Goal: Task Accomplishment & Management: Manage account settings

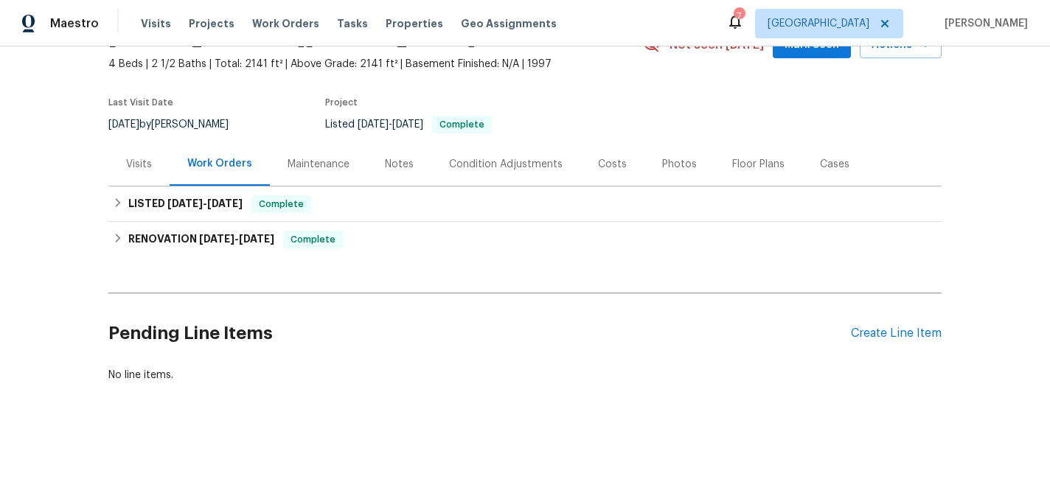
scroll to position [82, 0]
click at [888, 332] on div "Create Line Item" at bounding box center [896, 333] width 91 height 14
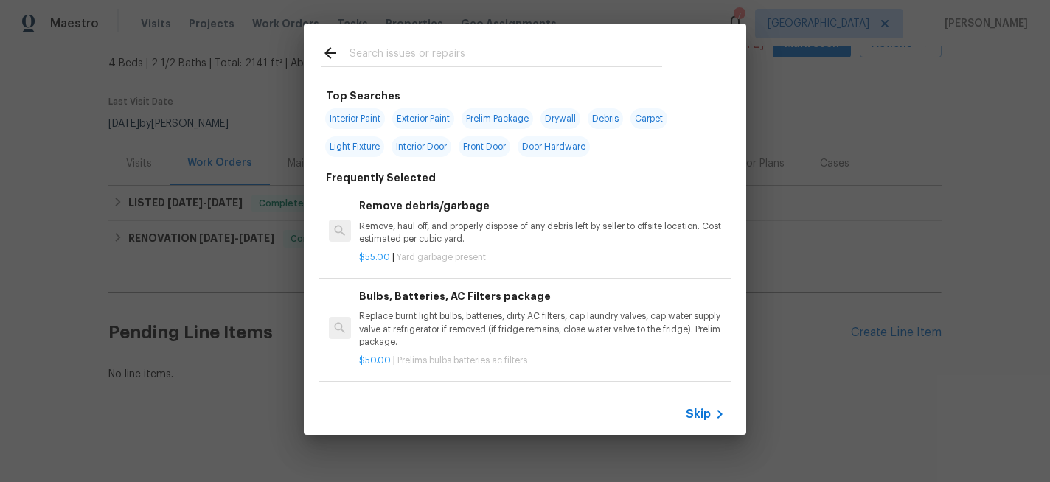
click at [431, 66] on input "text" at bounding box center [506, 55] width 313 height 22
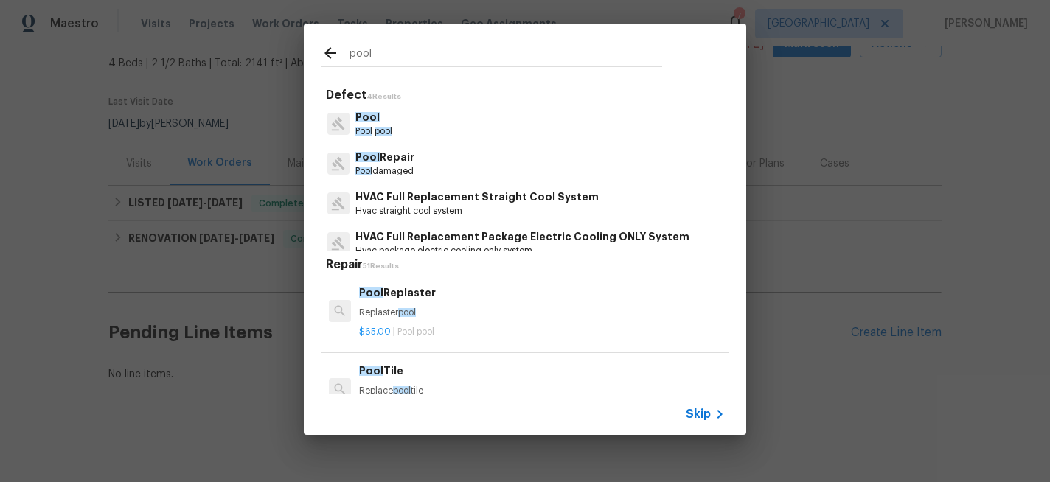
type input "pool"
click at [361, 166] on p "Pool damaged" at bounding box center [384, 171] width 59 height 13
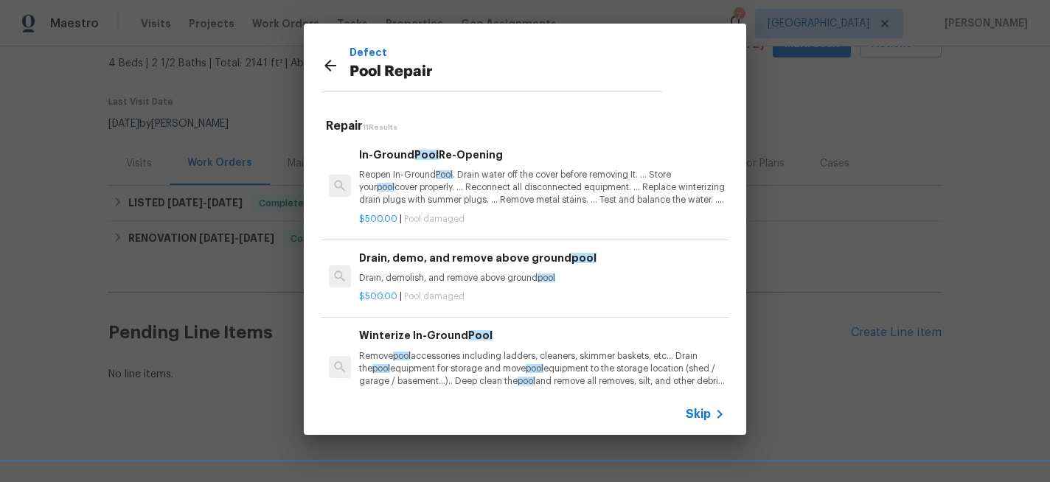
click at [700, 409] on span "Skip" at bounding box center [698, 414] width 25 height 15
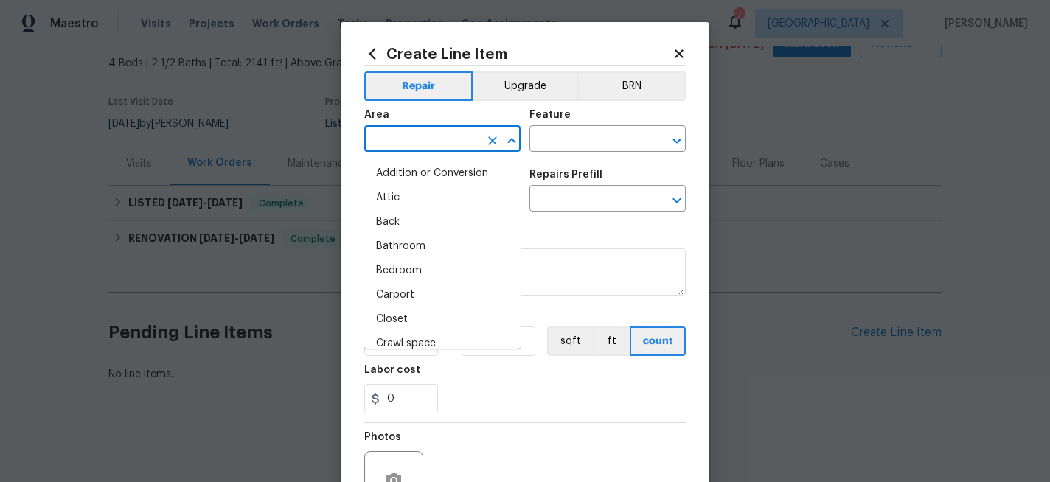
click at [400, 139] on input "text" at bounding box center [421, 140] width 115 height 23
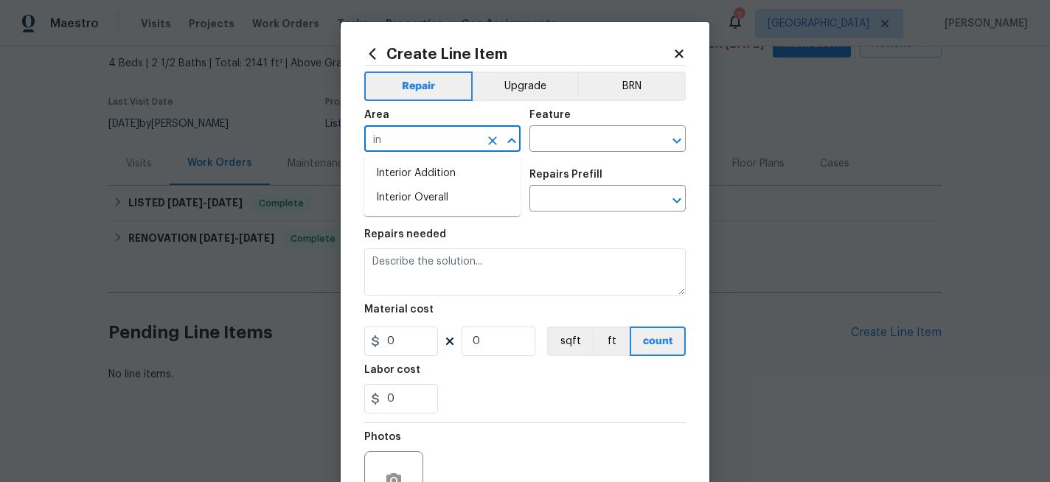
type input "i"
click at [402, 206] on li "Exterior Overall" at bounding box center [442, 198] width 156 height 24
type input "Exterior Overall"
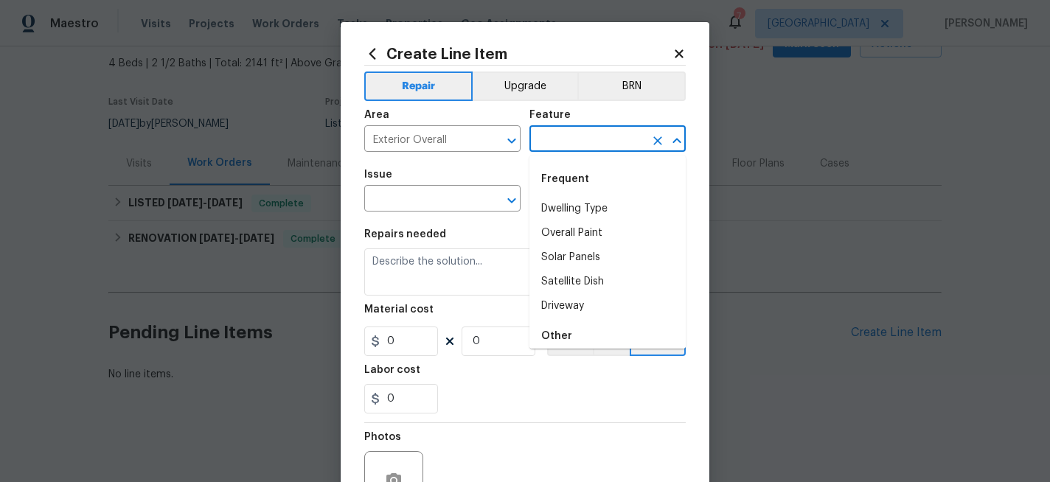
click at [582, 136] on input "text" at bounding box center [586, 140] width 115 height 23
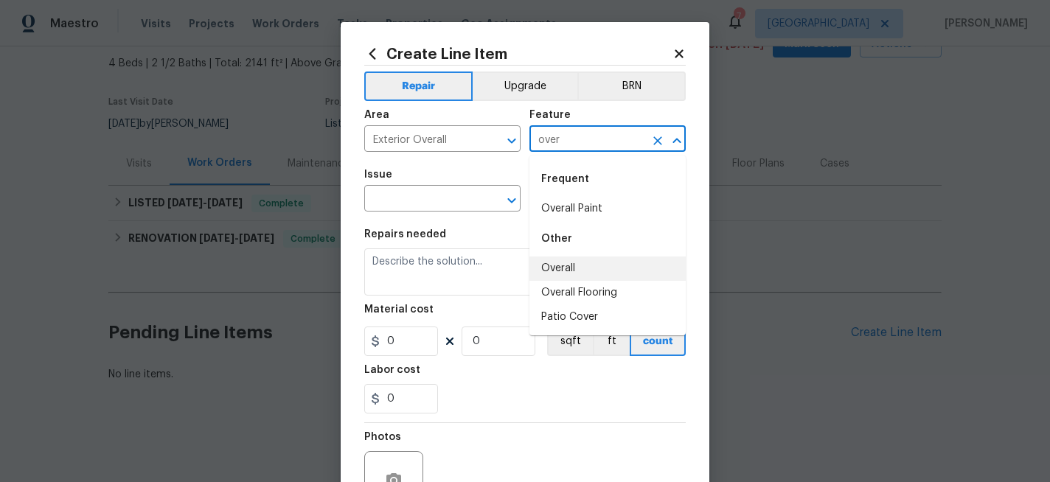
click at [563, 271] on li "Overall" at bounding box center [607, 269] width 156 height 24
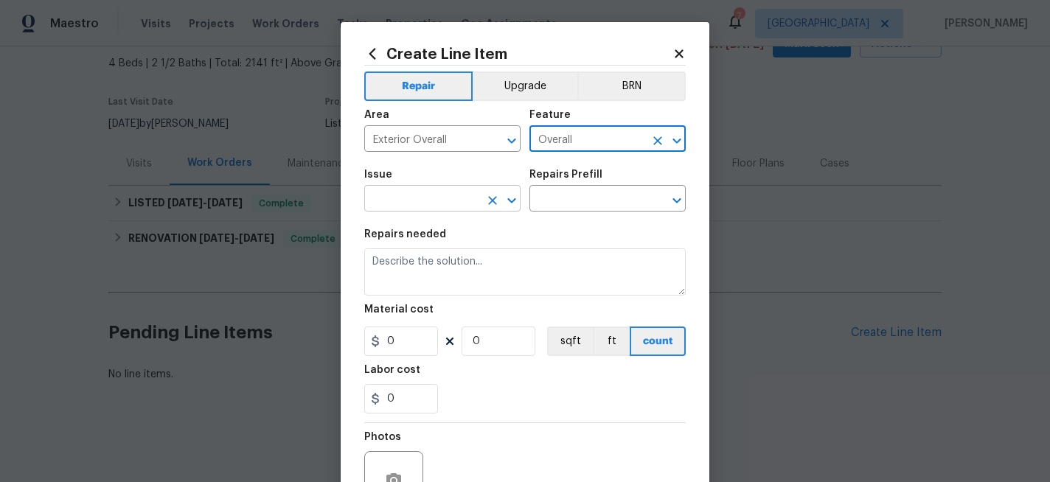
type input "Overall"
click at [375, 191] on input "text" at bounding box center [421, 200] width 115 height 23
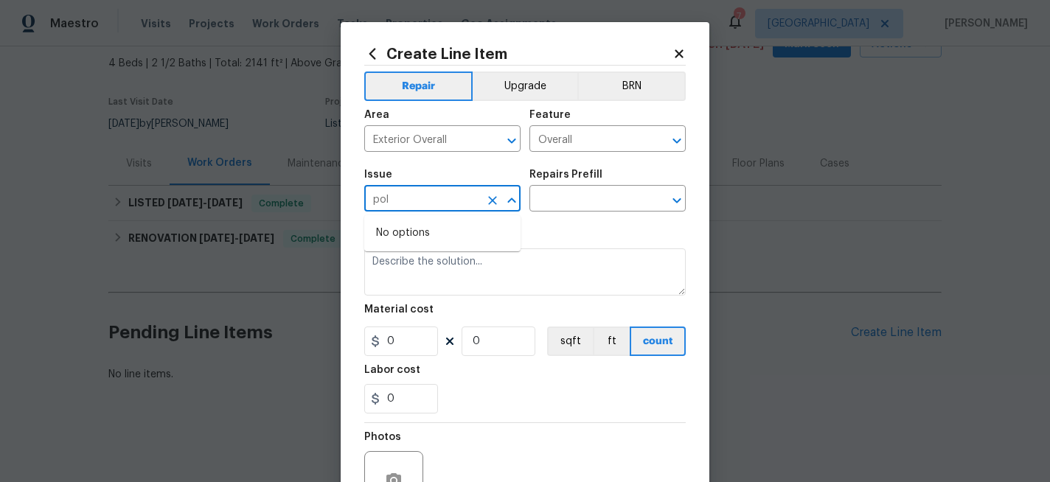
type input "pol"
click at [422, 127] on div "Area" at bounding box center [442, 119] width 156 height 19
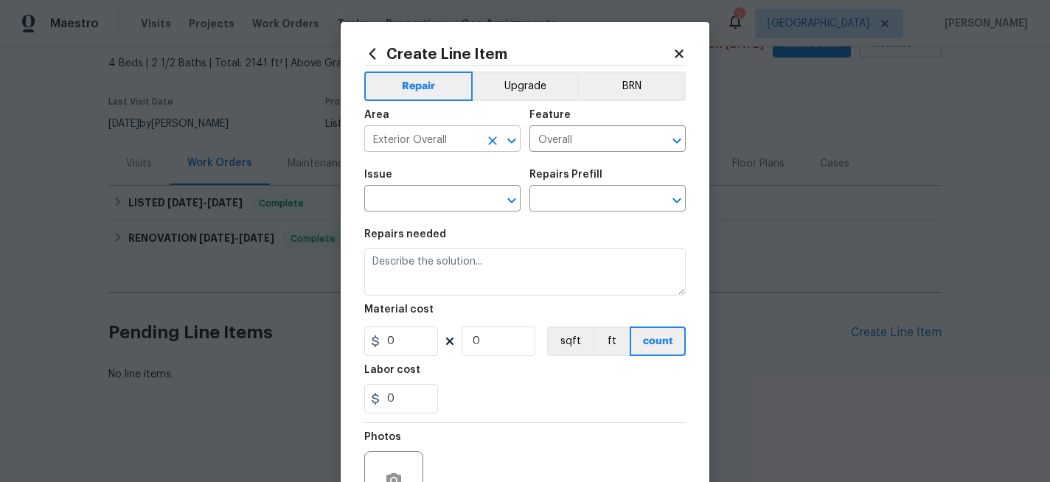
click at [422, 133] on input "Exterior Overall" at bounding box center [421, 140] width 115 height 23
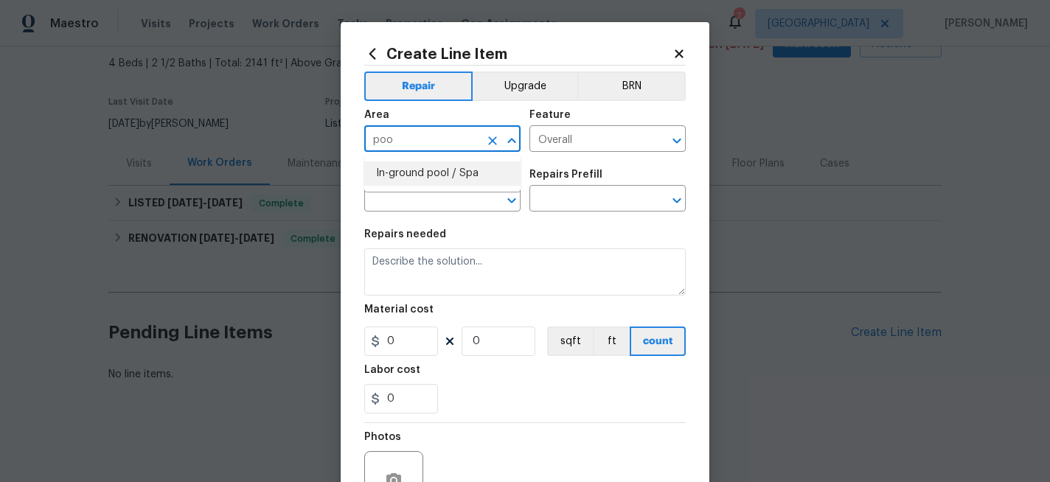
click at [420, 178] on li "In-ground pool / Spa" at bounding box center [442, 173] width 156 height 24
type input "In-ground pool / Spa"
click at [560, 136] on input "Overall" at bounding box center [586, 140] width 115 height 23
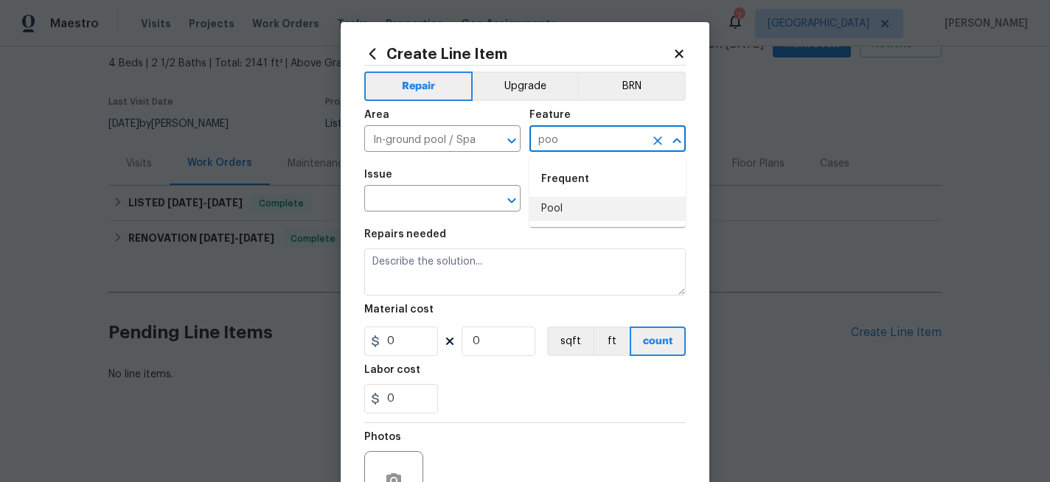
click at [552, 209] on li "Pool" at bounding box center [607, 209] width 156 height 24
type input "Pool"
click at [403, 203] on input "text" at bounding box center [421, 200] width 115 height 23
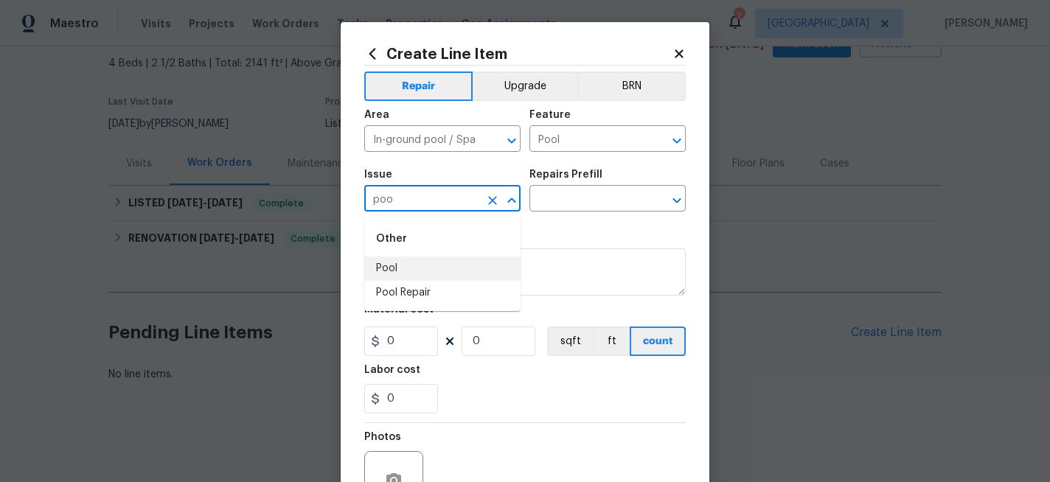
click at [377, 268] on li "Pool" at bounding box center [442, 269] width 156 height 24
click at [600, 203] on input "text" at bounding box center [586, 200] width 115 height 23
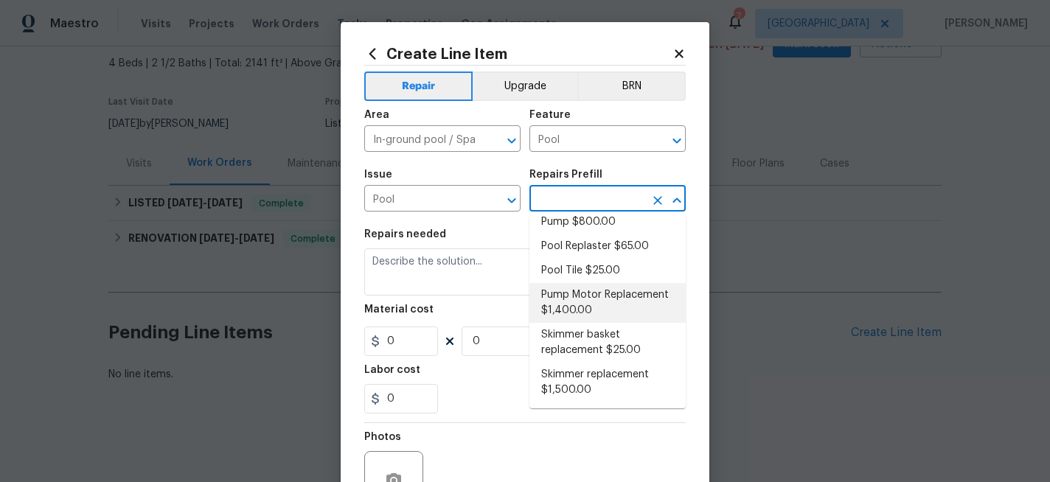
scroll to position [0, 0]
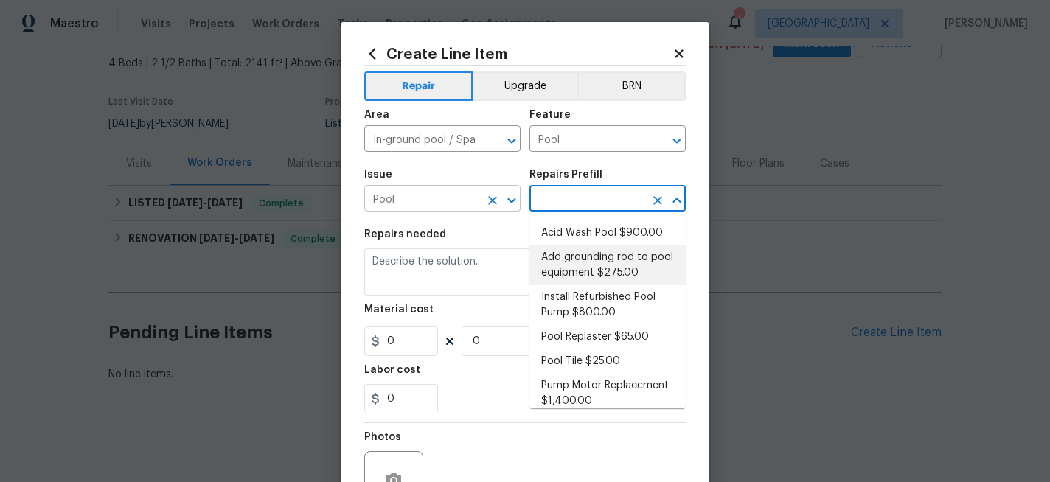
click at [432, 199] on input "Pool" at bounding box center [421, 200] width 115 height 23
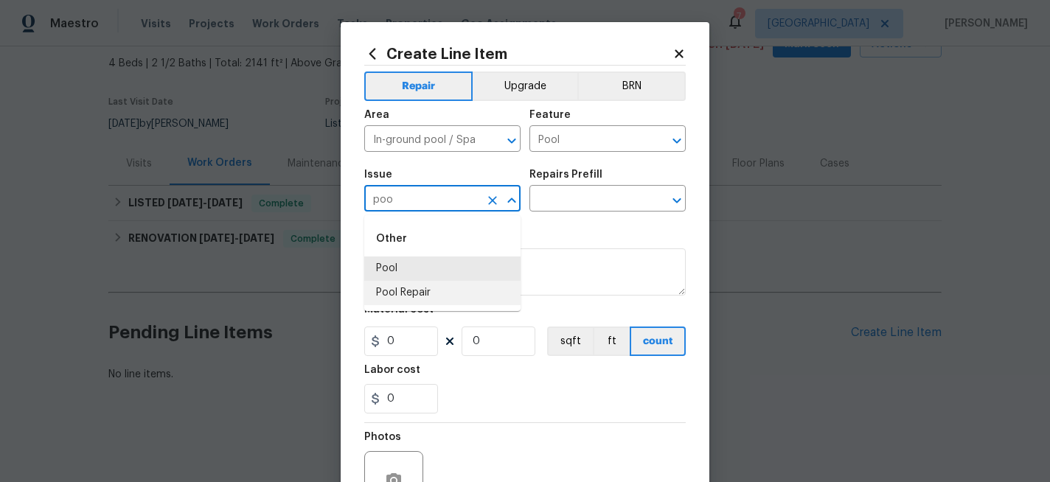
click at [423, 288] on li "Pool Repair" at bounding box center [442, 293] width 156 height 24
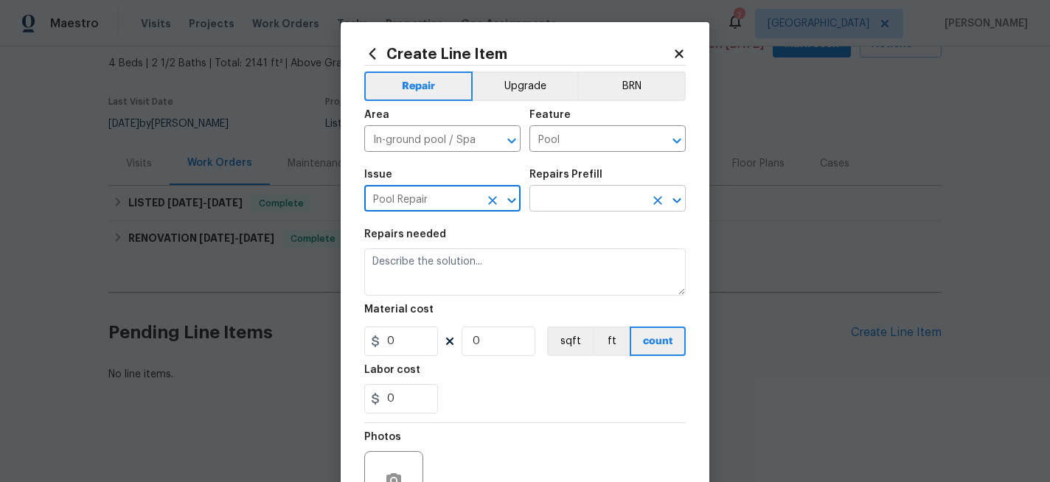
type input "Pool Repair"
click at [549, 195] on input "text" at bounding box center [586, 200] width 115 height 23
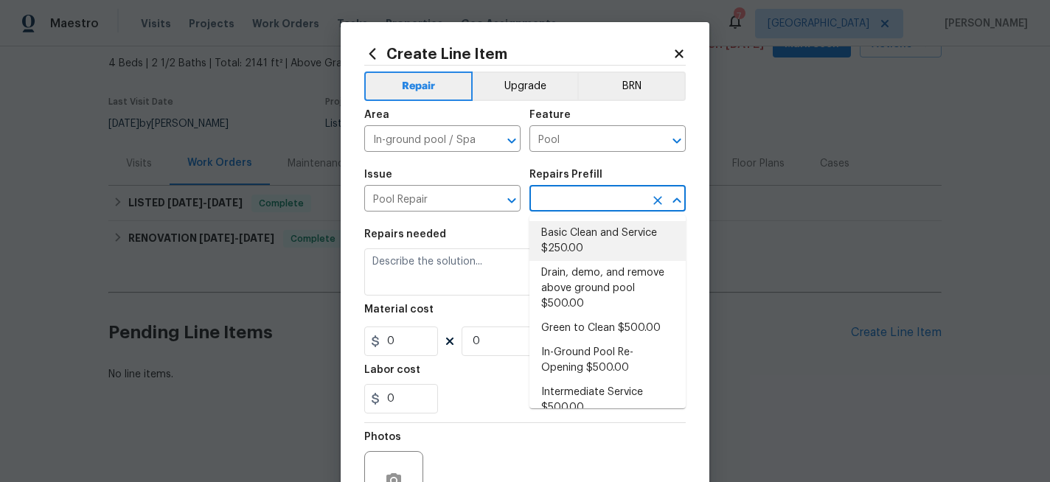
click at [562, 232] on li "Basic Clean and Service $250.00" at bounding box center [607, 241] width 156 height 40
type input "Basic Clean and Service $250.00"
type textarea "basic clean and service, balance chems, repair minor leaks at equipment, etc"
type input "250"
type input "1"
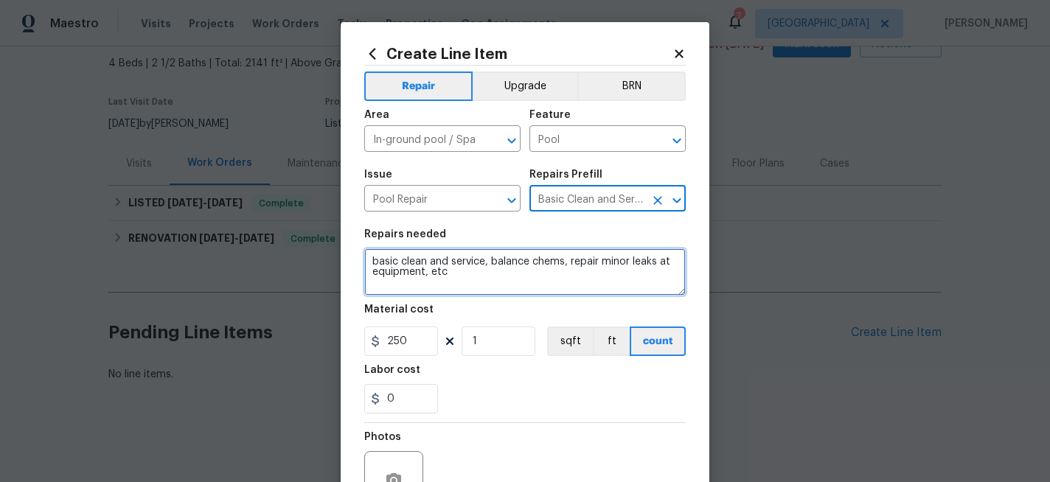
click at [371, 260] on textarea "basic clean and service, balance chems, repair minor leaks at equipment, etc" at bounding box center [524, 271] width 321 height 47
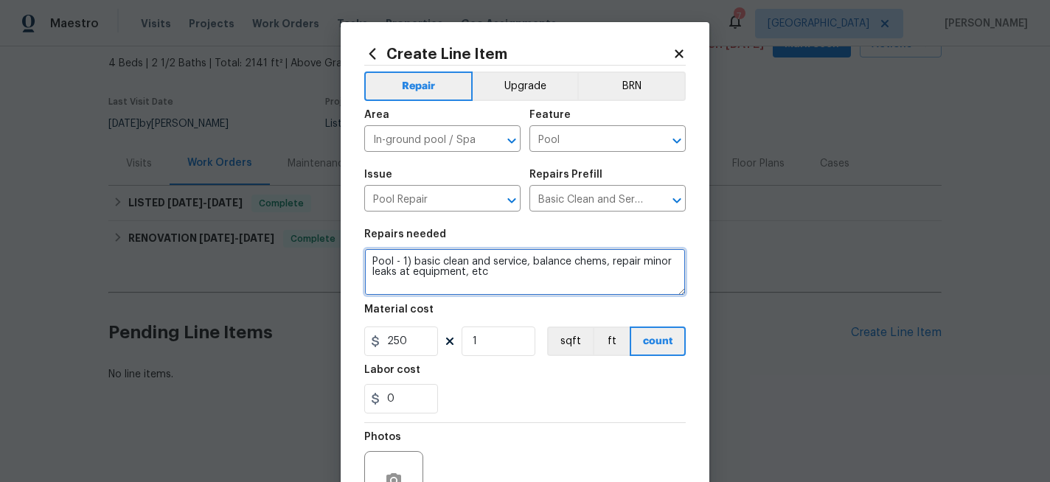
drag, startPoint x: 490, startPoint y: 275, endPoint x: 611, endPoint y: 267, distance: 121.2
click at [611, 267] on textarea "Pool - 1) basic clean and service, balance chems, repair minor leaks at equipme…" at bounding box center [524, 271] width 321 height 47
click at [526, 263] on textarea "Pool - 1) basic clean and service, balance chems." at bounding box center [524, 271] width 321 height 47
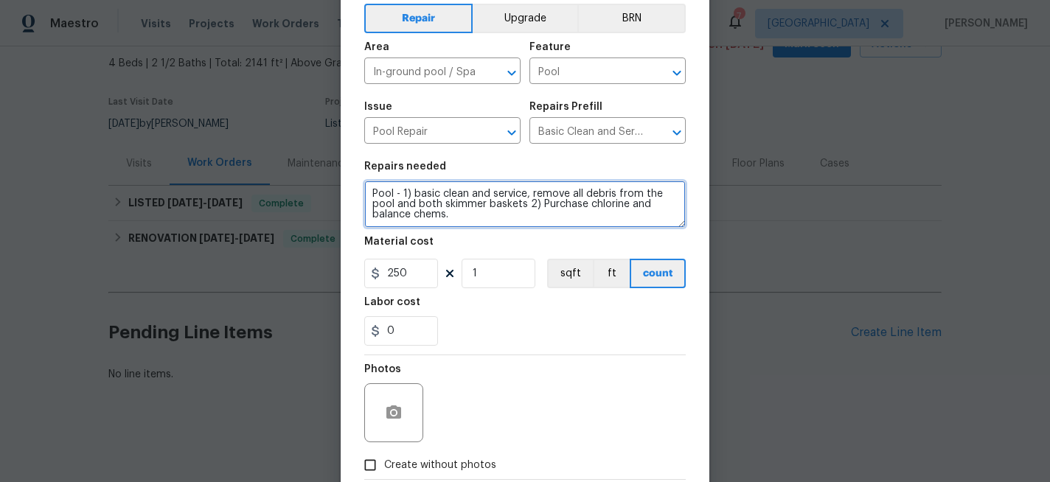
scroll to position [115, 0]
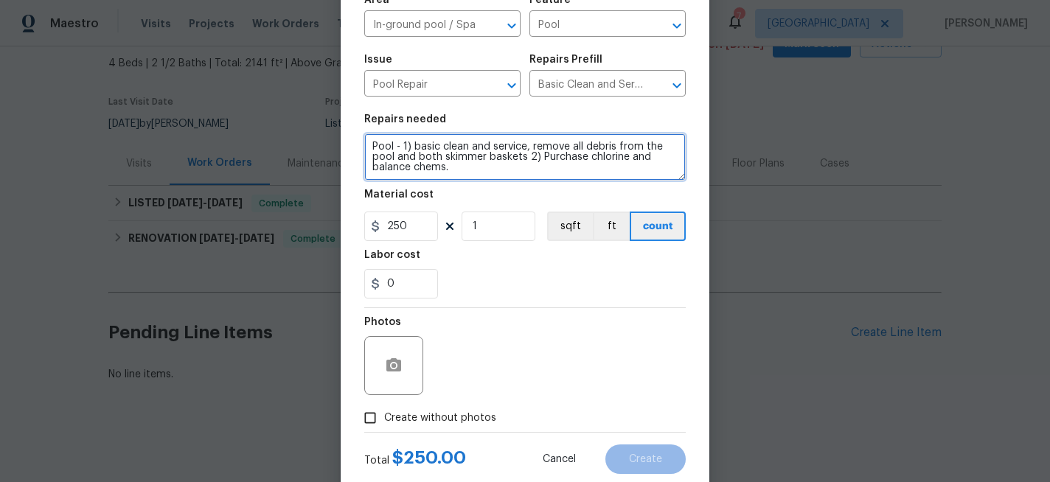
type textarea "Pool - 1) basic clean and service, remove all debris from the pool and both ski…"
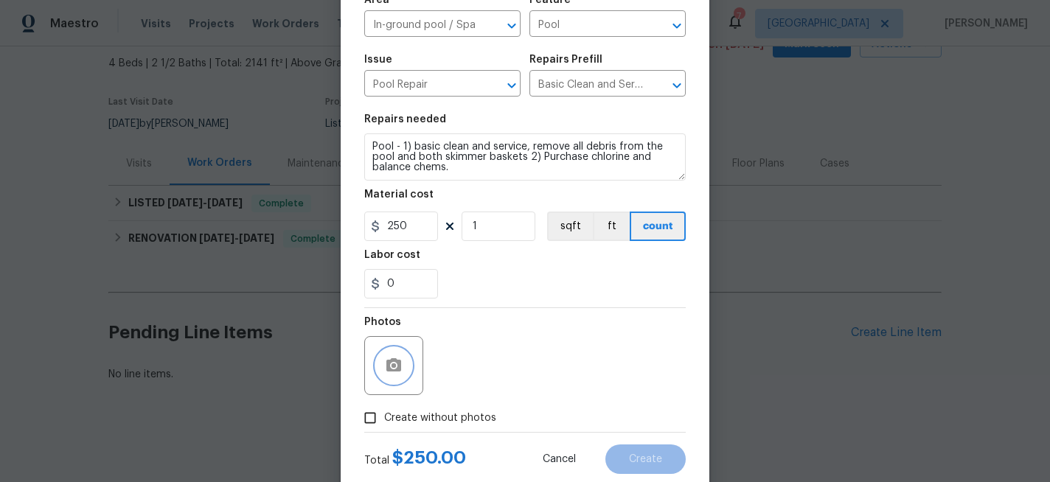
click at [390, 369] on icon "button" at bounding box center [393, 364] width 15 height 13
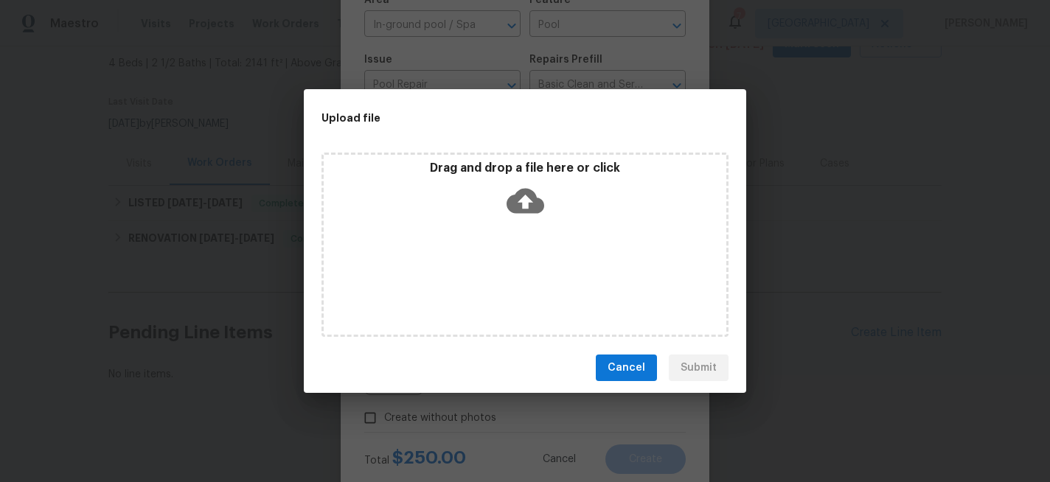
click at [530, 192] on icon at bounding box center [526, 201] width 38 height 25
click at [639, 368] on span "Cancel" at bounding box center [627, 368] width 38 height 18
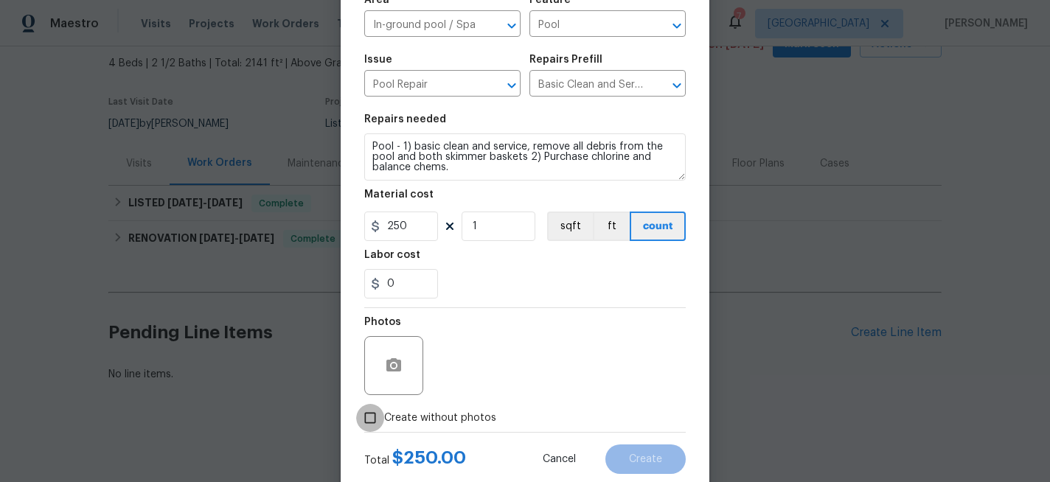
click at [374, 420] on input "Create without photos" at bounding box center [370, 418] width 28 height 28
checkbox input "true"
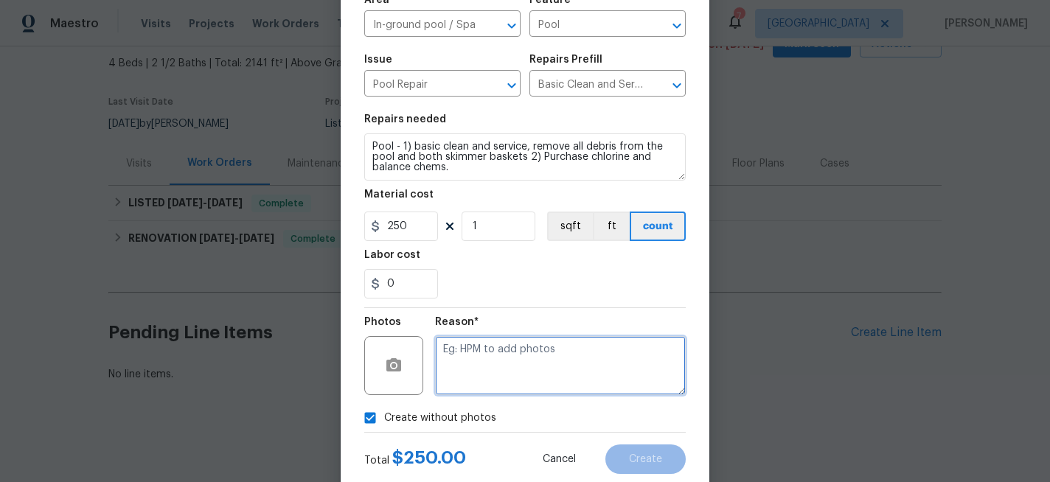
click at [512, 357] on textarea at bounding box center [560, 365] width 251 height 59
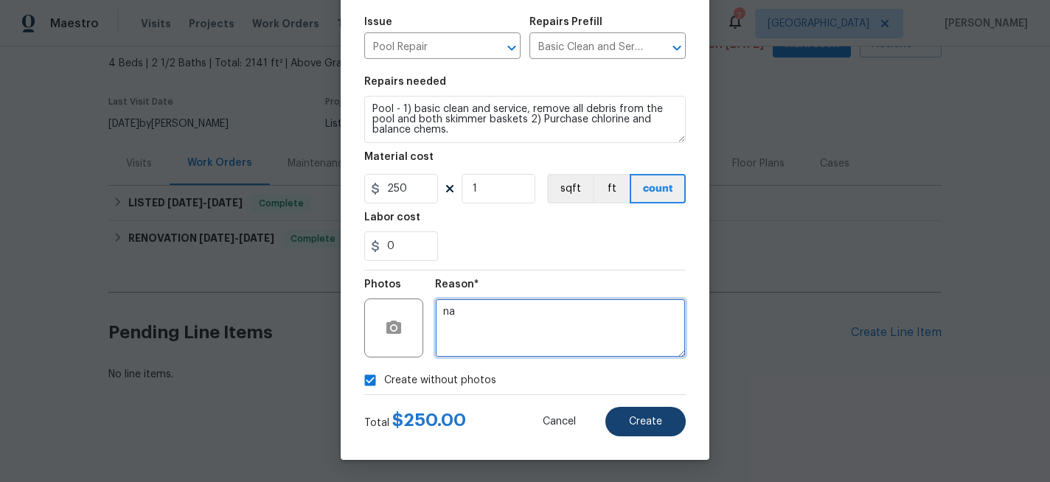
type textarea "na"
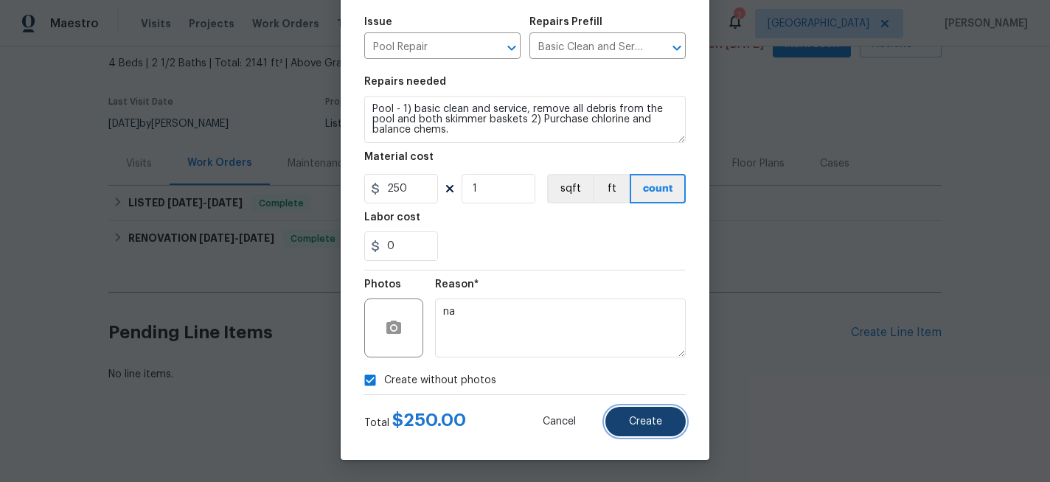
click at [661, 413] on button "Create" at bounding box center [645, 421] width 80 height 29
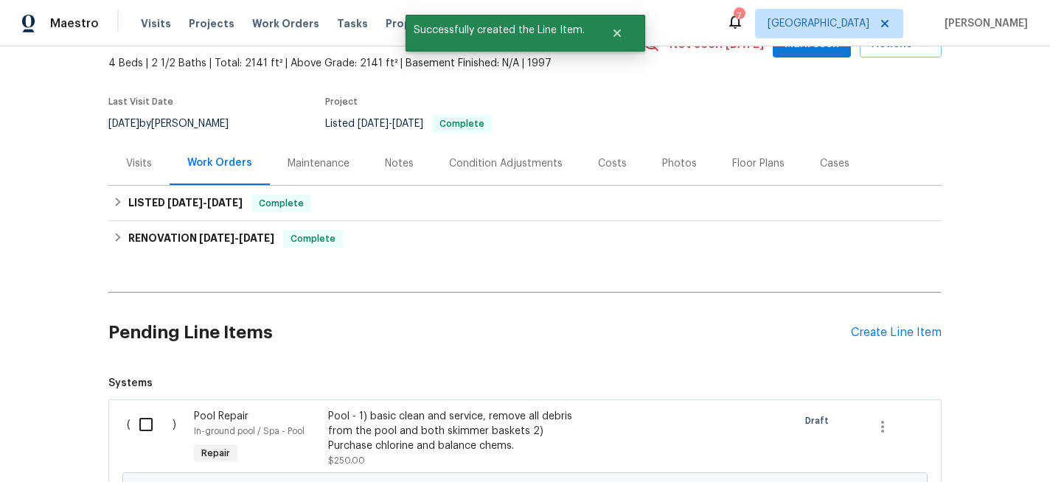
click at [145, 426] on input "checkbox" at bounding box center [152, 424] width 42 height 31
checkbox input "true"
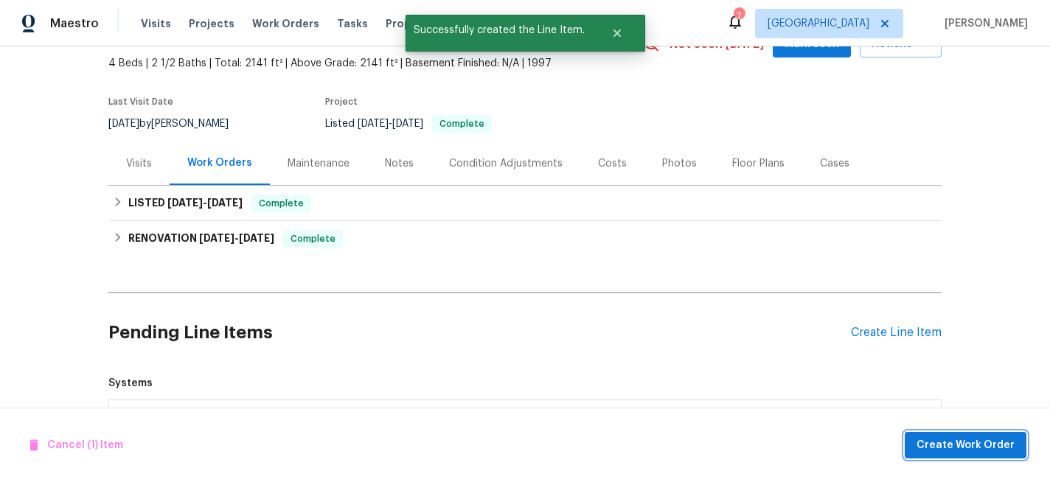
click at [964, 447] on span "Create Work Order" at bounding box center [966, 446] width 98 height 18
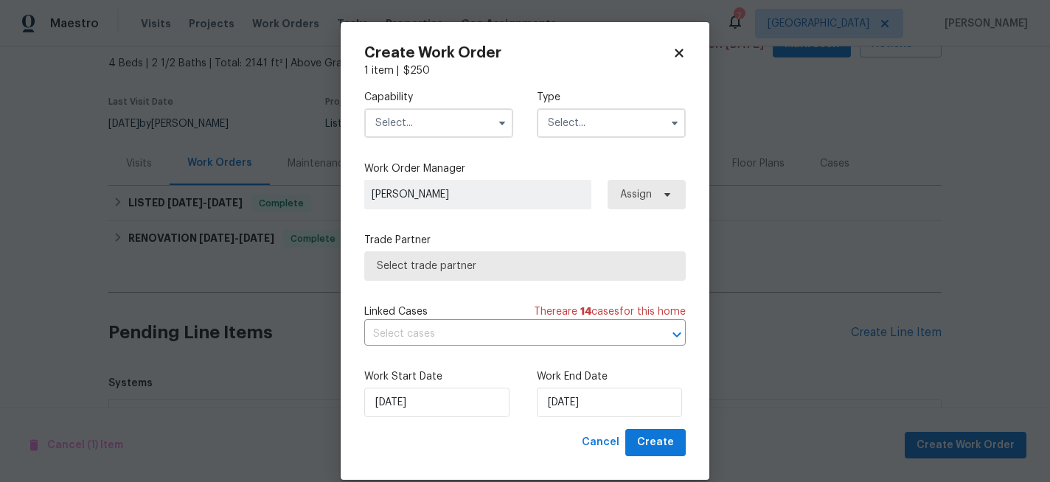
click at [429, 122] on input "text" at bounding box center [438, 122] width 149 height 29
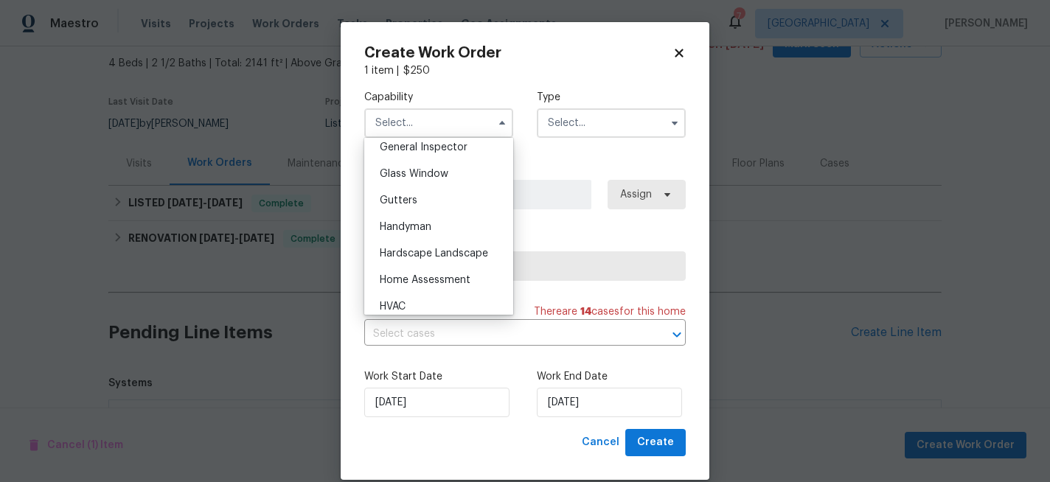
scroll to position [742, 0]
click at [398, 244] on div "Hardscape Landscape" at bounding box center [439, 250] width 142 height 27
type input "Hardscape Landscape"
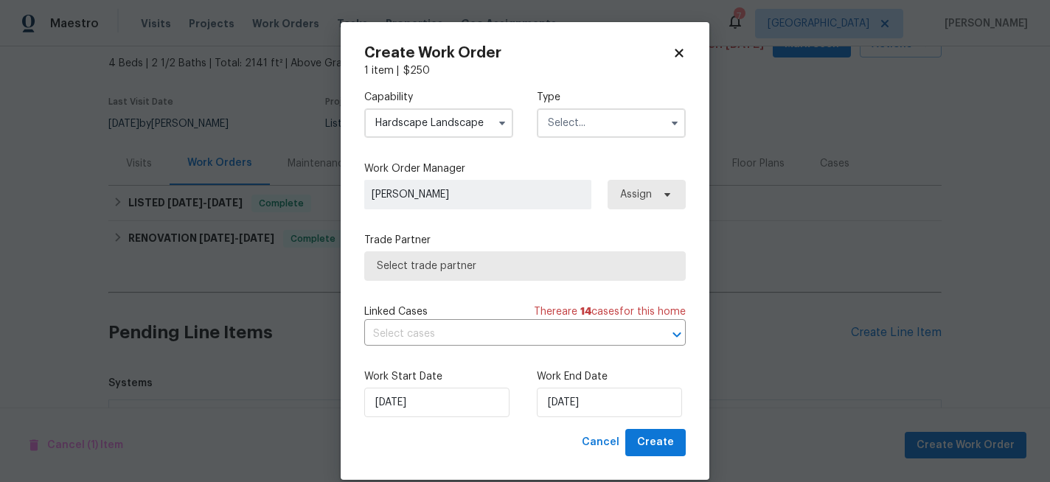
click at [582, 118] on input "text" at bounding box center [611, 122] width 149 height 29
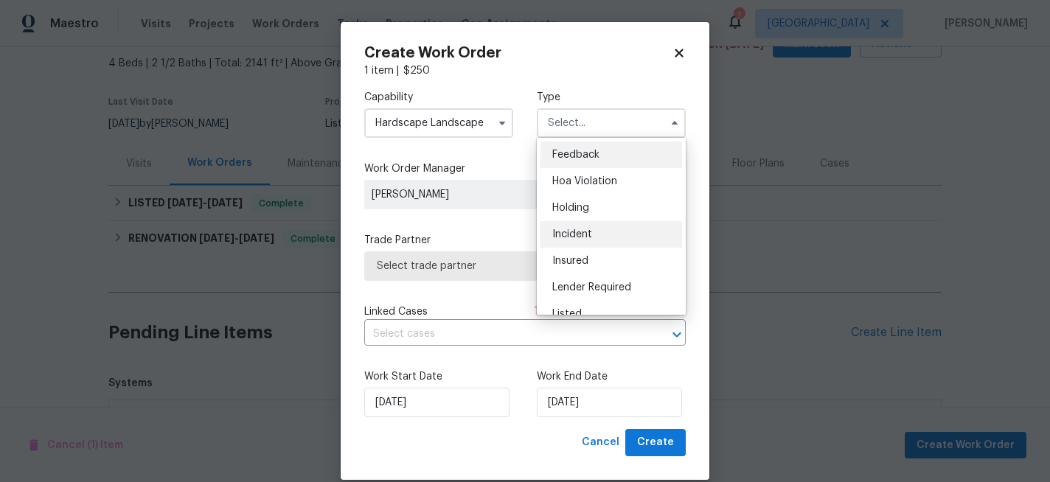
scroll to position [41, 0]
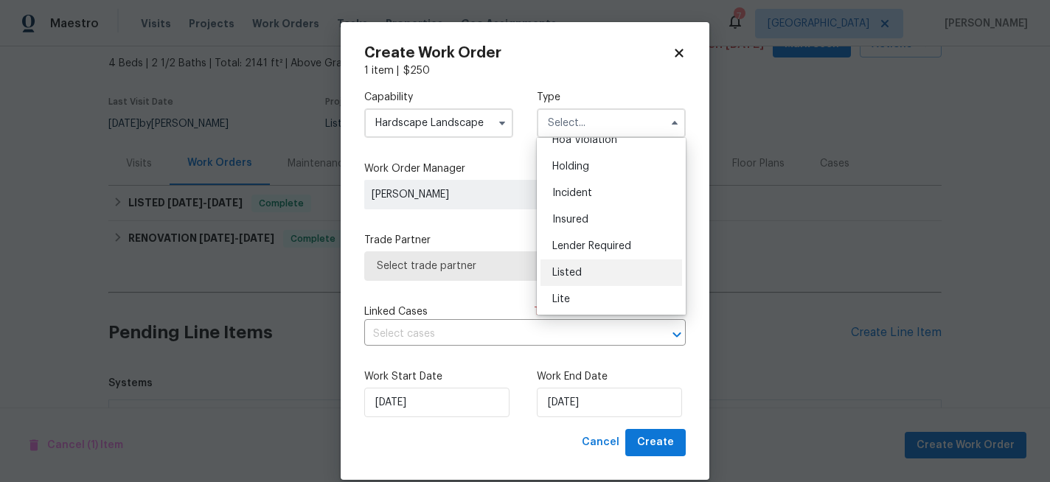
click at [571, 270] on span "Listed" at bounding box center [566, 273] width 29 height 10
type input "Listed"
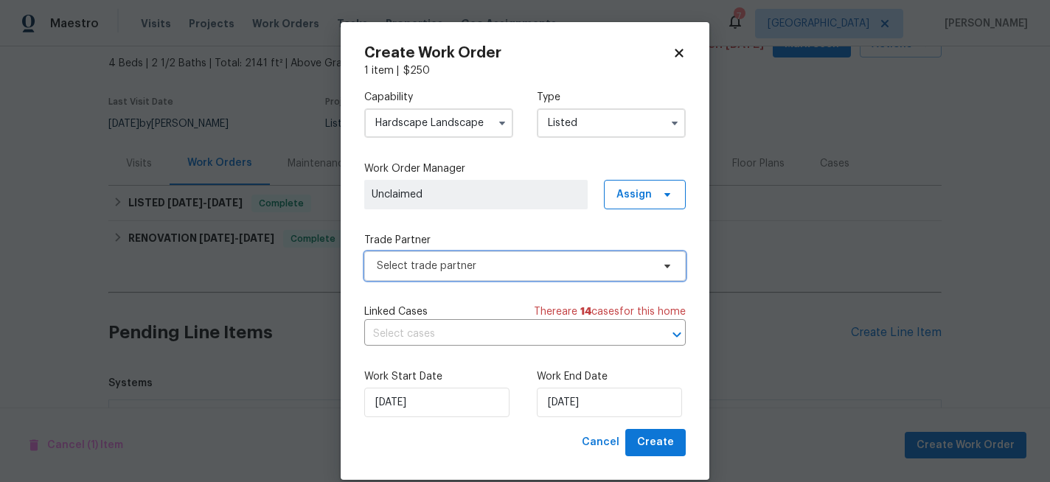
click at [510, 277] on span "Select trade partner" at bounding box center [524, 265] width 321 height 29
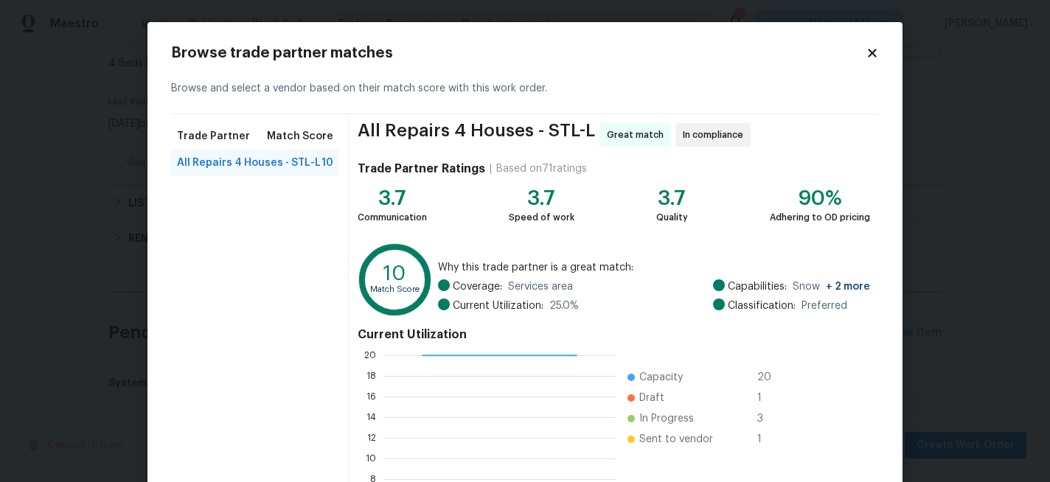
scroll to position [168, 0]
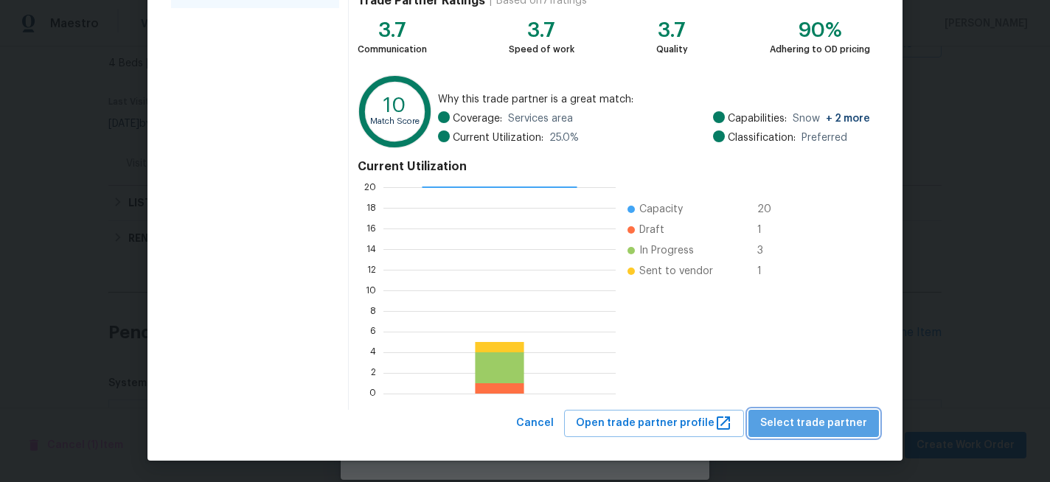
click at [859, 421] on span "Select trade partner" at bounding box center [813, 423] width 107 height 18
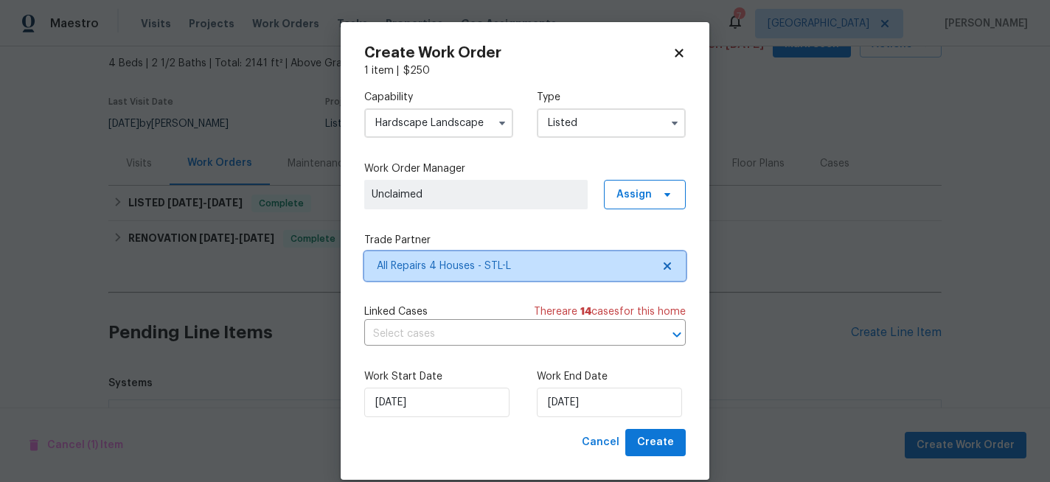
scroll to position [0, 0]
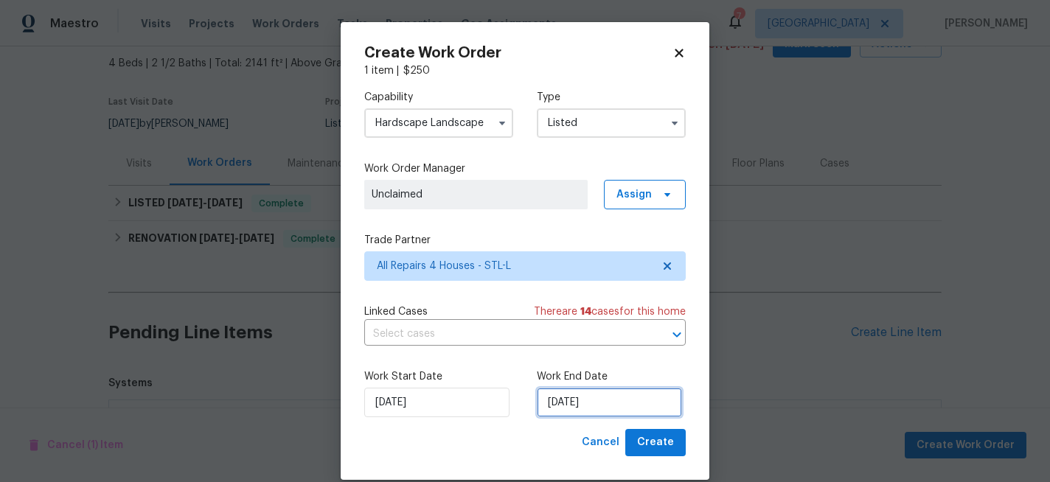
click at [610, 405] on input "[DATE]" at bounding box center [609, 402] width 145 height 29
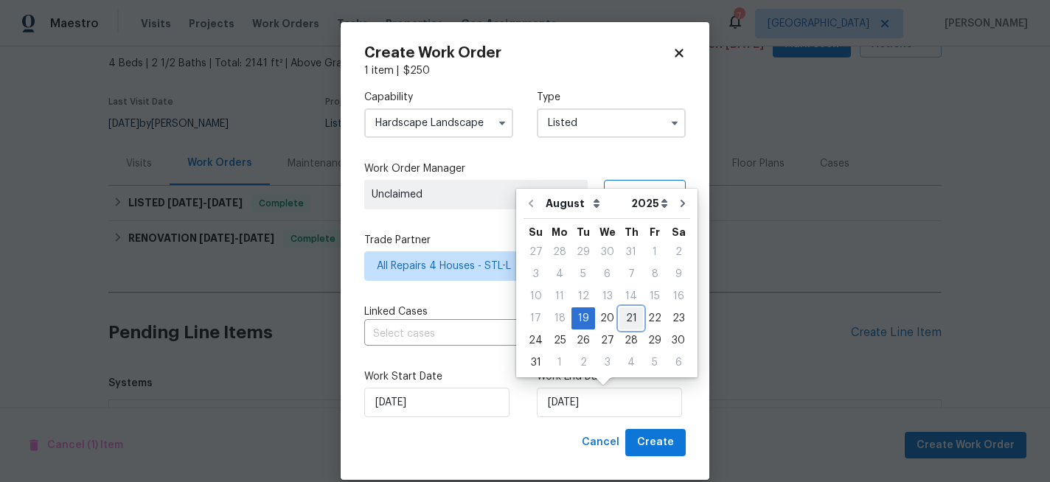
click at [629, 324] on div "21" at bounding box center [631, 318] width 24 height 21
type input "[DATE]"
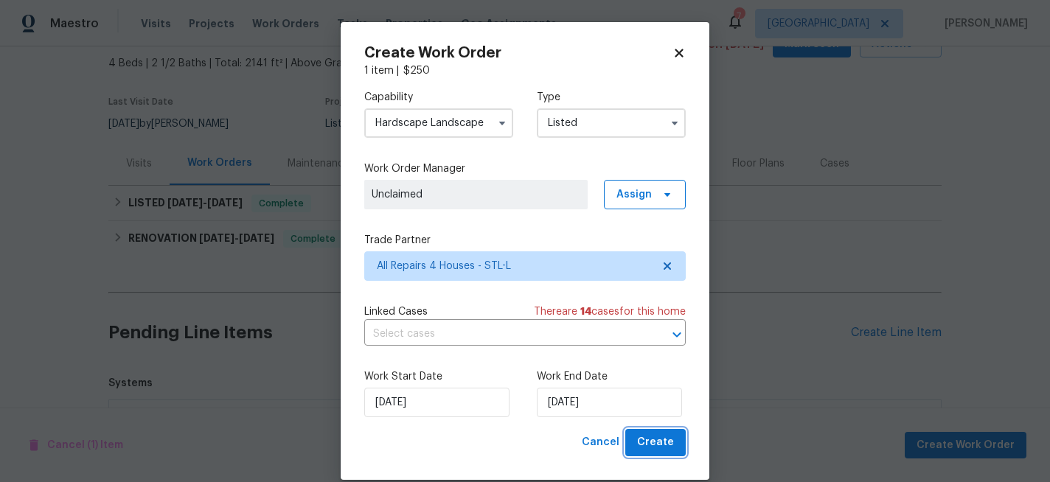
click at [653, 440] on span "Create" at bounding box center [655, 443] width 37 height 18
checkbox input "false"
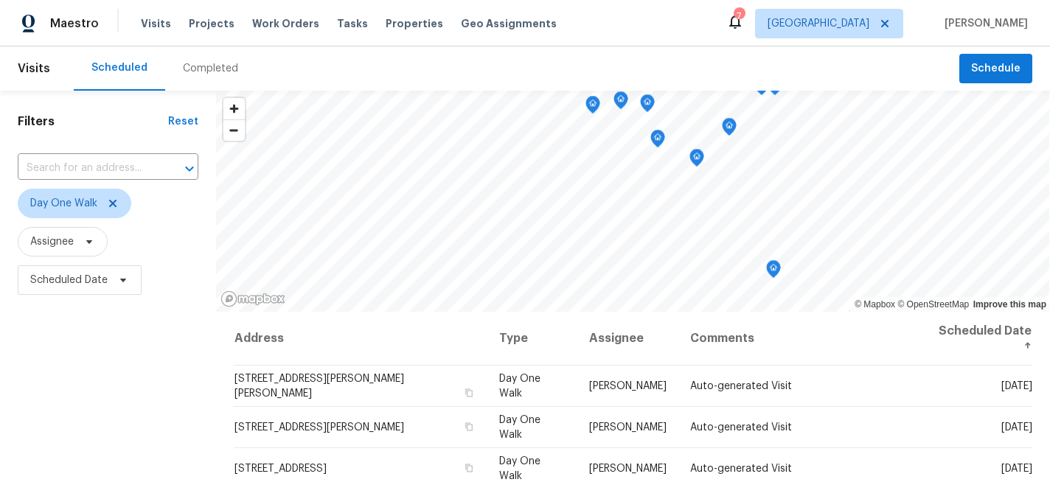
scroll to position [29, 0]
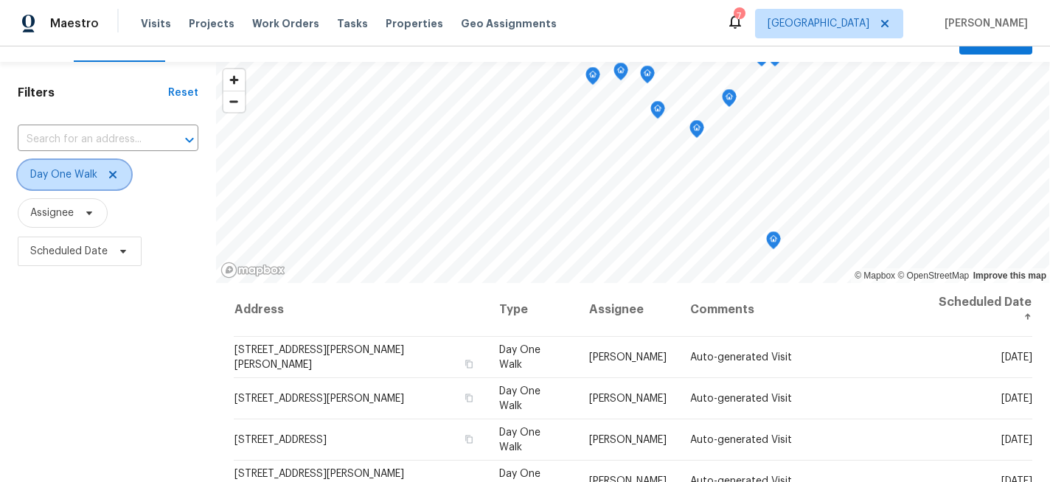
click at [114, 175] on icon at bounding box center [113, 175] width 12 height 12
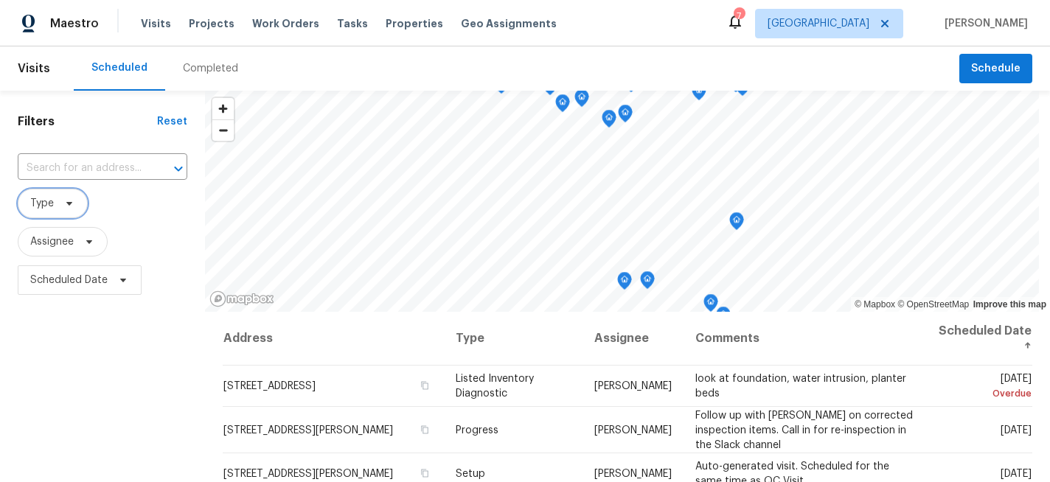
click at [74, 201] on icon at bounding box center [69, 204] width 12 height 12
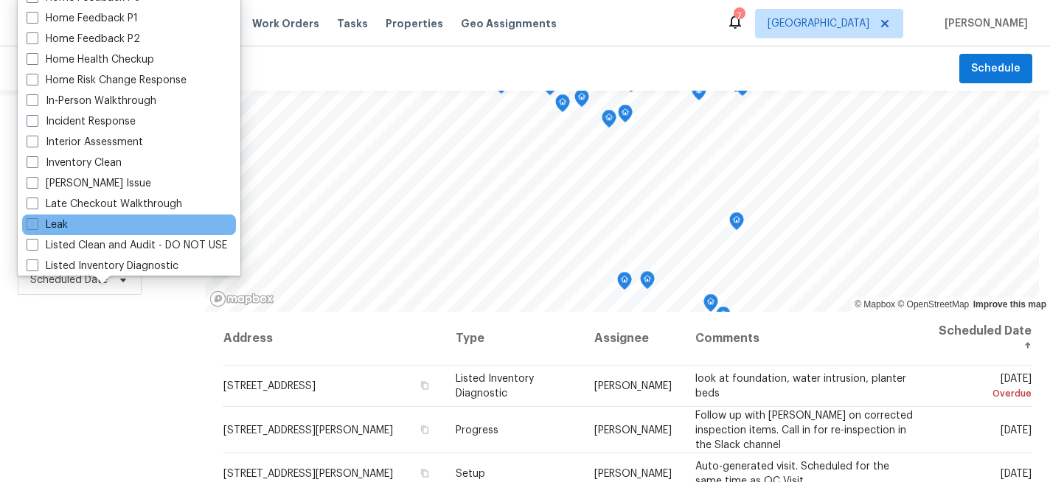
scroll to position [481, 0]
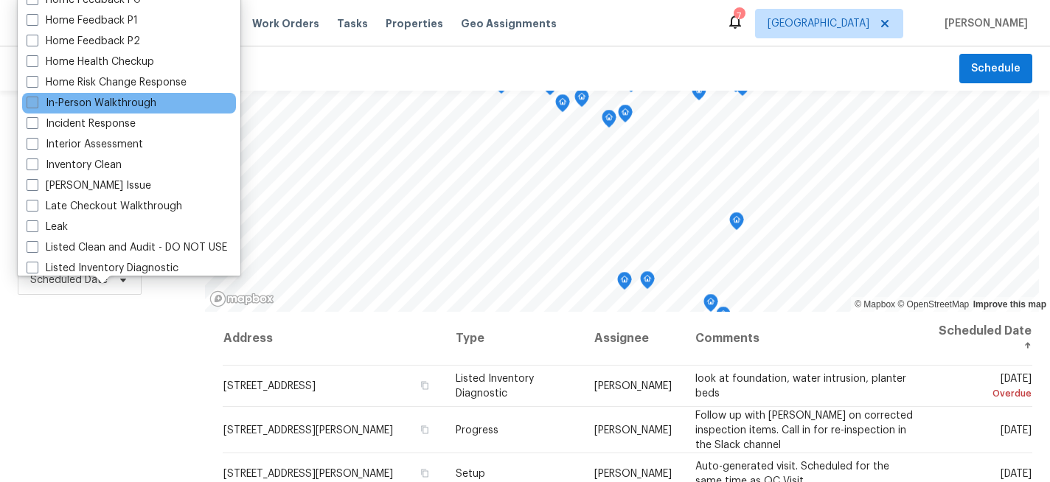
click at [35, 105] on span at bounding box center [33, 103] width 12 height 12
click at [35, 105] on input "In-Person Walkthrough" at bounding box center [32, 101] width 10 height 10
checkbox input "true"
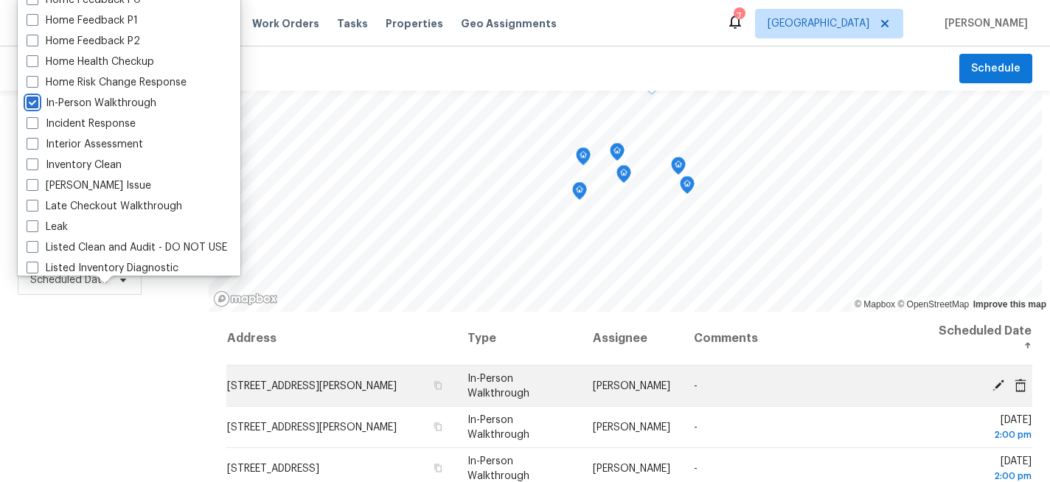
scroll to position [4, 0]
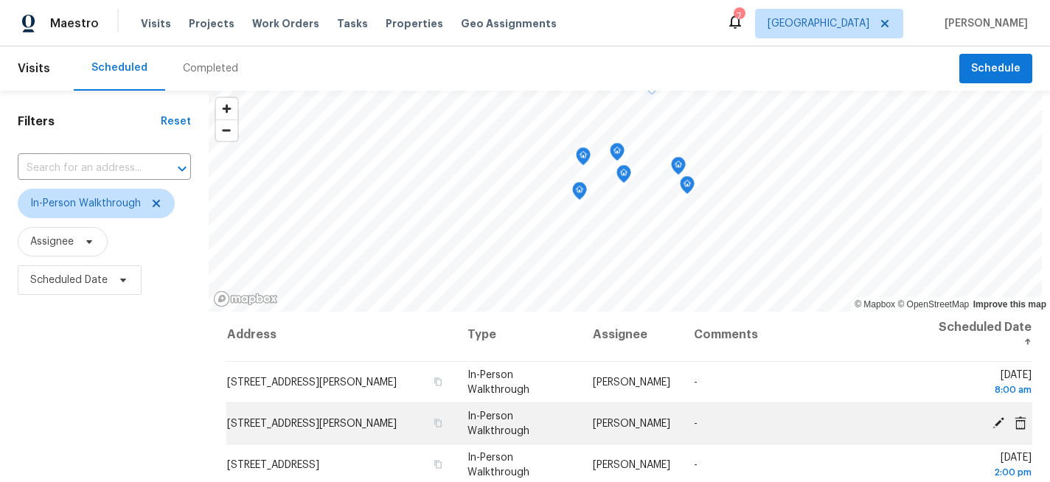
click at [998, 423] on icon at bounding box center [998, 423] width 12 height 12
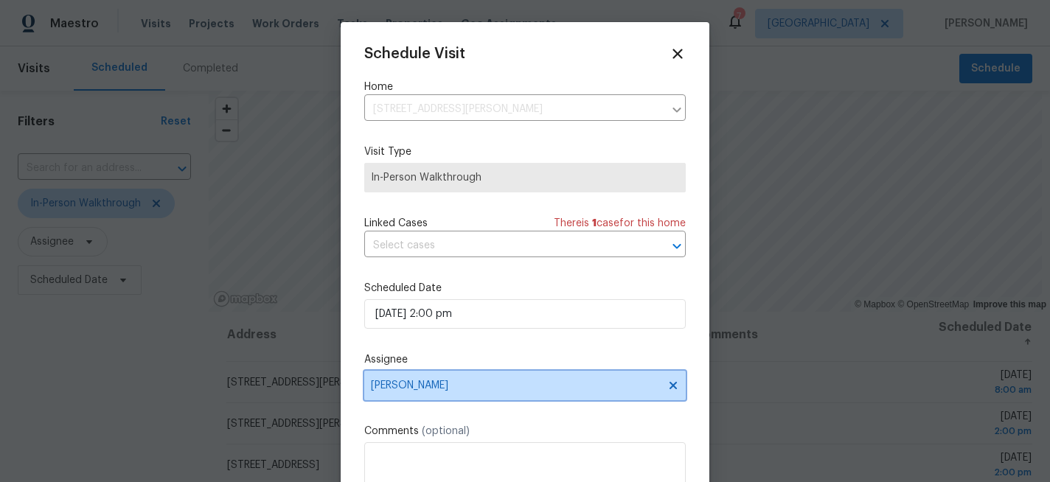
click at [431, 386] on span "[PERSON_NAME]" at bounding box center [515, 386] width 289 height 12
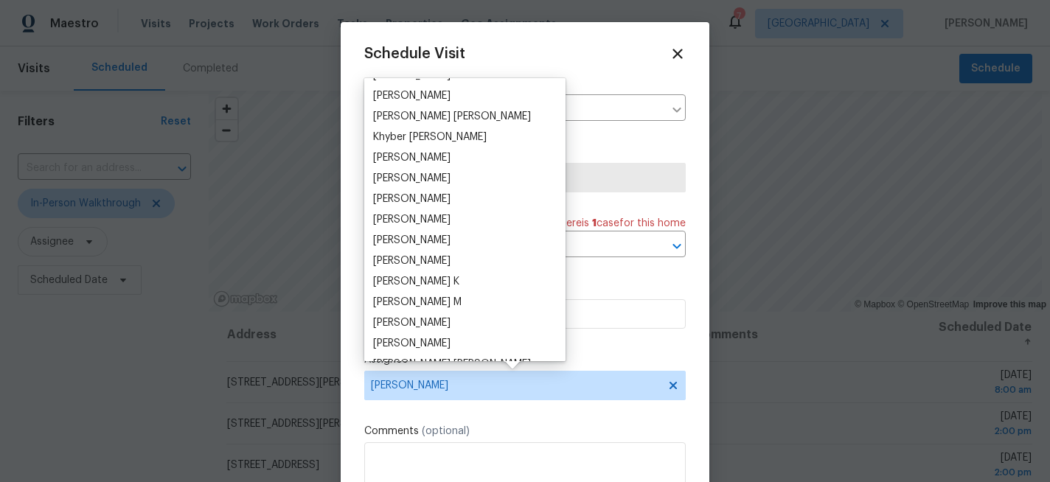
scroll to position [1357, 0]
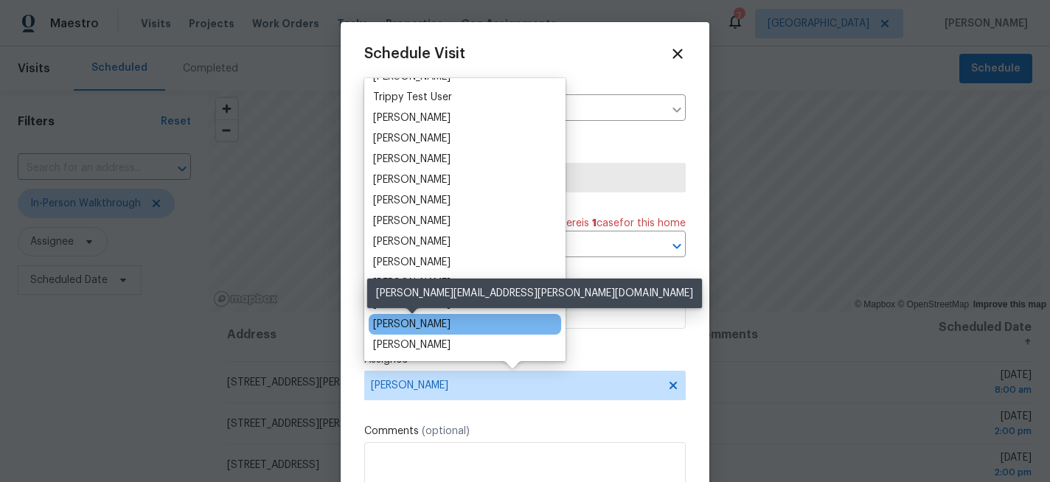
click at [443, 321] on div "Michael Gruener" at bounding box center [411, 324] width 77 height 15
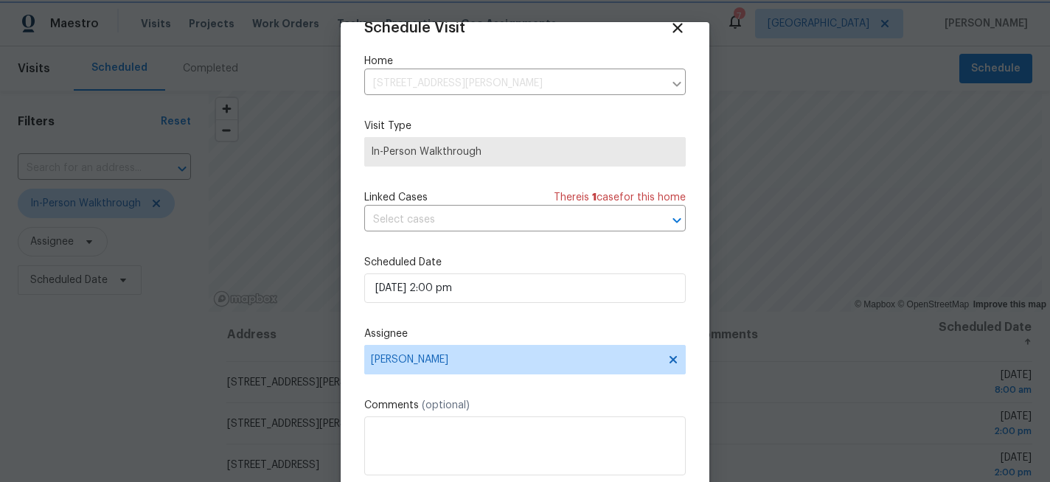
scroll to position [78, 0]
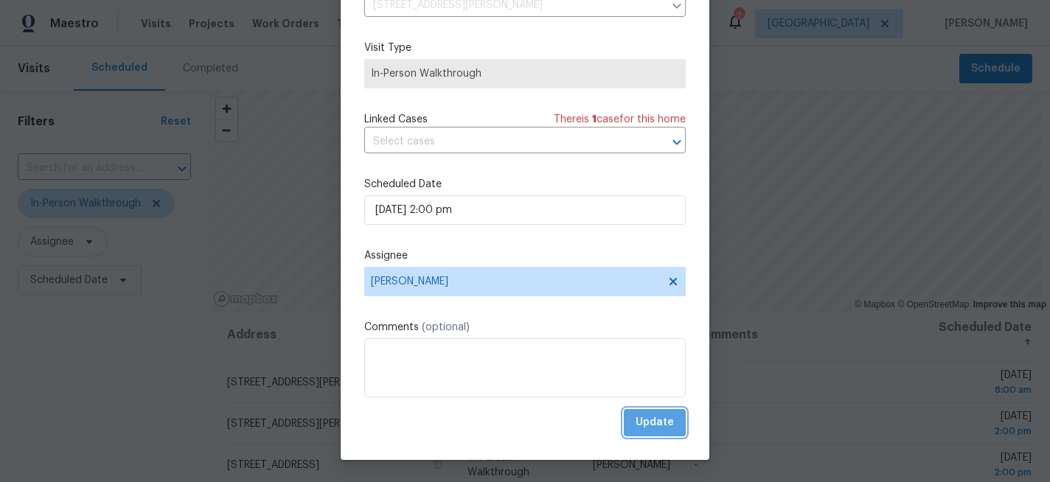
click at [653, 421] on span "Update" at bounding box center [655, 423] width 38 height 18
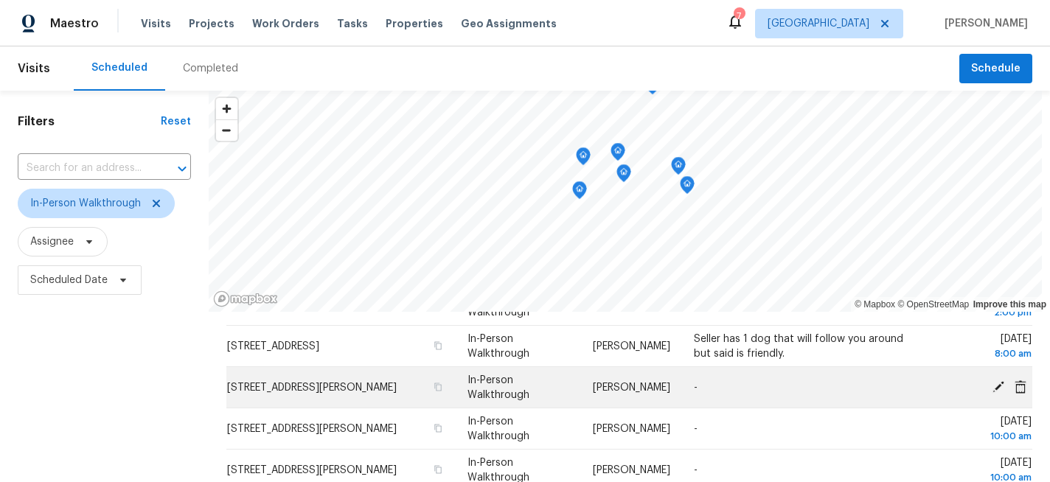
scroll to position [175, 0]
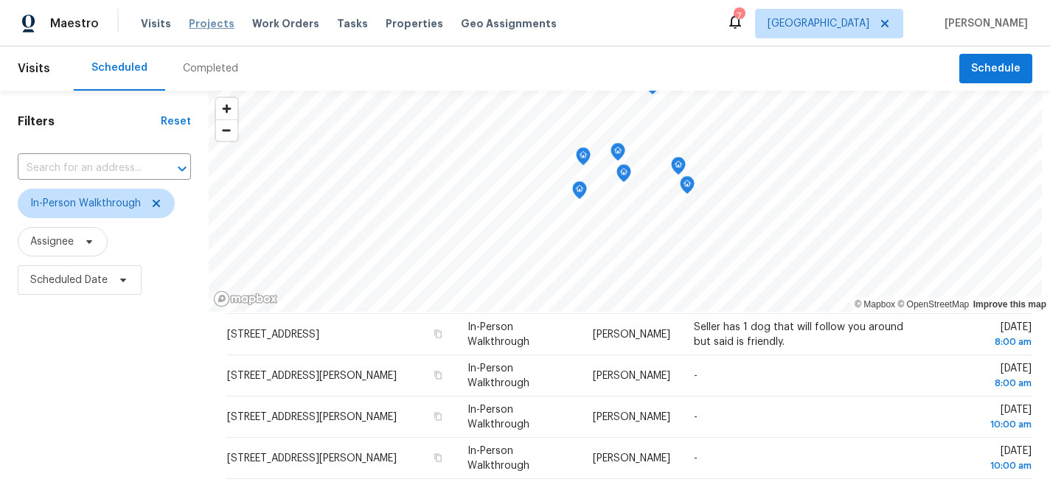
click at [212, 24] on span "Projects" at bounding box center [212, 23] width 46 height 15
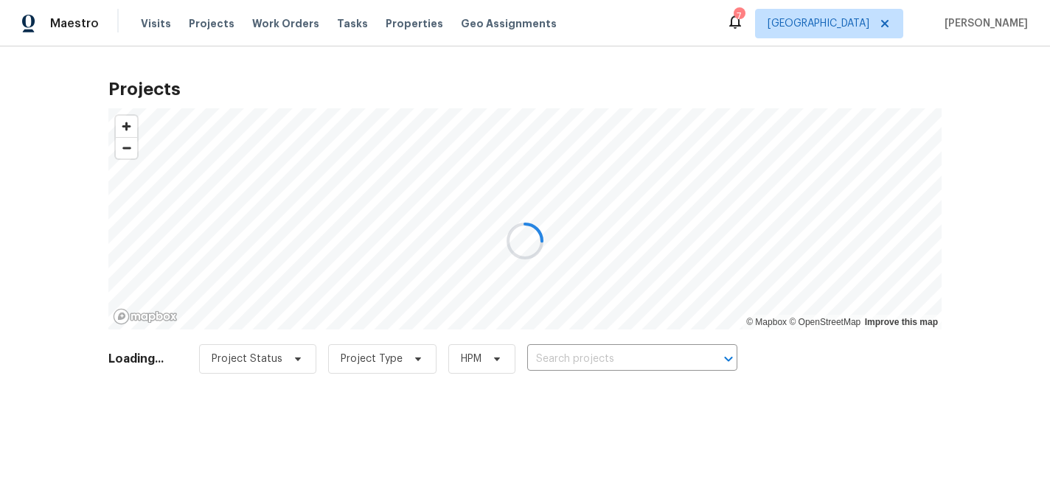
click at [608, 356] on div at bounding box center [525, 241] width 1050 height 482
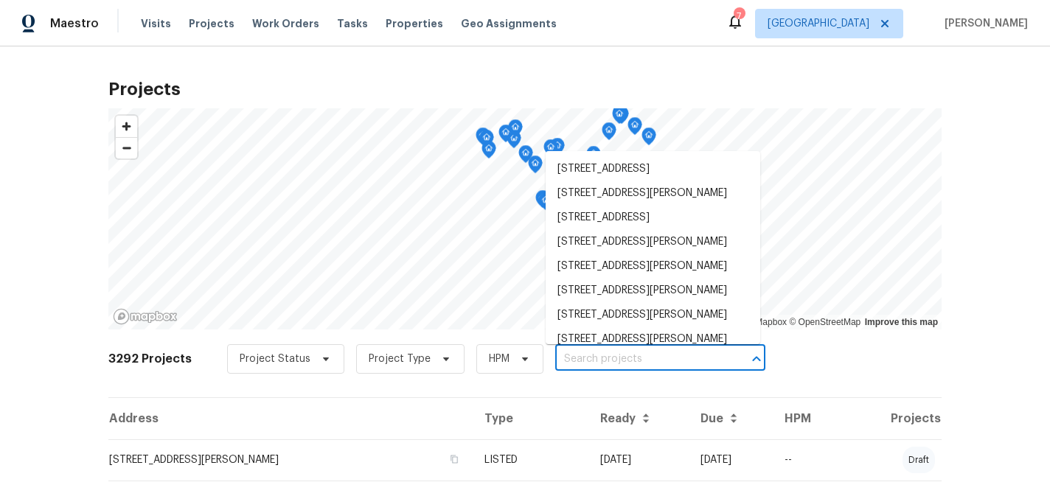
click at [608, 356] on input "text" at bounding box center [639, 359] width 169 height 23
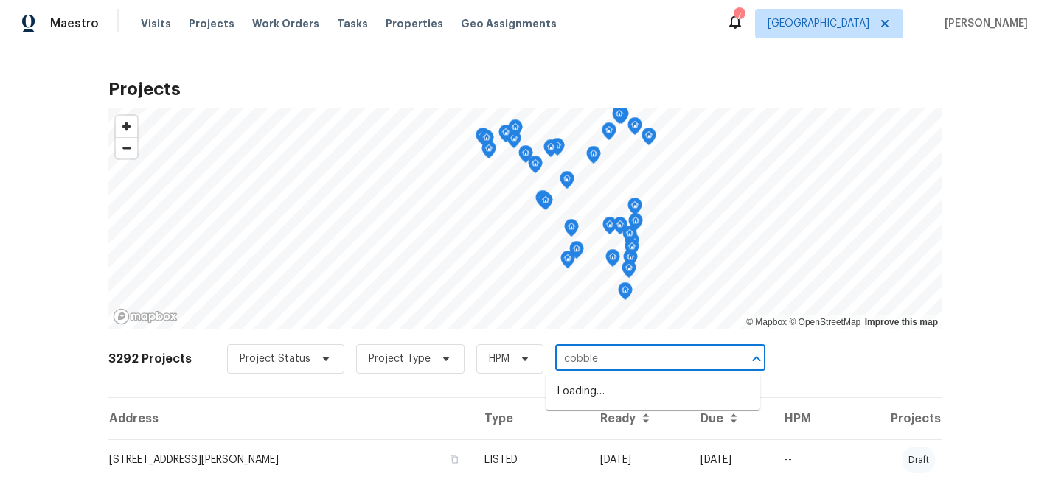
type input "cobbler"
click at [611, 392] on li "1004 Cobbler Ln, Saint Peters, MO 63303" at bounding box center [653, 392] width 215 height 24
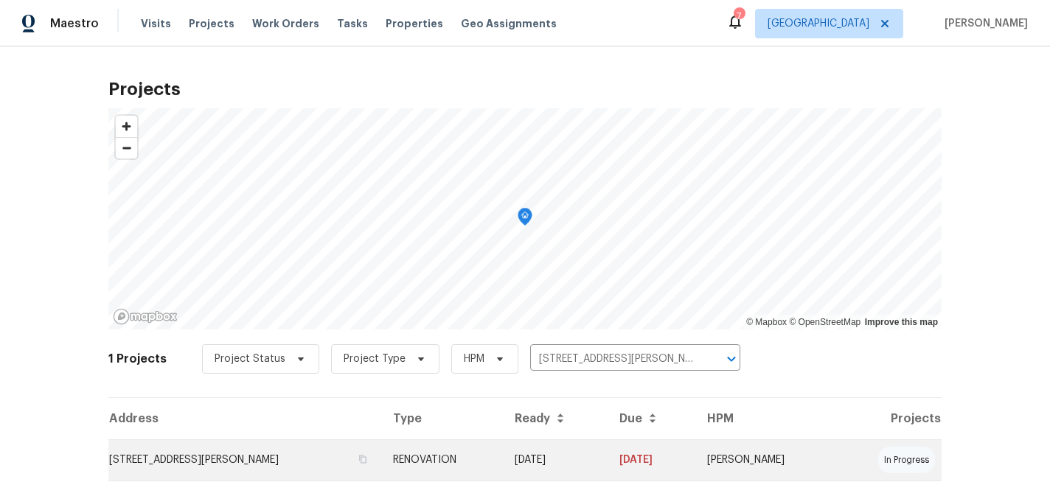
click at [237, 458] on td "1004 Cobbler Ln, Saint Peters, MO 63303" at bounding box center [244, 459] width 273 height 41
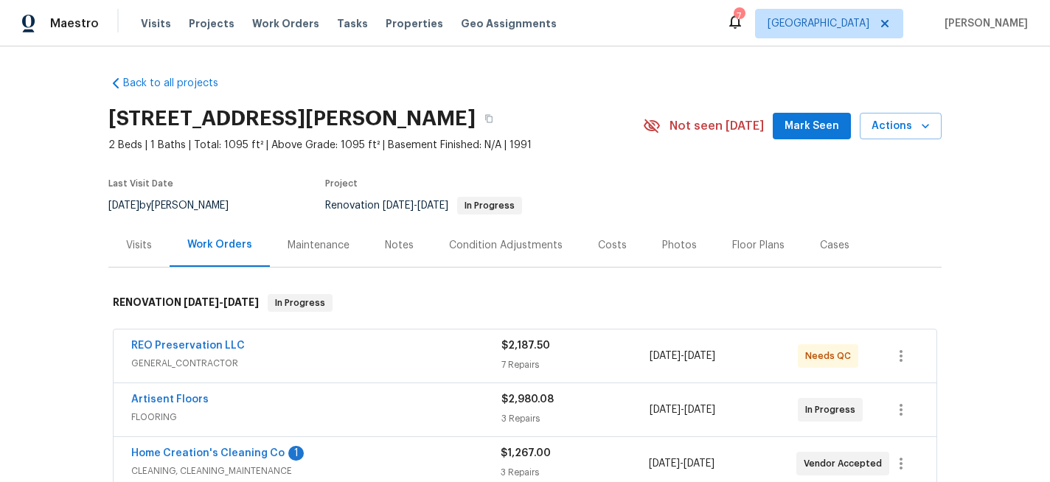
click at [397, 243] on div "Notes" at bounding box center [399, 245] width 29 height 15
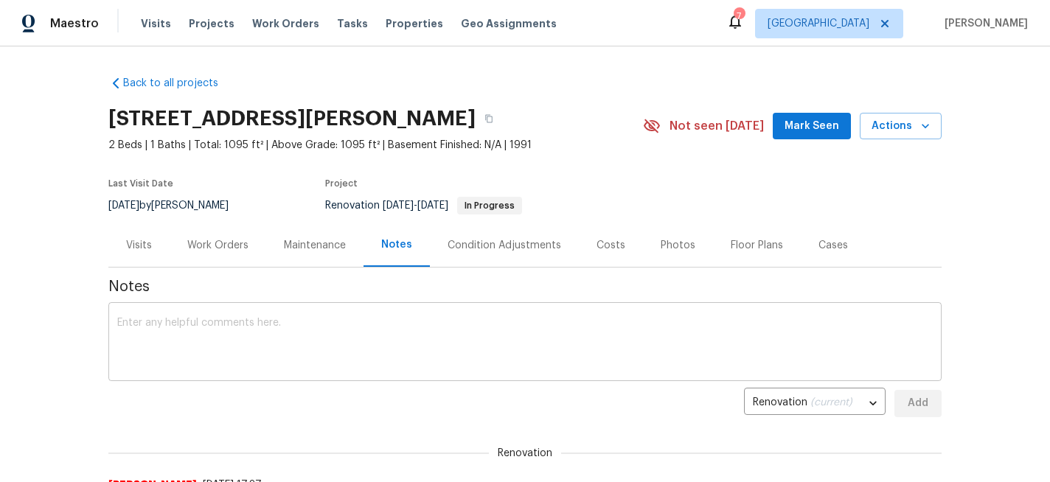
click at [307, 327] on textarea at bounding box center [525, 344] width 816 height 52
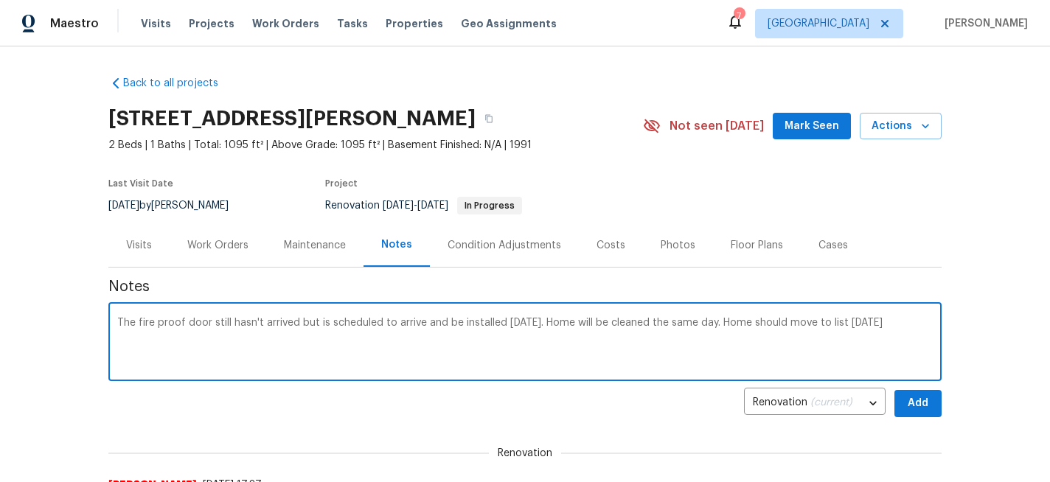
type textarea "The fire proof door still hasn't arrived but is scheduled to arrive and be inst…"
click at [911, 399] on span "Add" at bounding box center [918, 403] width 24 height 18
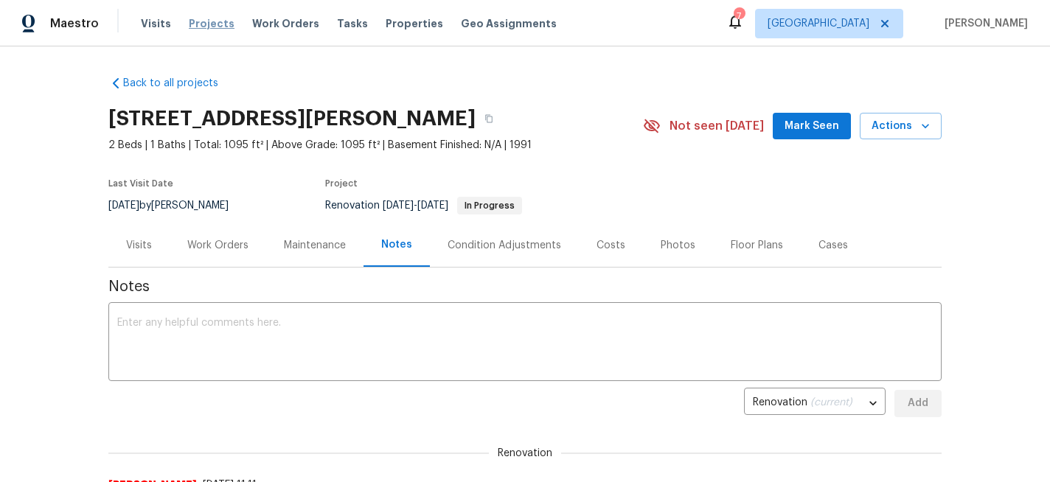
click at [218, 20] on span "Projects" at bounding box center [212, 23] width 46 height 15
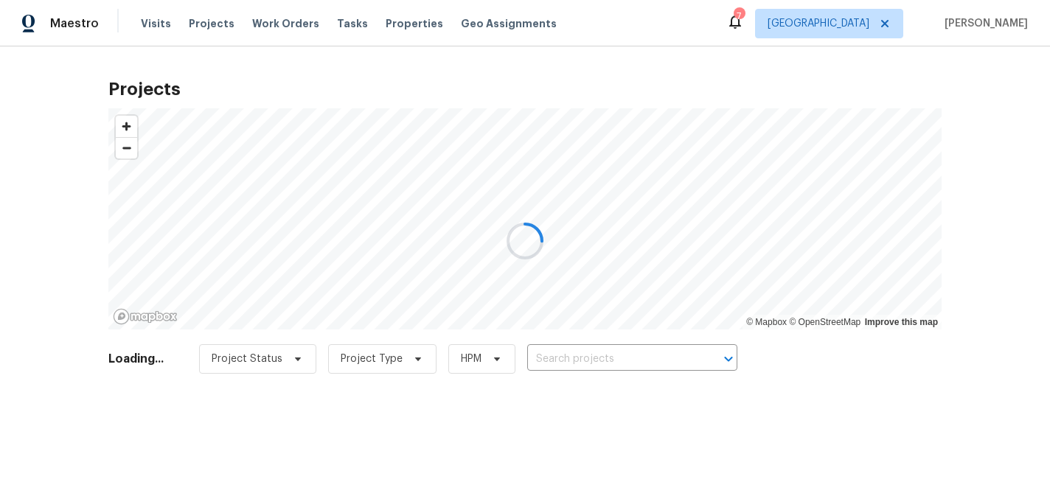
click at [601, 359] on div at bounding box center [525, 241] width 1050 height 482
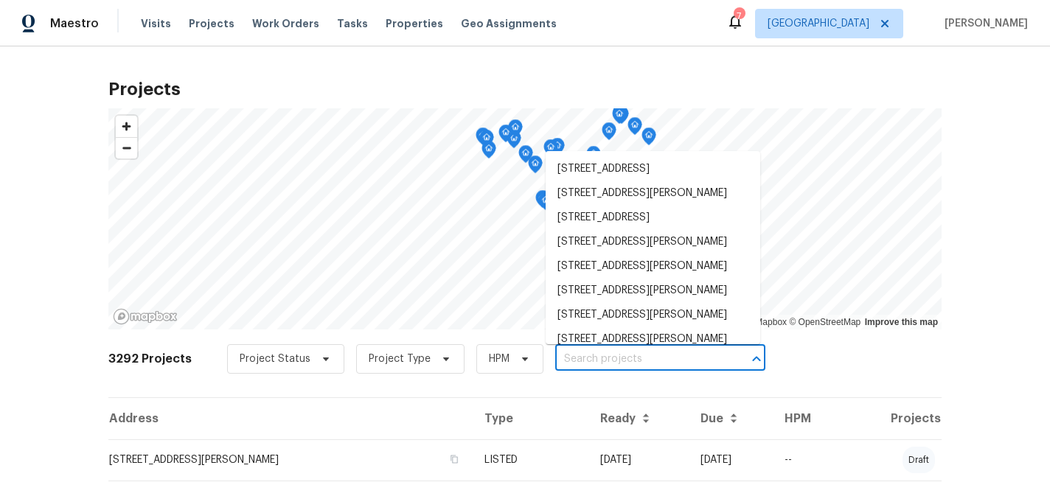
click at [602, 359] on input "text" at bounding box center [639, 359] width 169 height 23
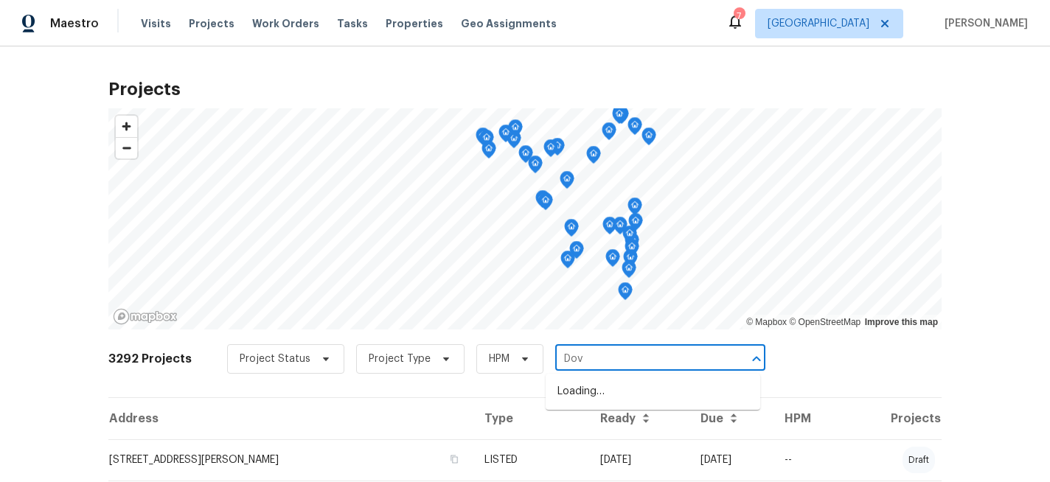
type input "Dove"
click at [613, 428] on li "417 Dove Dr, Saint Charles, MO 63301" at bounding box center [653, 416] width 215 height 24
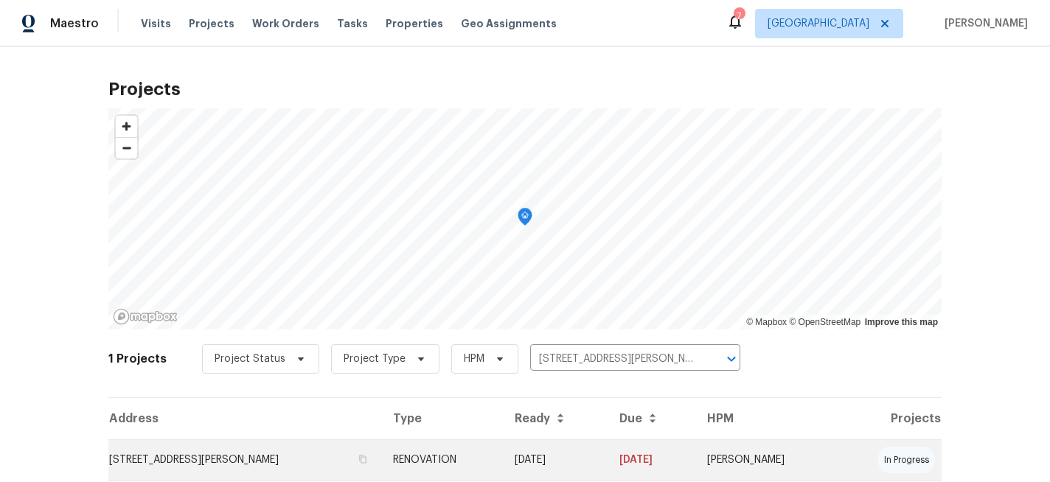
click at [170, 455] on td "417 Dove Dr, Saint Charles, MO 63301" at bounding box center [244, 459] width 273 height 41
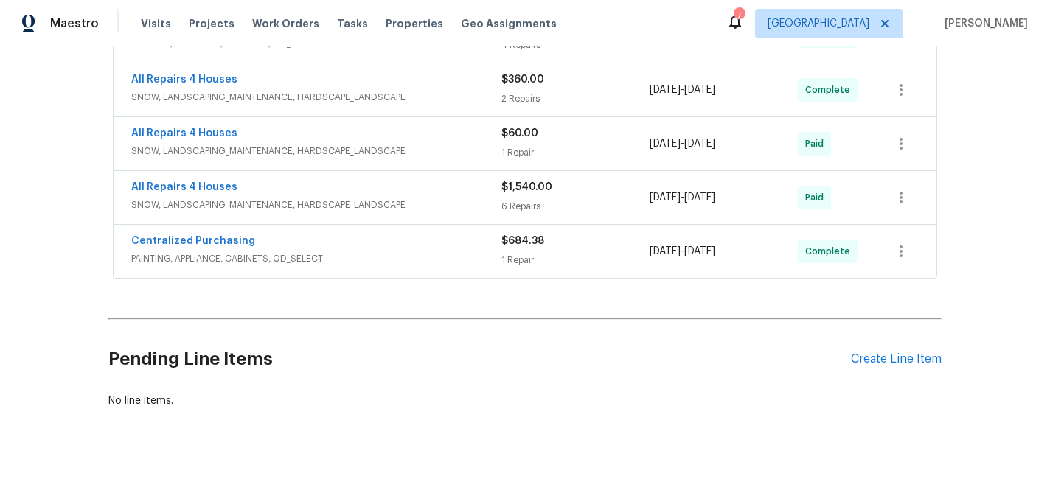
scroll to position [616, 0]
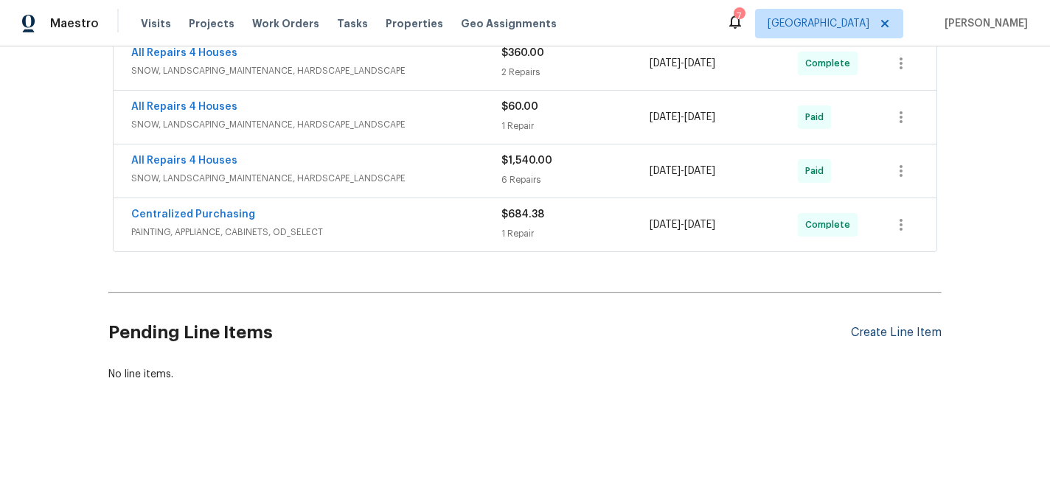
click at [875, 333] on div "Create Line Item" at bounding box center [896, 333] width 91 height 14
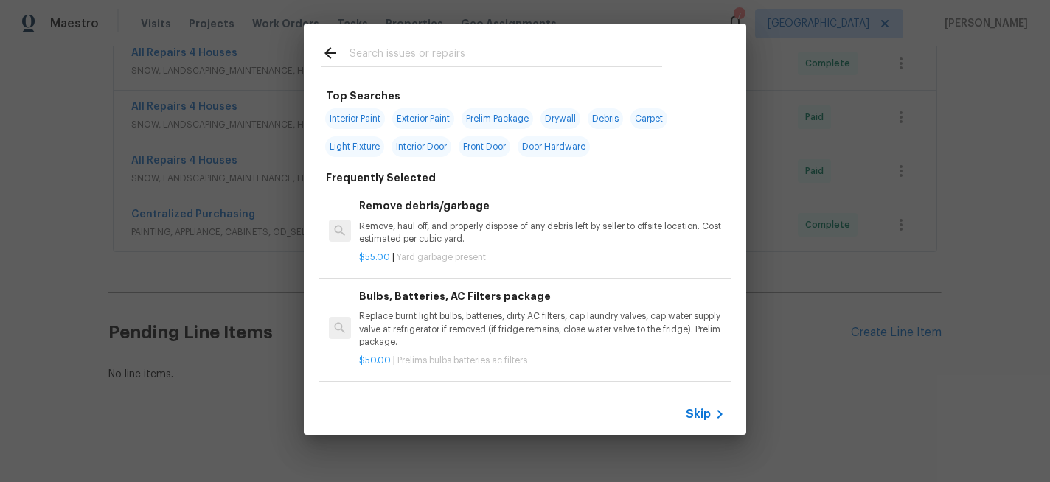
click at [378, 53] on input "text" at bounding box center [506, 55] width 313 height 22
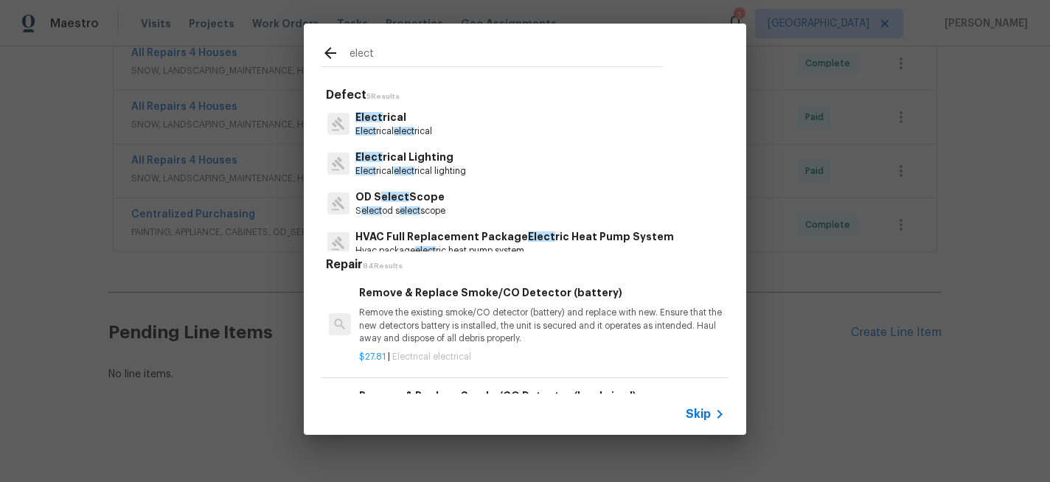
type input "elect"
click at [379, 126] on p "Elect rical elect rical" at bounding box center [393, 131] width 77 height 13
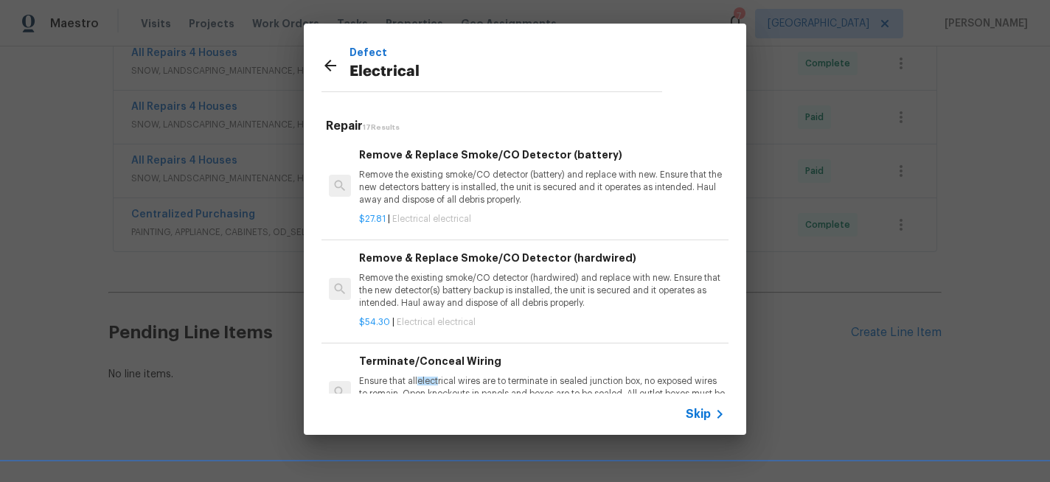
click at [701, 412] on span "Skip" at bounding box center [698, 414] width 25 height 15
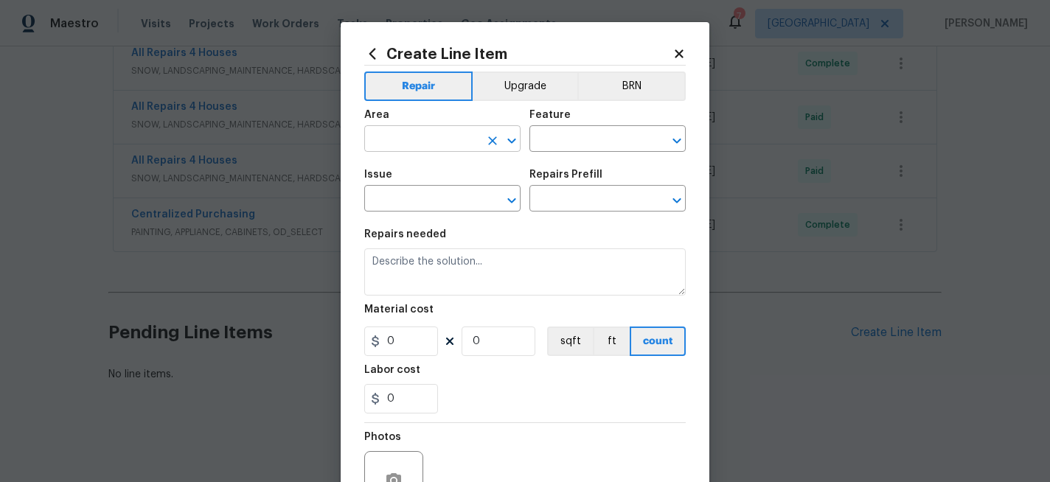
click at [426, 147] on input "text" at bounding box center [421, 140] width 115 height 23
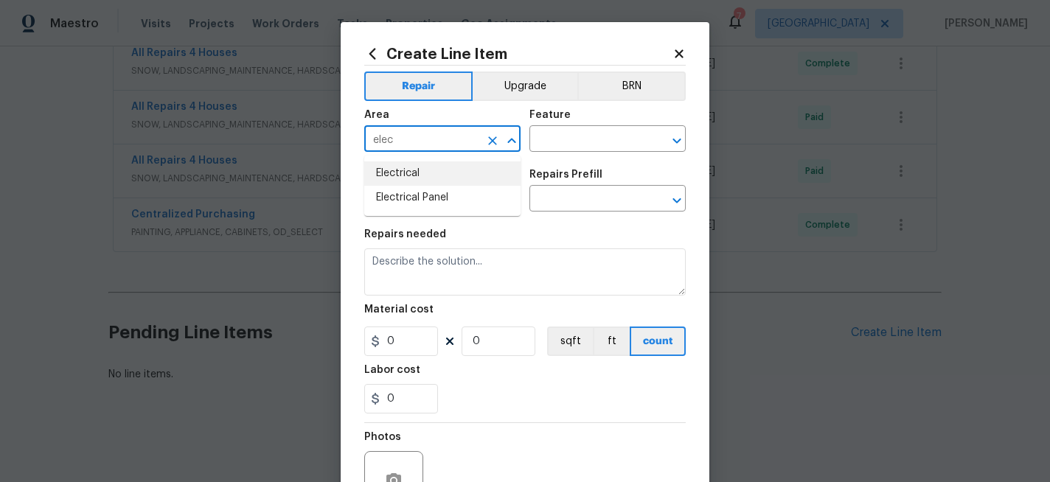
click at [404, 174] on li "Electrical" at bounding box center [442, 173] width 156 height 24
type input "Electrical"
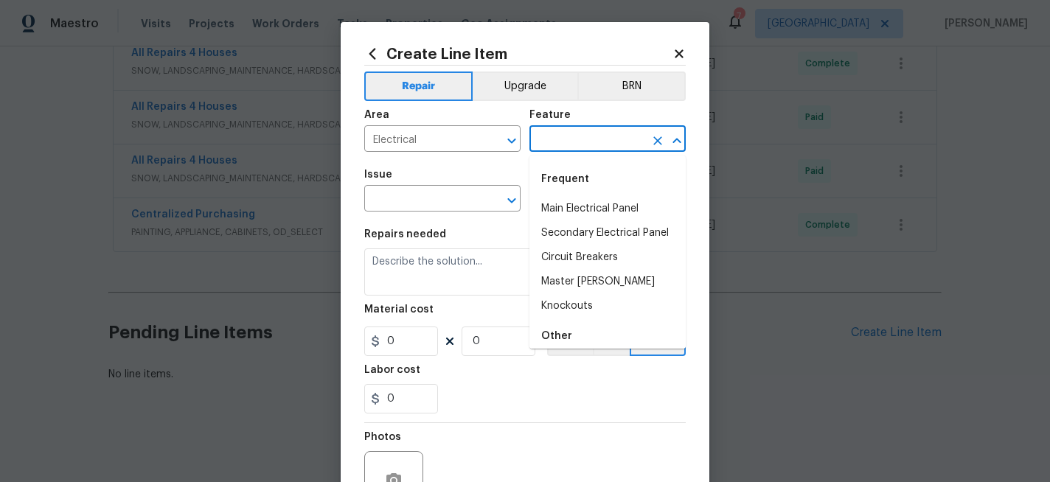
click at [579, 141] on input "text" at bounding box center [586, 140] width 115 height 23
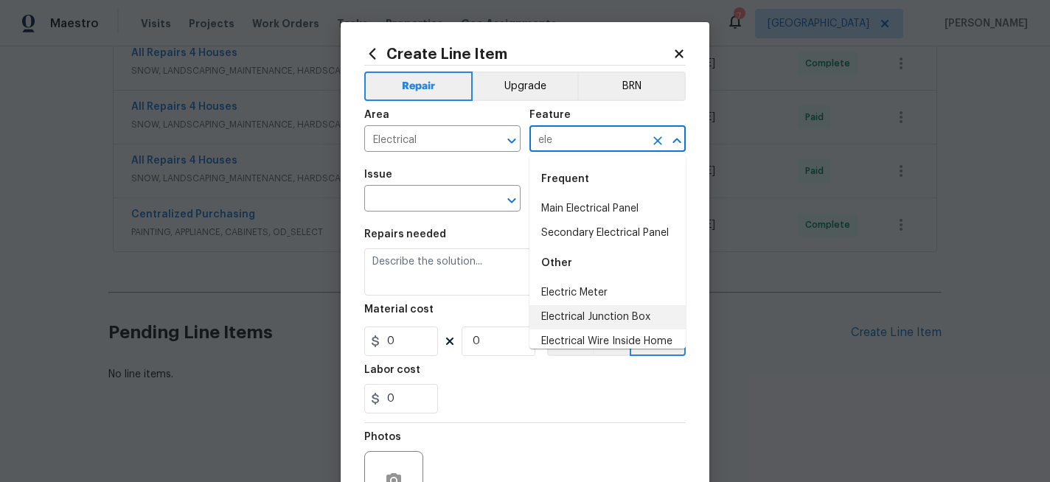
scroll to position [11, 0]
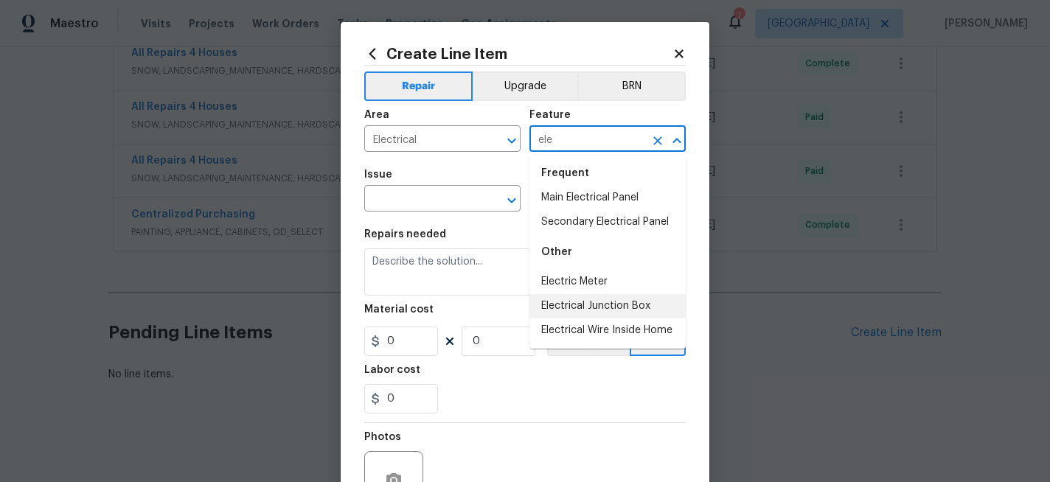
click at [576, 304] on li "Electrical Junction Box" at bounding box center [607, 306] width 156 height 24
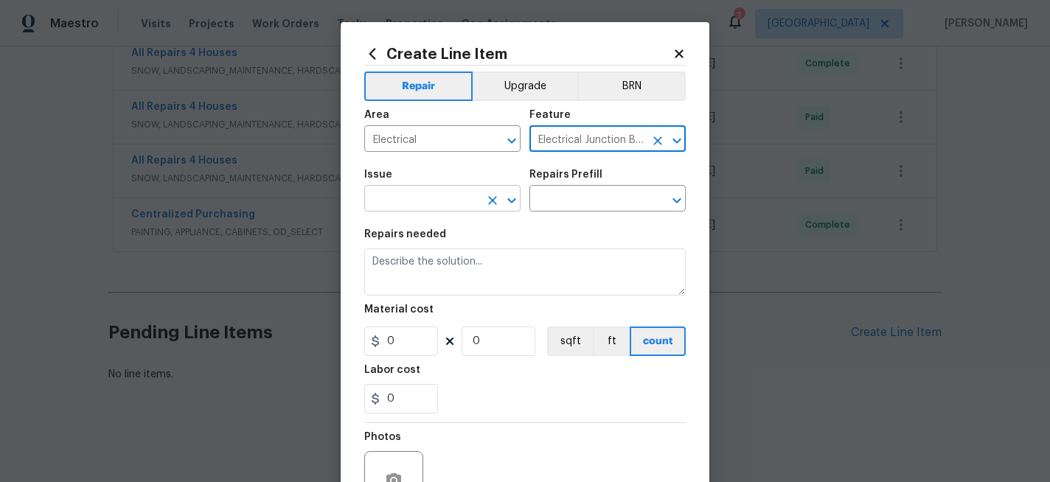
type input "Electrical Junction Box"
click at [411, 210] on input "text" at bounding box center [421, 200] width 115 height 23
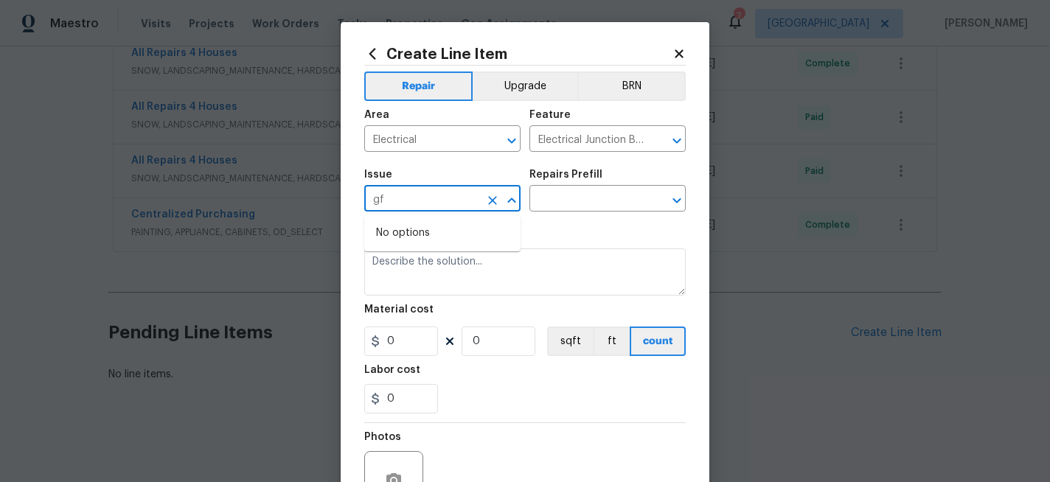
type input "g"
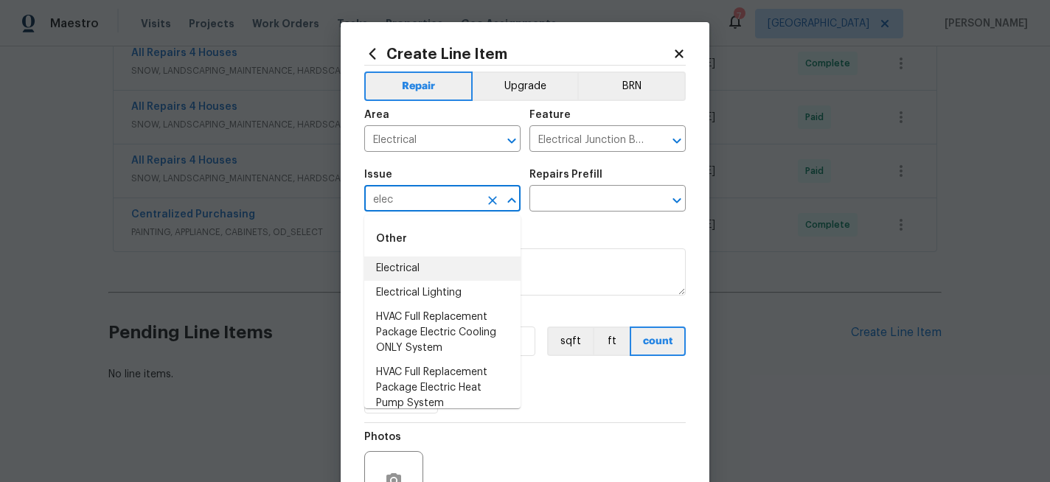
click at [400, 262] on li "Electrical" at bounding box center [442, 269] width 156 height 24
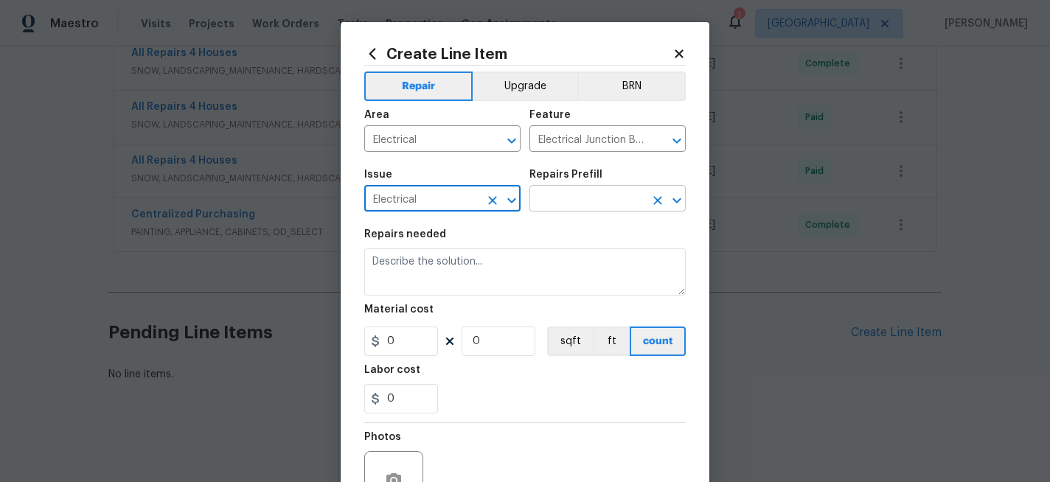
type input "Electrical"
click at [556, 205] on input "text" at bounding box center [586, 200] width 115 height 23
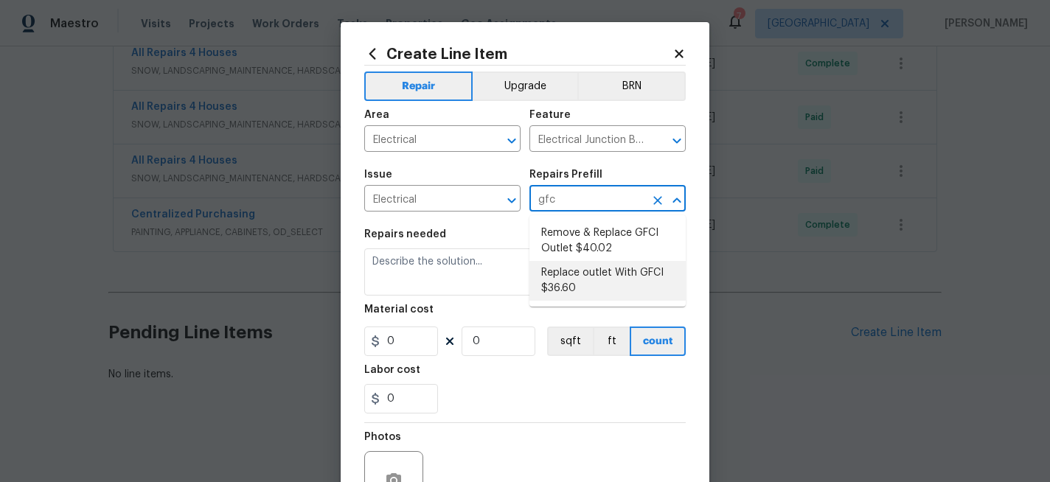
click at [564, 273] on li "Replace outlet With GFCI $36.60" at bounding box center [607, 281] width 156 height 40
type input "Replace outlet With GFCI $36.60"
type textarea "Remove and replace the existing standard oultet and replace with new GFCI outle…"
type input "1"
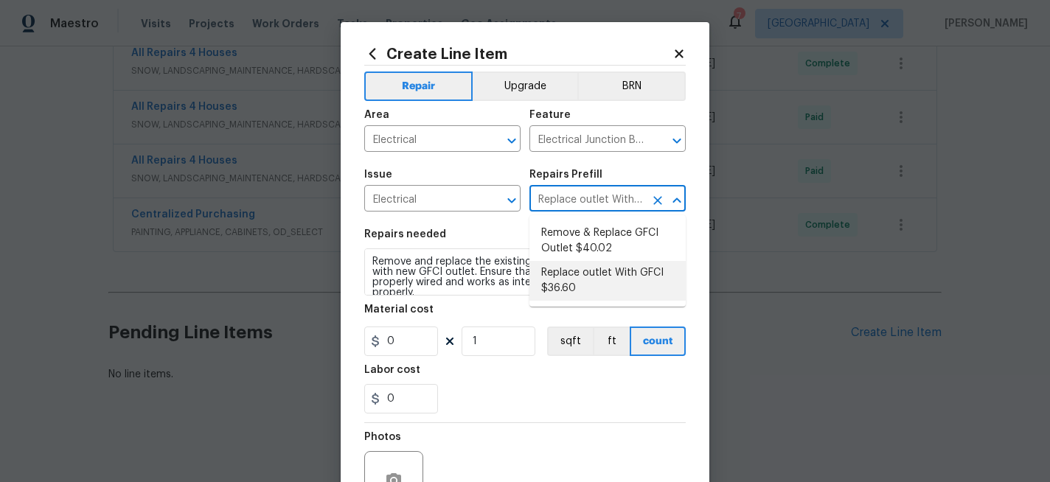
type input "36.6"
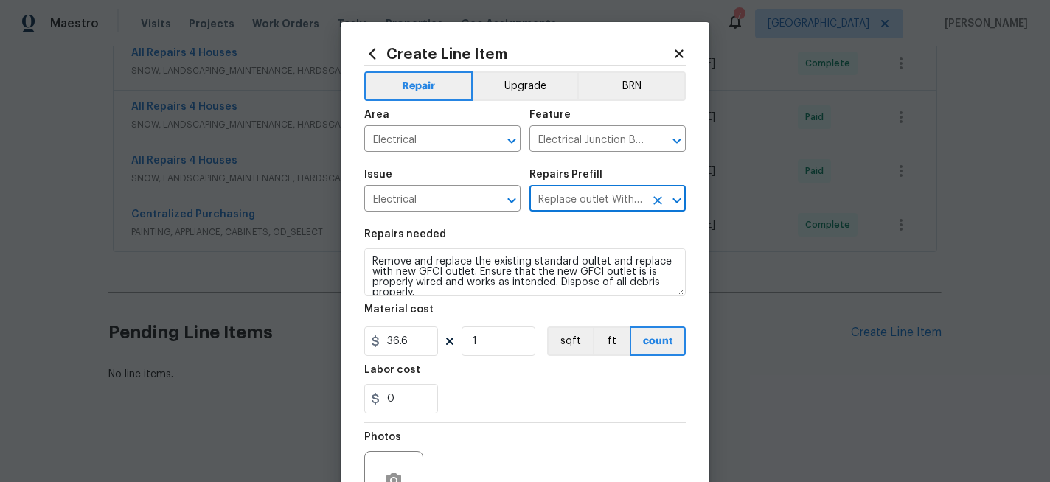
type input "Replace outlet With GFCI $36.60"
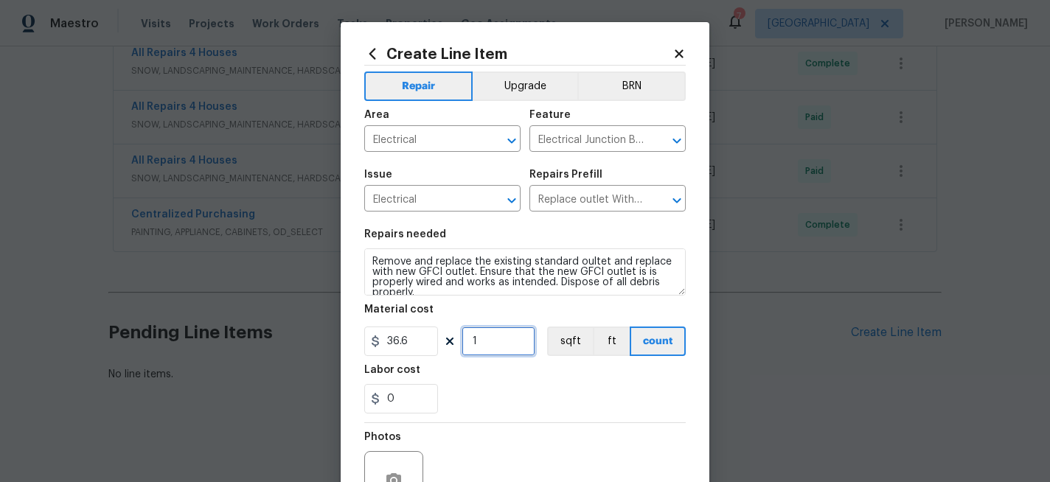
click at [493, 347] on input "1" at bounding box center [499, 341] width 74 height 29
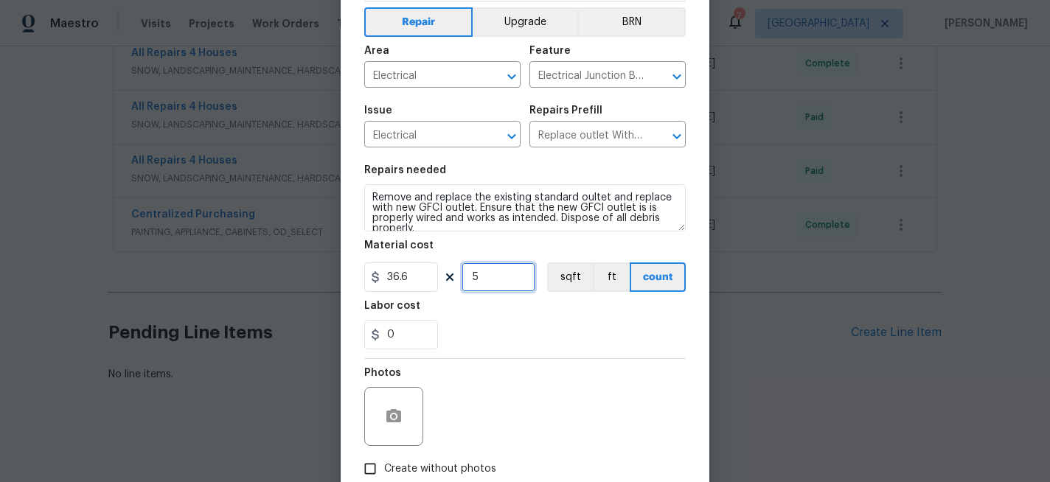
scroll to position [69, 0]
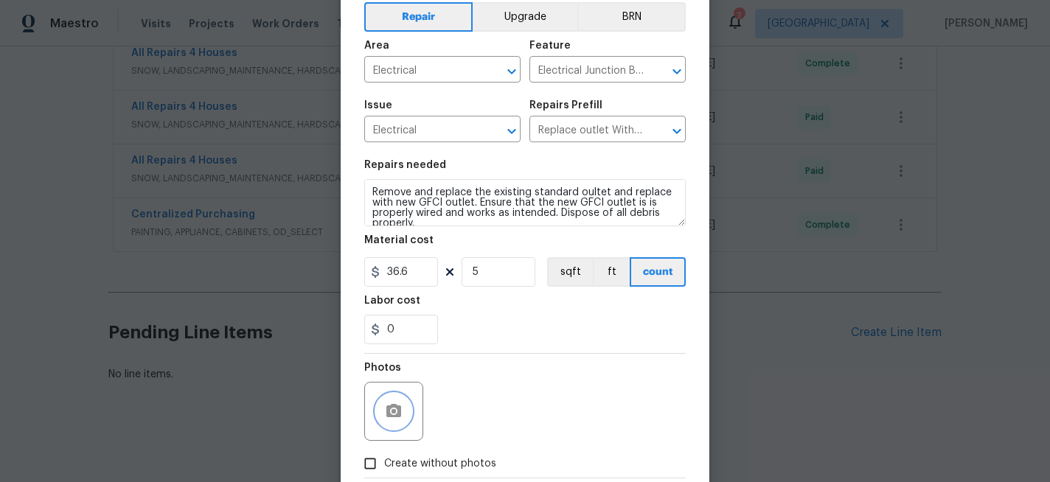
click at [393, 409] on circle "button" at bounding box center [394, 411] width 4 height 4
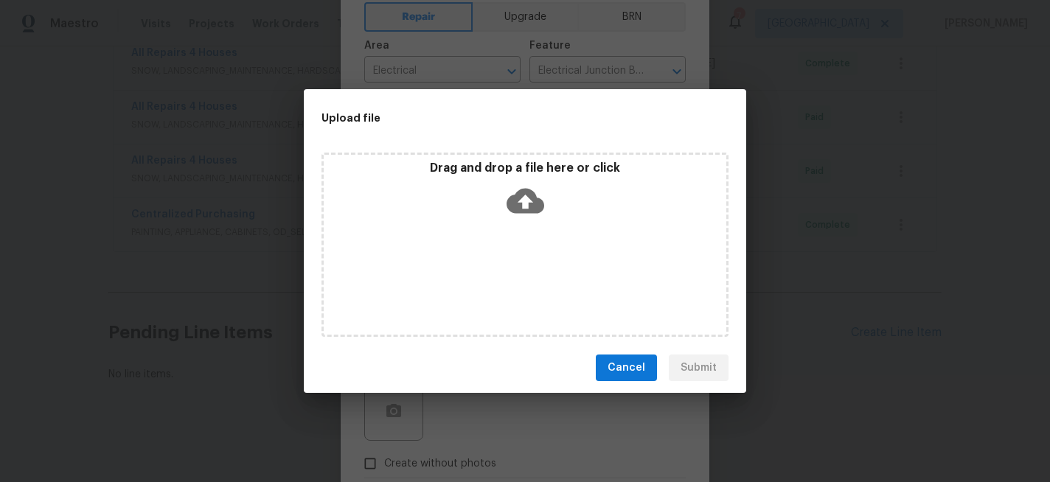
click at [526, 199] on icon at bounding box center [526, 201] width 38 height 38
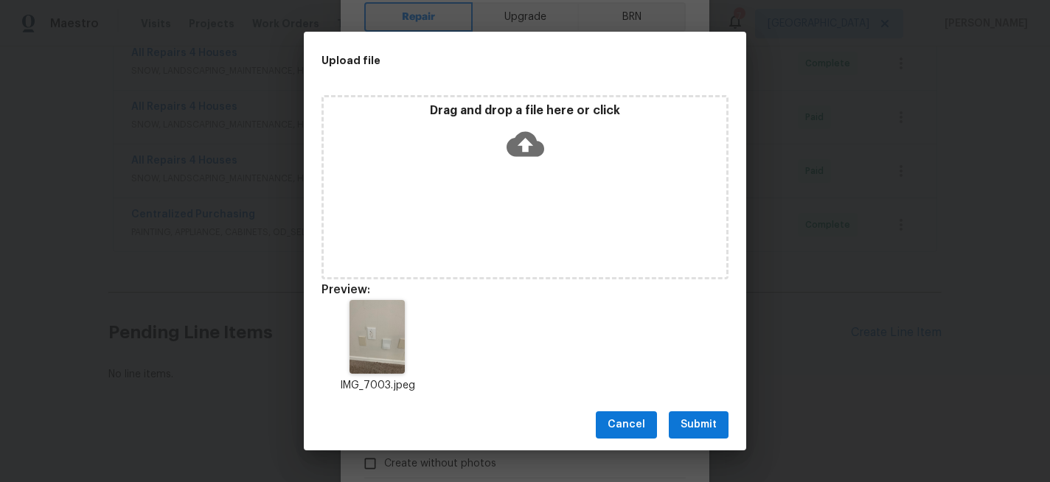
click at [715, 427] on span "Submit" at bounding box center [699, 425] width 36 height 18
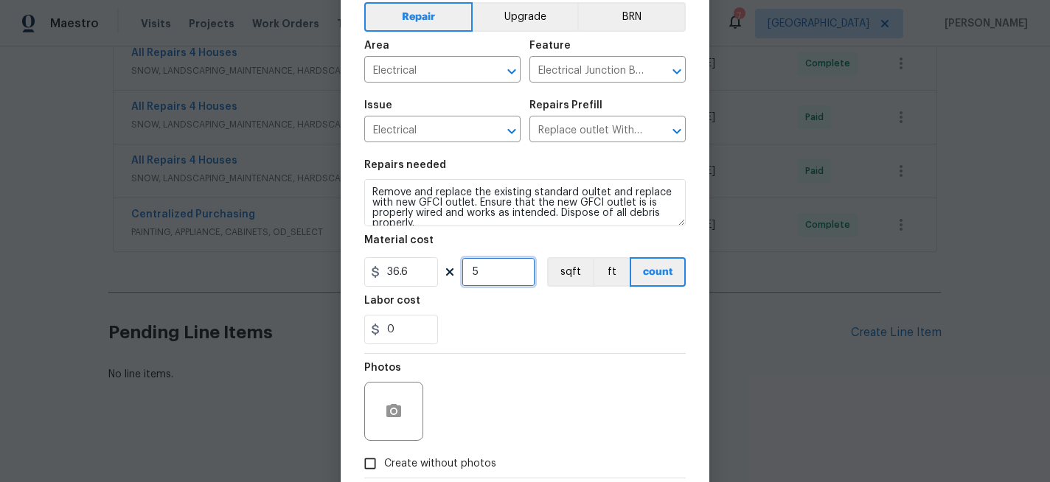
click at [491, 280] on input "5" at bounding box center [499, 271] width 74 height 29
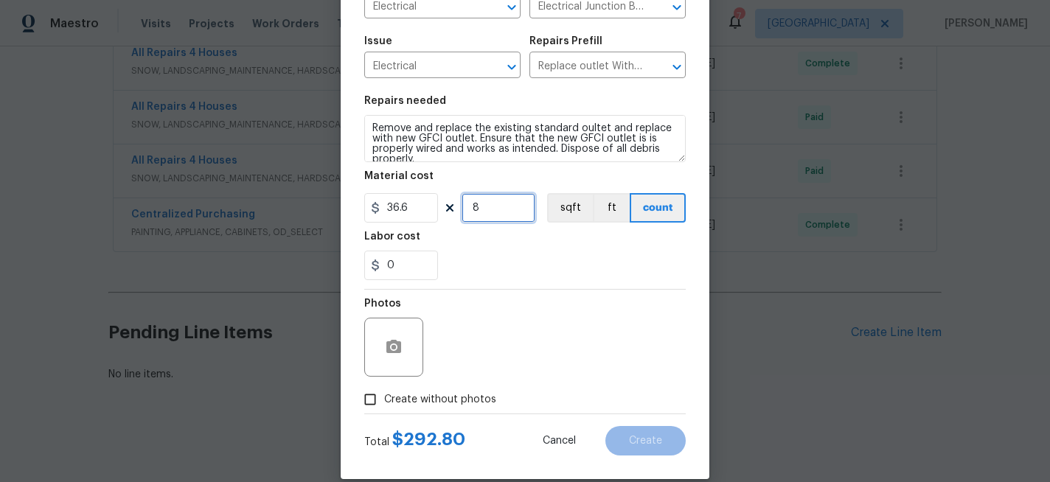
scroll to position [153, 0]
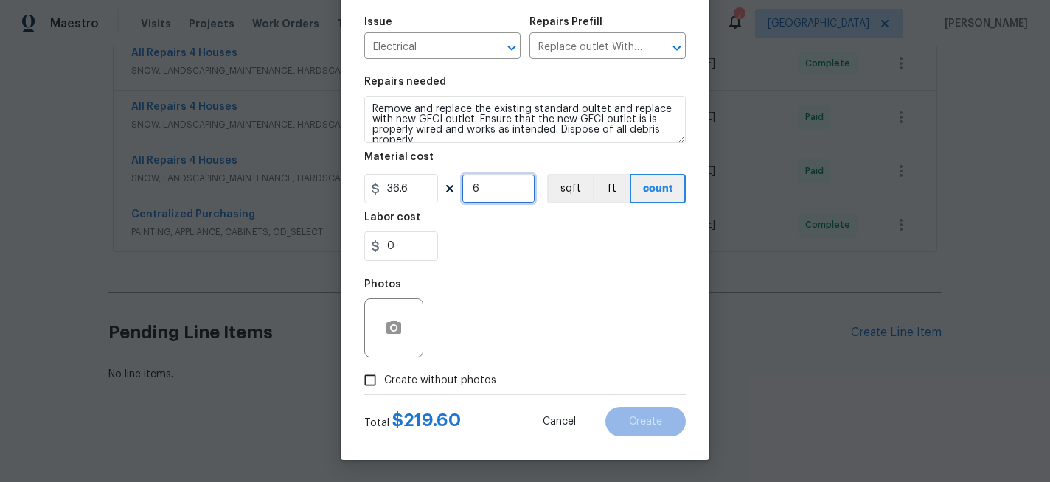
type input "6"
click at [545, 338] on div "Photos" at bounding box center [524, 319] width 321 height 96
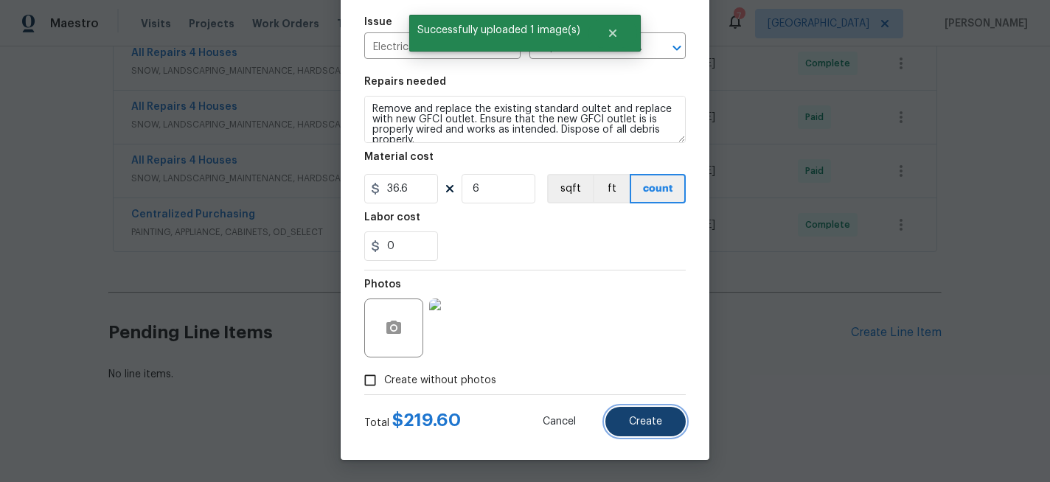
click at [637, 420] on span "Create" at bounding box center [645, 422] width 33 height 11
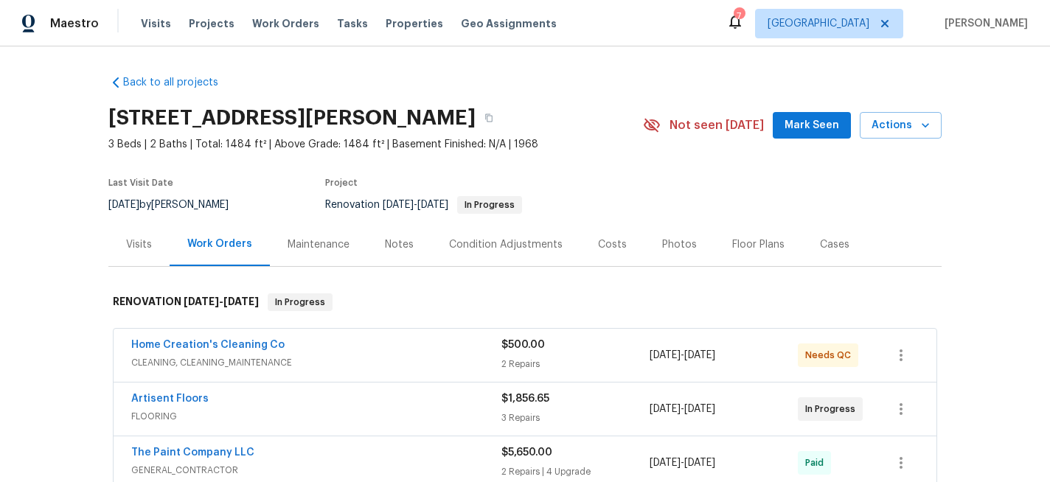
scroll to position [0, 0]
click at [398, 241] on div "Notes" at bounding box center [399, 245] width 29 height 15
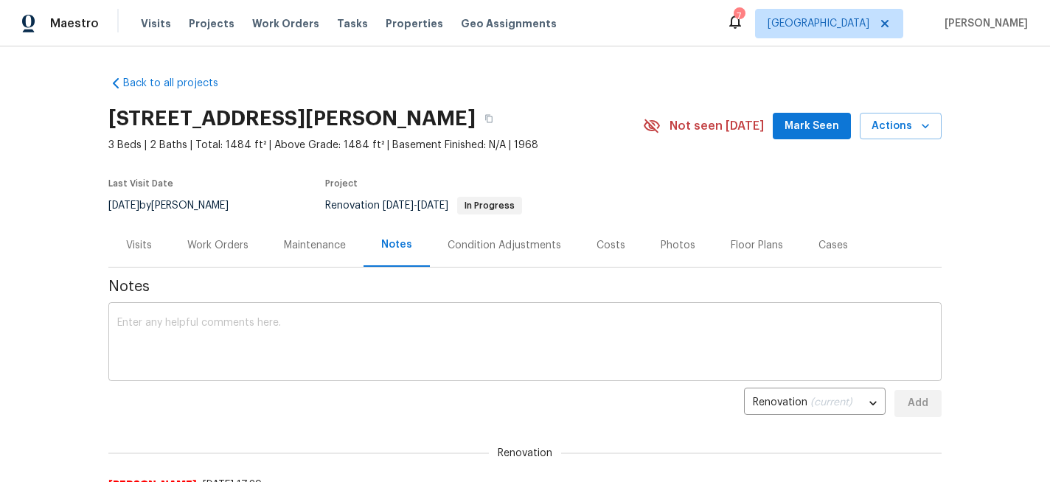
click at [289, 316] on div "x ​" at bounding box center [524, 343] width 833 height 75
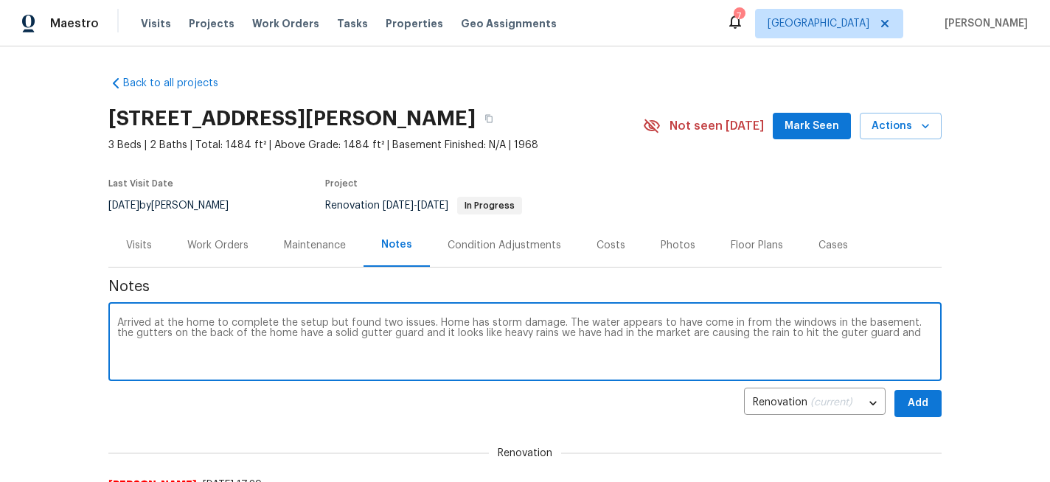
click at [821, 333] on textarea "Arrived at the home to complete the setup but found two issues. Home has storm …" at bounding box center [525, 344] width 816 height 52
click at [904, 336] on textarea "Arrived at the home to complete the setup but found two issues. Home has storm …" at bounding box center [525, 344] width 816 height 52
click at [633, 344] on textarea "Arrived at the home to complete the setup but found two issues. Home has storm …" at bounding box center [525, 344] width 816 height 52
click at [709, 352] on textarea "Arrived at the home to complete the setup but found two issues. Home has storm …" at bounding box center [525, 344] width 816 height 52
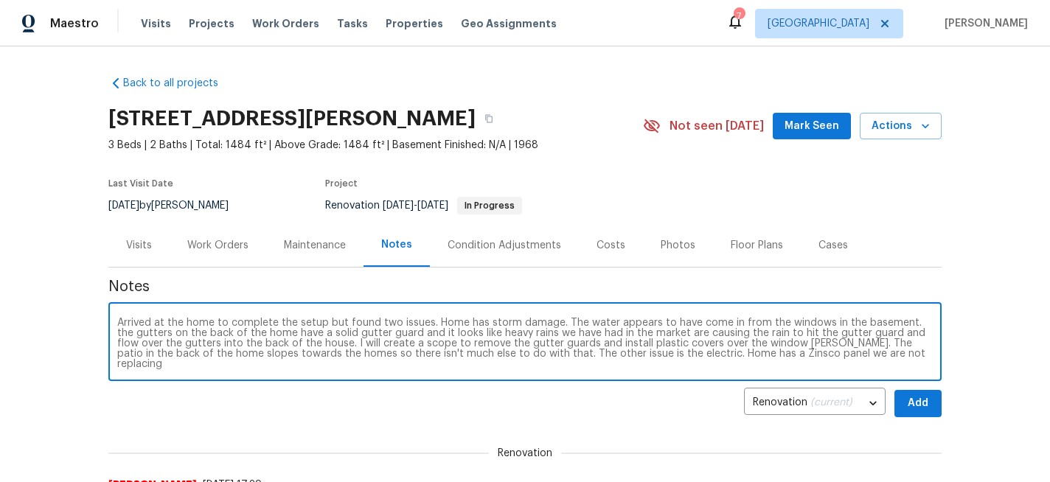
click at [431, 321] on textarea "Arrived at the home to complete the setup but found two issues. Home has storm …" at bounding box center [525, 344] width 816 height 52
click at [919, 356] on textarea "Arrived at the home to complete the setup but found two issues. First, the home…" at bounding box center [525, 344] width 816 height 52
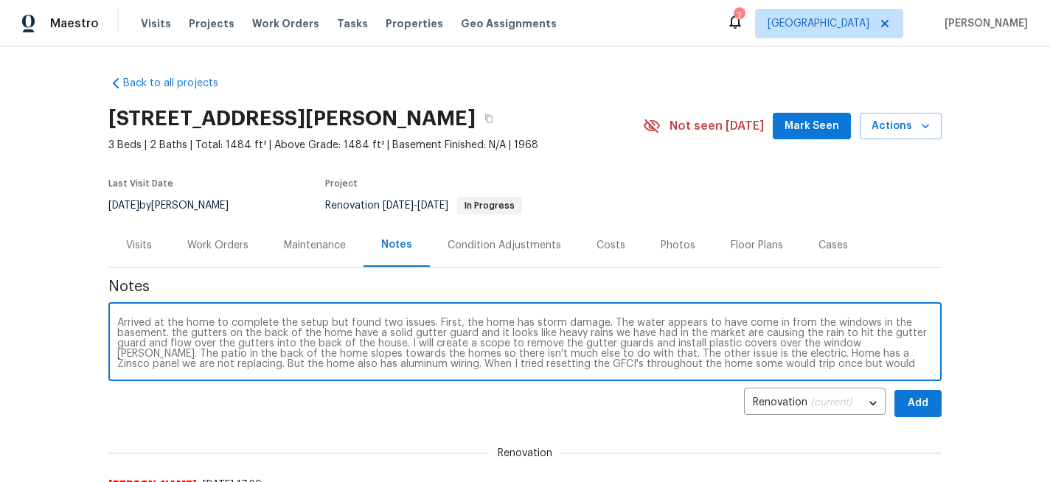
paste textarea "AlumiConn"
type textarea "Arrived at the home to complete the setup but found two issues. First, the home…"
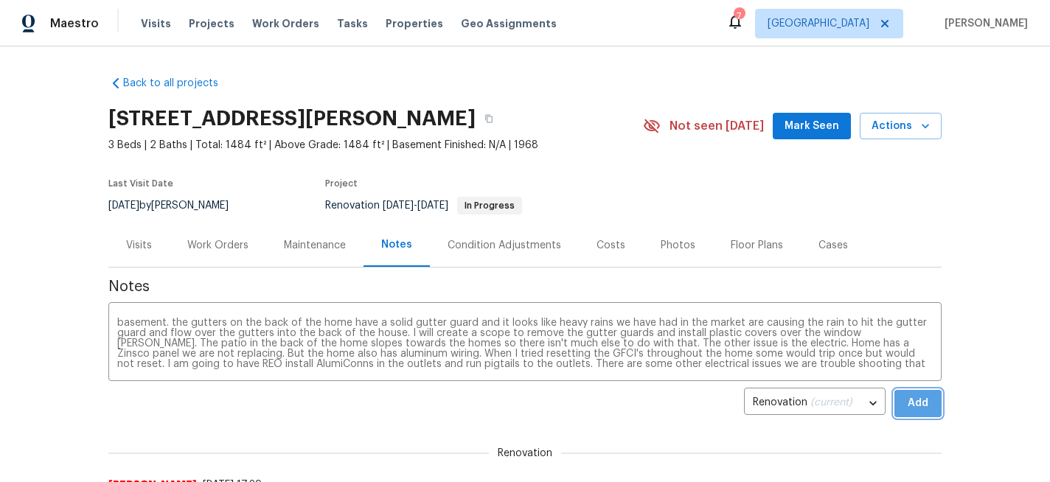
click at [918, 406] on span "Add" at bounding box center [918, 403] width 24 height 18
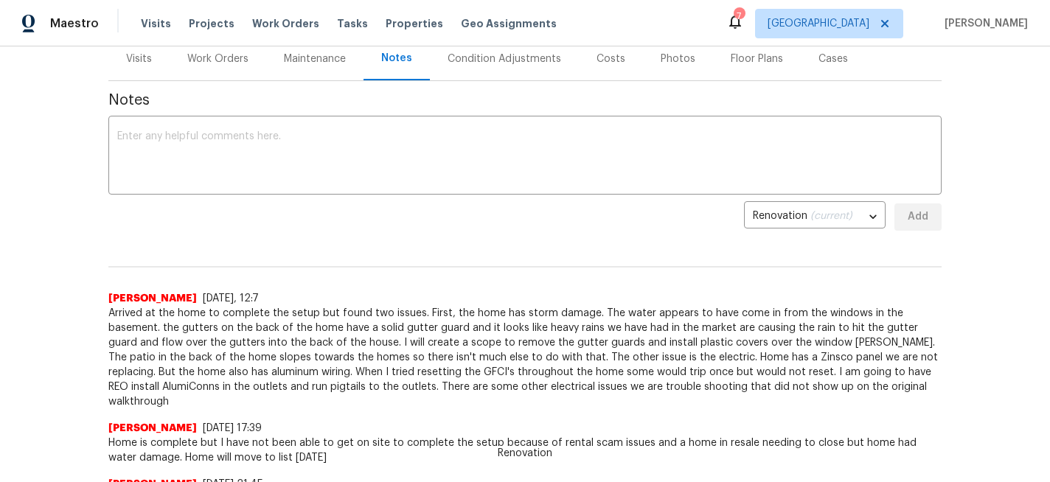
scroll to position [191, 0]
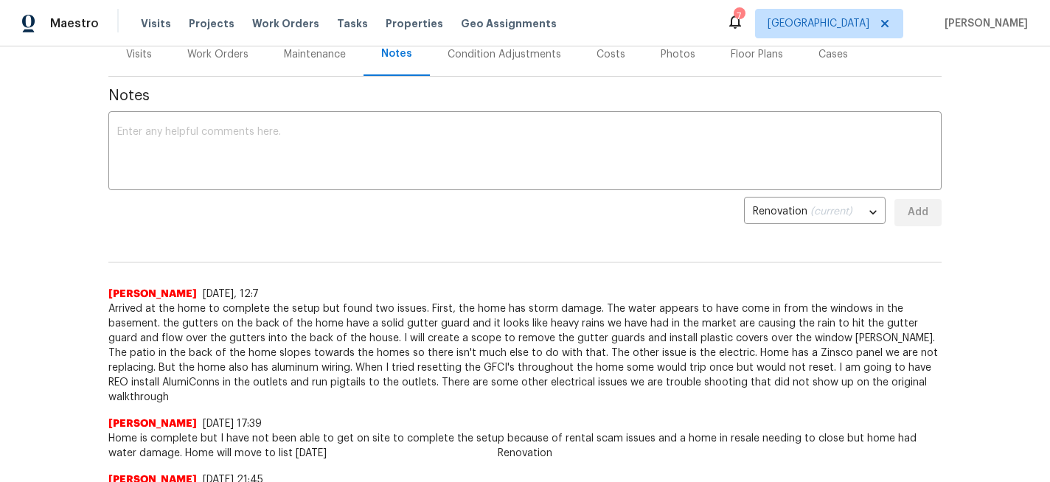
click at [226, 52] on div "Work Orders" at bounding box center [217, 54] width 61 height 15
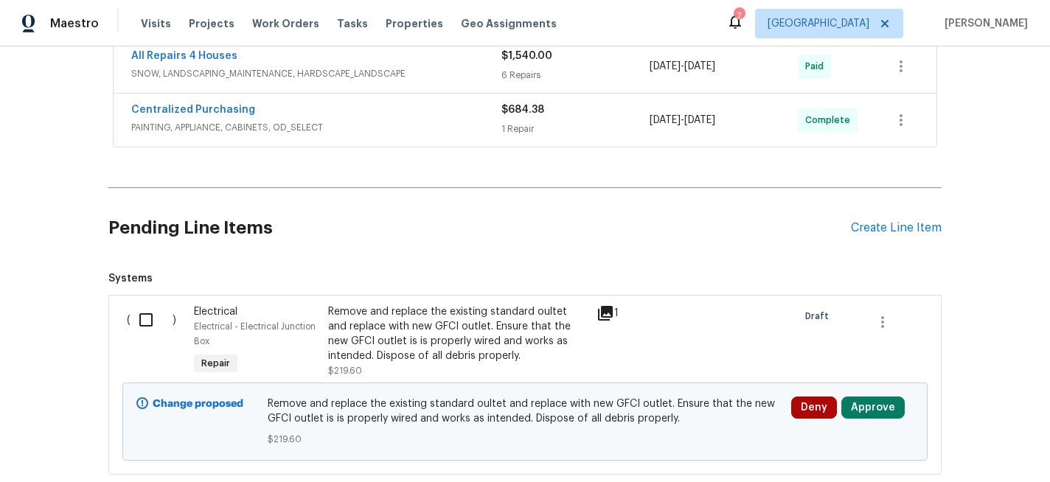
scroll to position [781, 0]
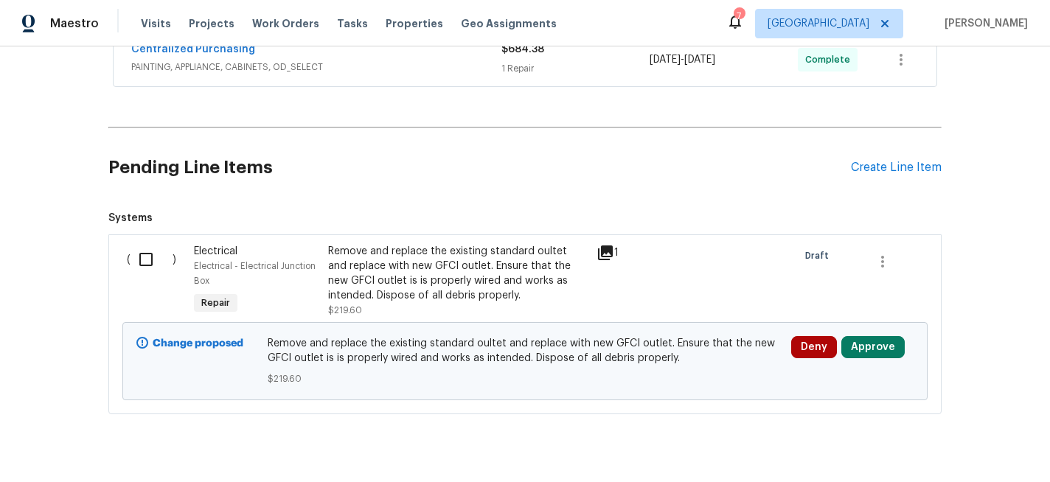
click at [151, 259] on input "checkbox" at bounding box center [152, 259] width 42 height 31
checkbox input "true"
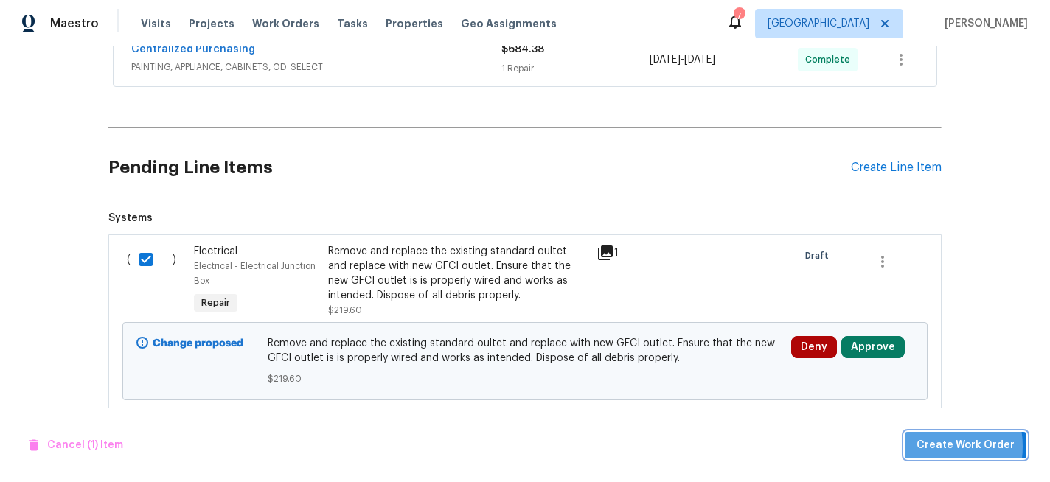
click at [929, 446] on span "Create Work Order" at bounding box center [966, 446] width 98 height 18
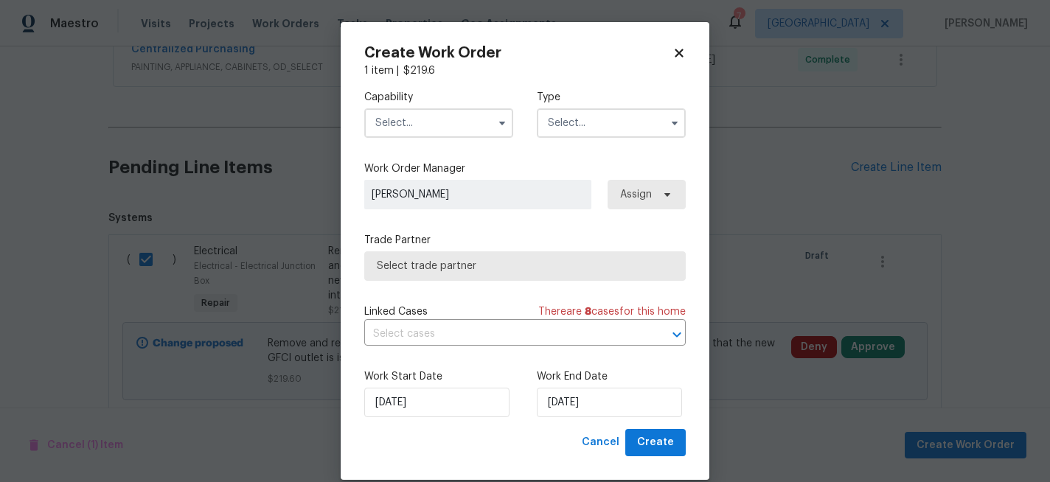
click at [414, 128] on input "text" at bounding box center [438, 122] width 149 height 29
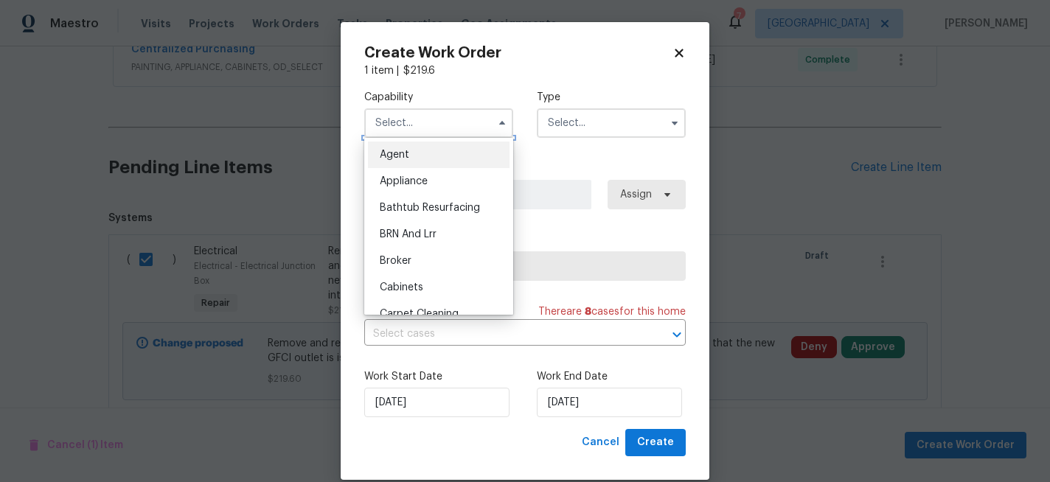
click at [414, 128] on input "text" at bounding box center [438, 122] width 149 height 29
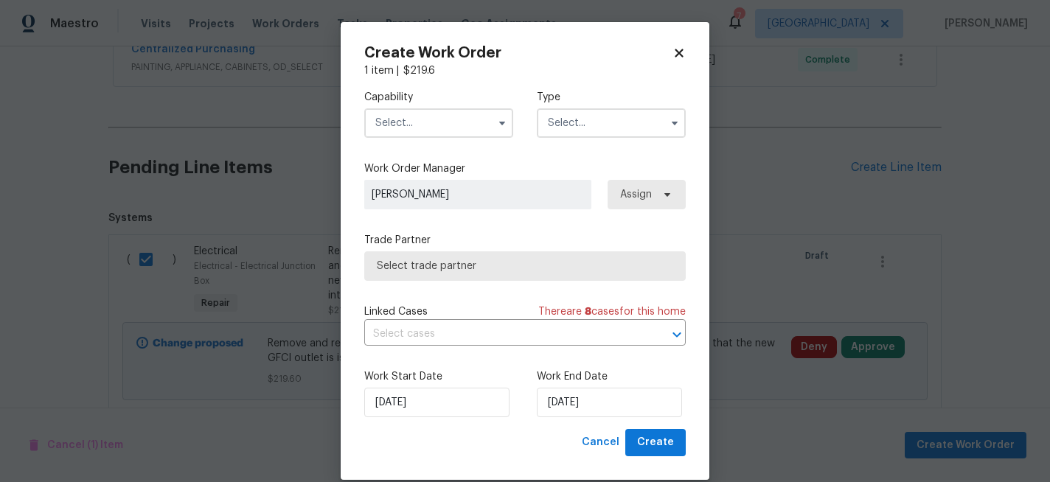
click at [414, 128] on input "text" at bounding box center [438, 122] width 149 height 29
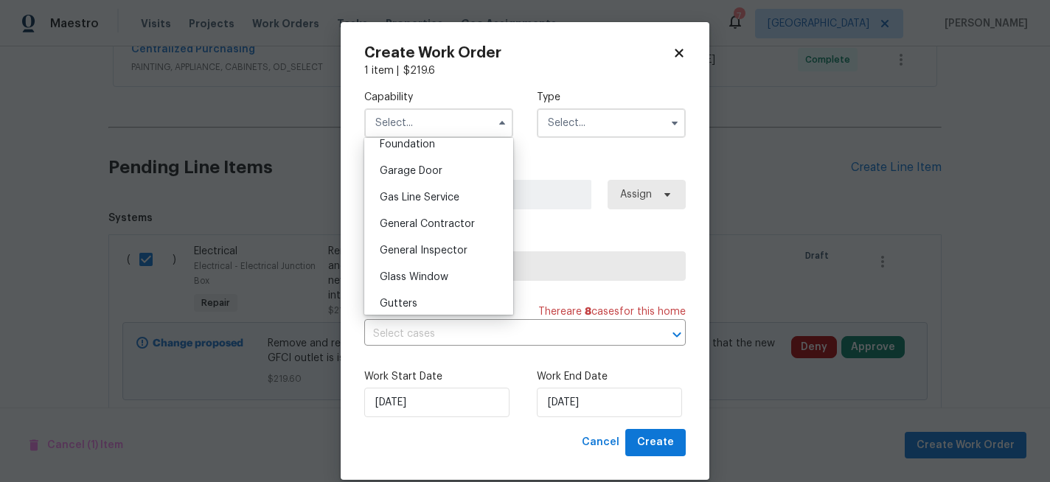
scroll to position [637, 0]
click at [406, 223] on span "General Contractor" at bounding box center [427, 223] width 95 height 10
type input "General Contractor"
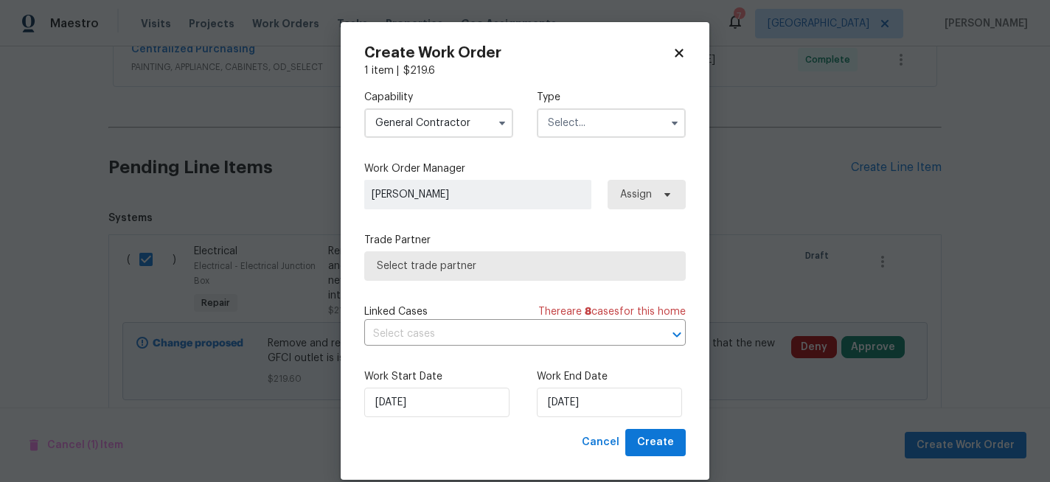
click at [606, 125] on input "text" at bounding box center [611, 122] width 149 height 29
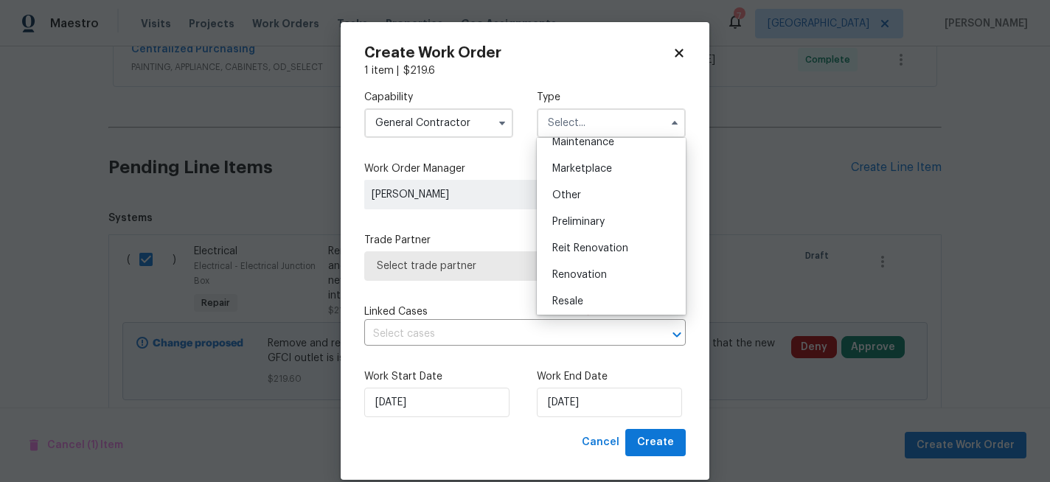
scroll to position [255, 0]
click at [583, 265] on div "Renovation" at bounding box center [611, 271] width 142 height 27
type input "Renovation"
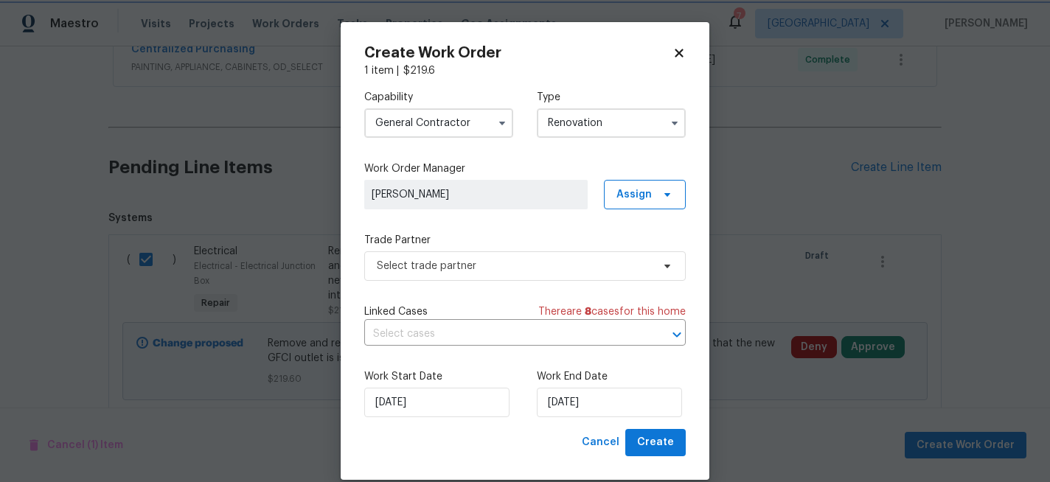
scroll to position [0, 0]
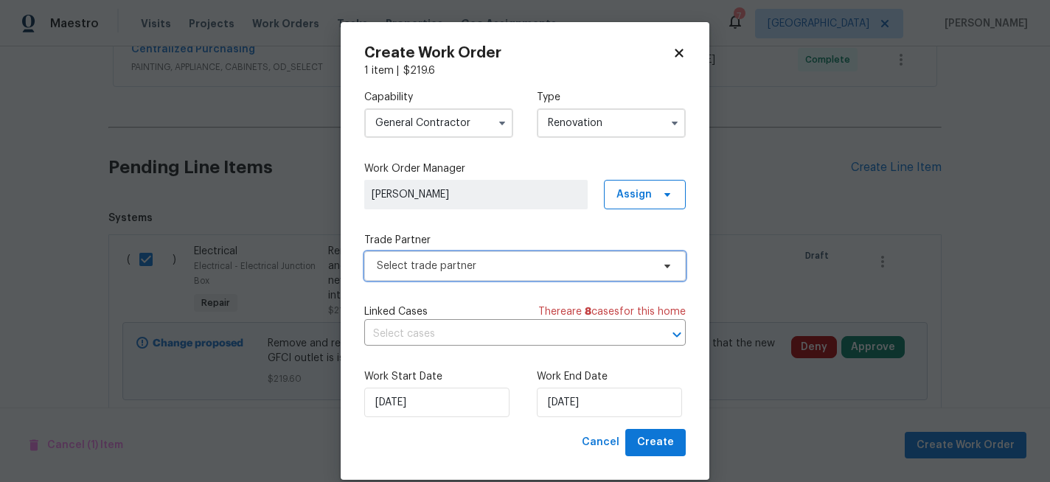
click at [560, 266] on span "Select trade partner" at bounding box center [514, 266] width 275 height 15
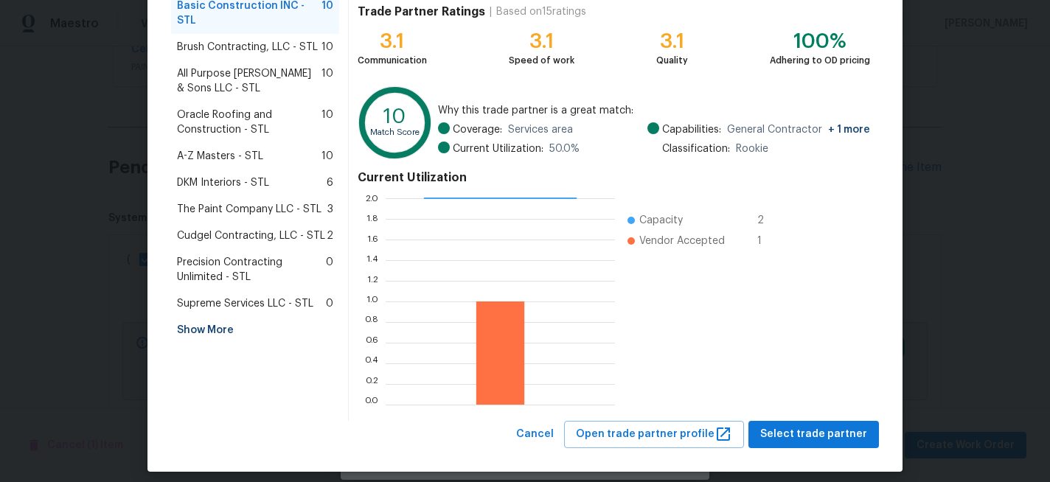
scroll to position [168, 0]
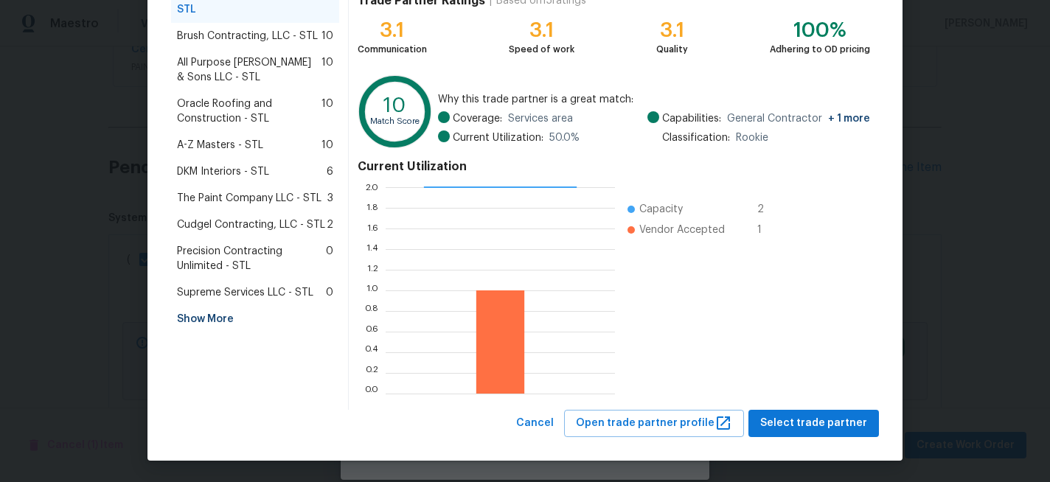
click at [232, 306] on div "Show More" at bounding box center [255, 319] width 168 height 27
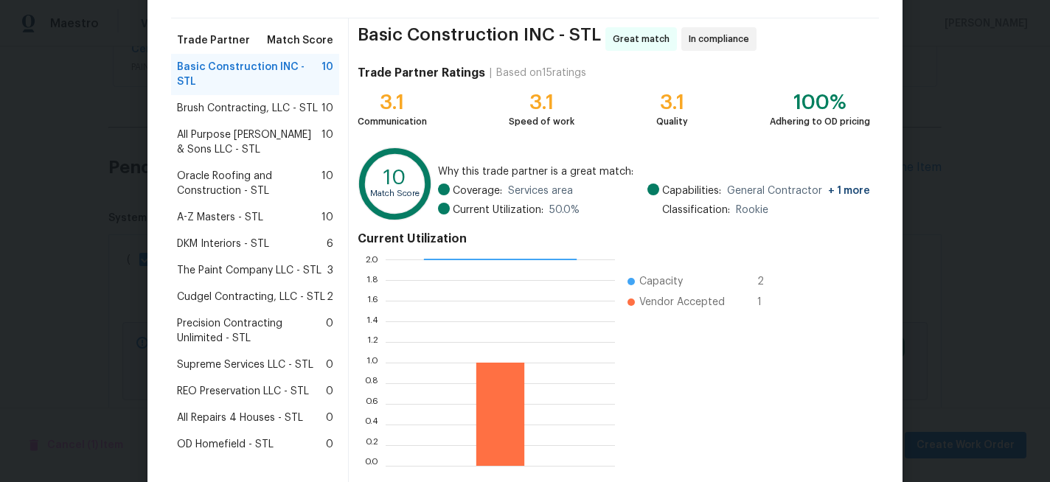
scroll to position [108, 0]
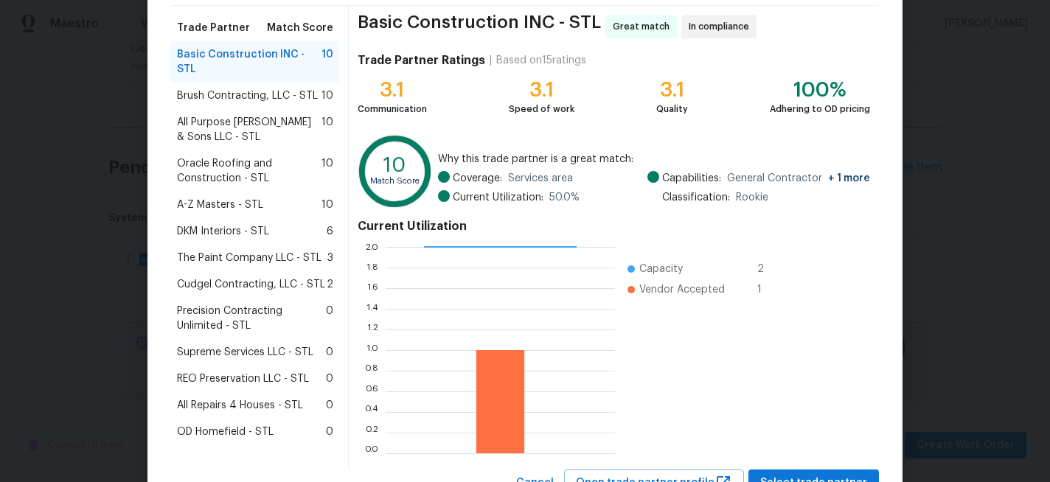
click at [260, 372] on span "REO Preservation LLC - STL" at bounding box center [243, 379] width 132 height 15
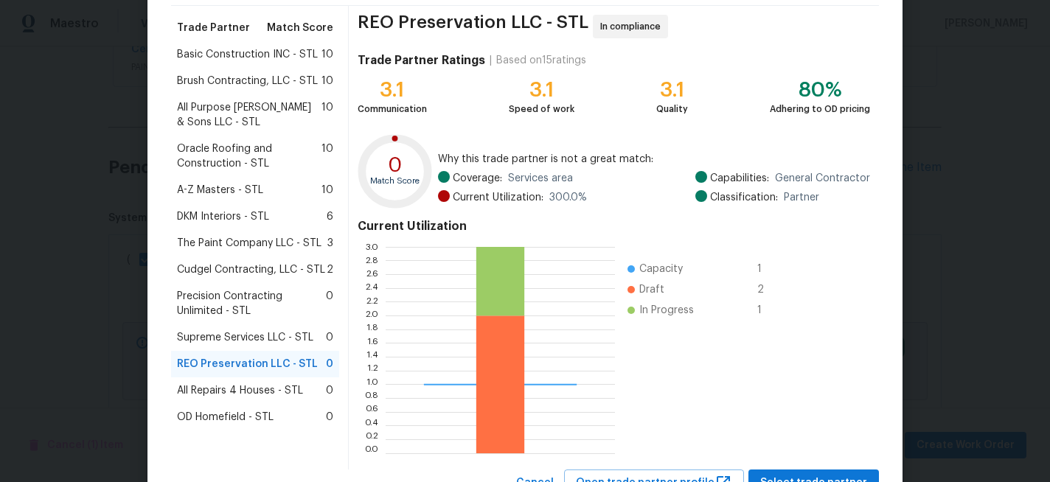
scroll to position [168, 0]
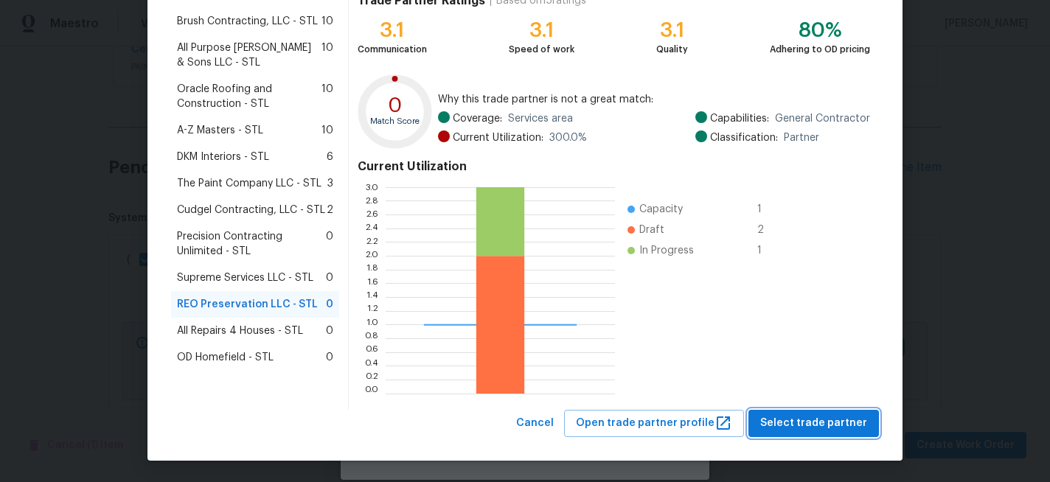
click at [833, 419] on span "Select trade partner" at bounding box center [813, 423] width 107 height 18
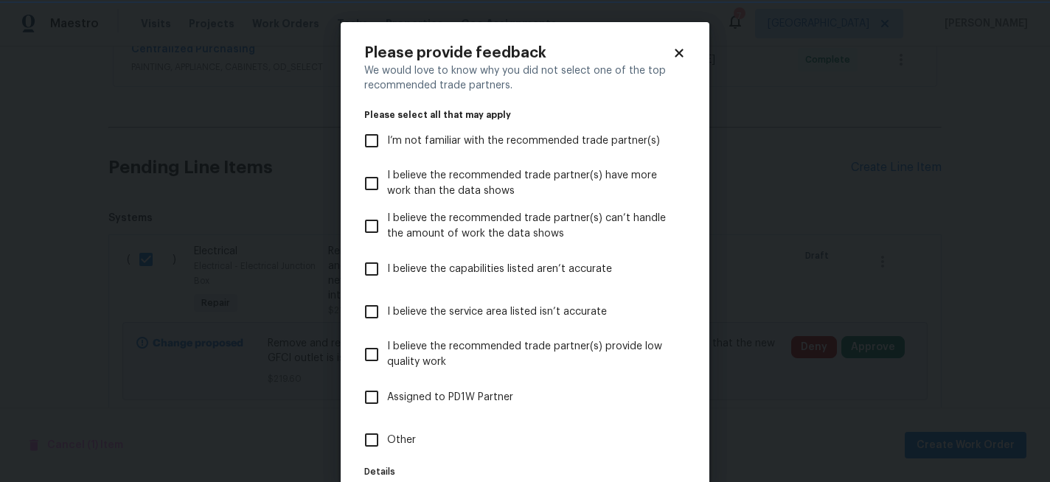
scroll to position [0, 0]
click at [370, 438] on input "Other" at bounding box center [371, 440] width 31 height 31
checkbox input "true"
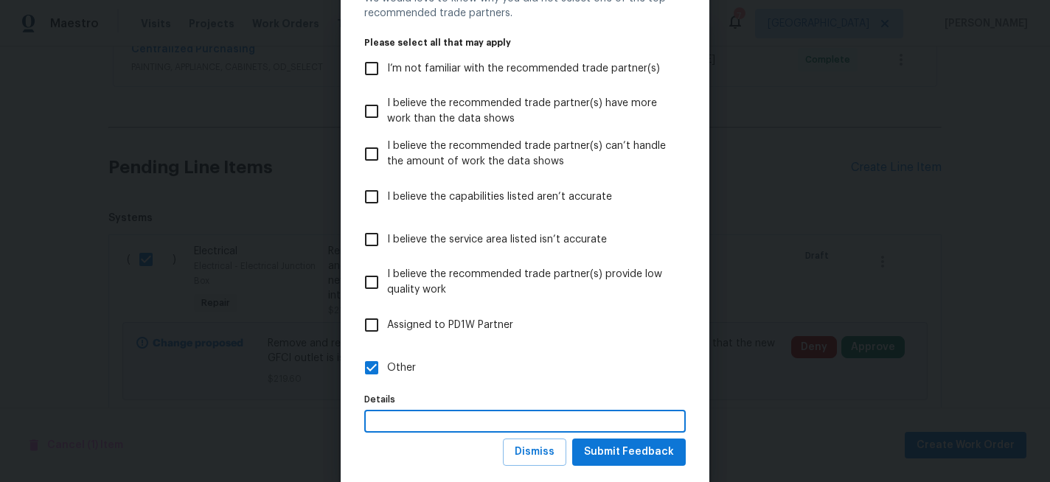
click at [435, 417] on input "text" at bounding box center [524, 421] width 321 height 23
type input "electrical"
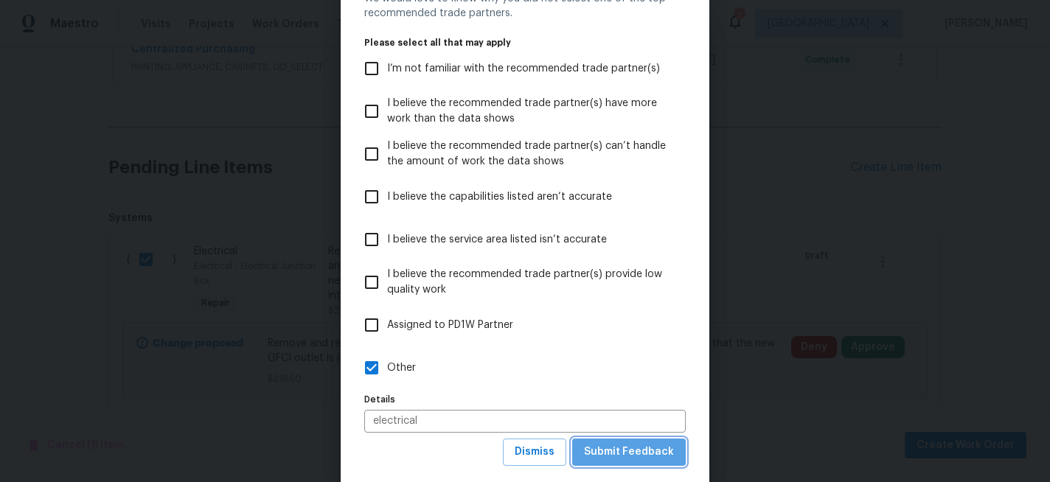
click at [634, 458] on span "Submit Feedback" at bounding box center [629, 452] width 90 height 18
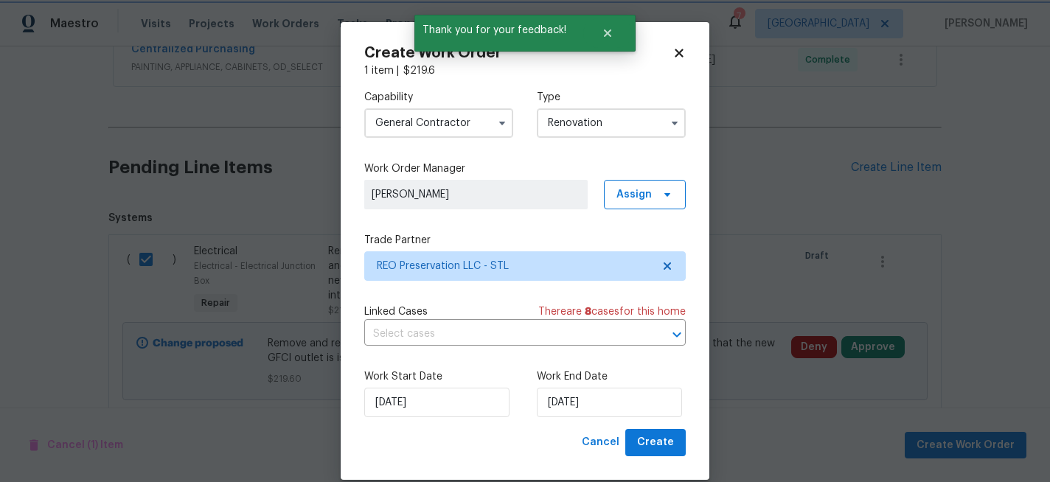
scroll to position [0, 0]
click at [620, 408] on input "[DATE]" at bounding box center [609, 402] width 145 height 29
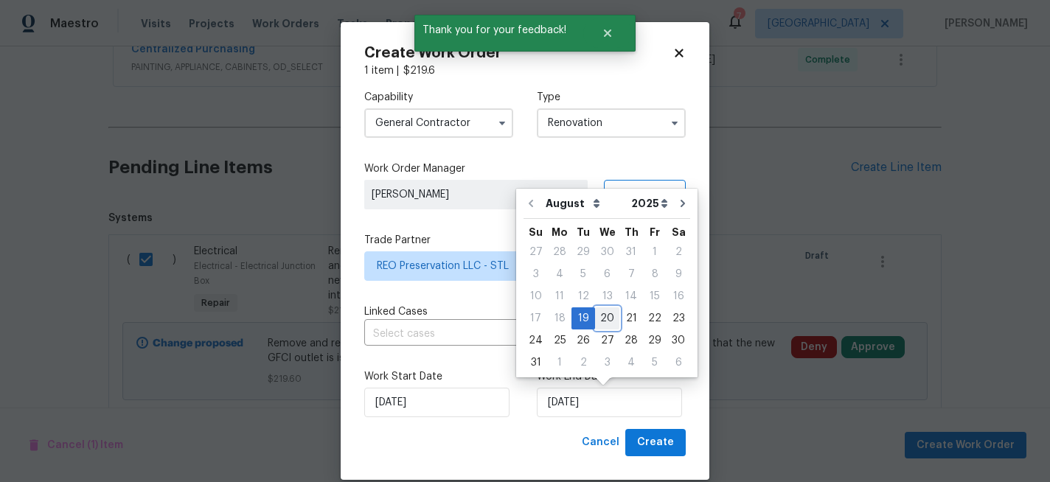
click at [605, 318] on div "20" at bounding box center [607, 318] width 24 height 21
type input "8/20/2025"
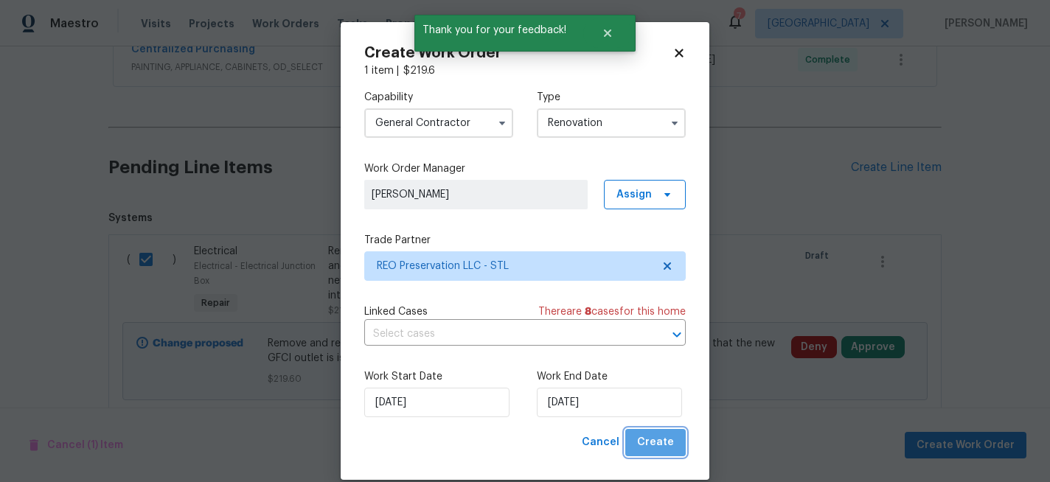
click at [663, 448] on span "Create" at bounding box center [655, 443] width 37 height 18
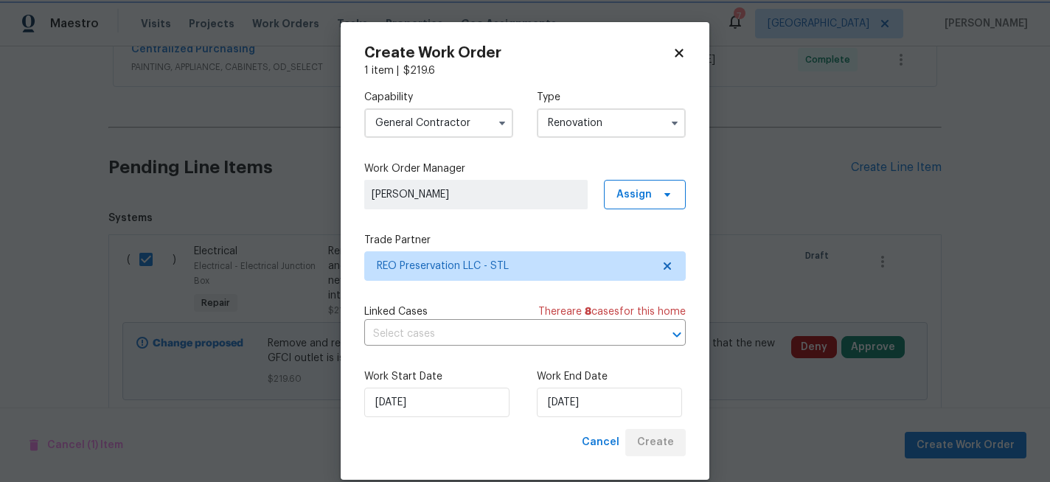
scroll to position [670, 0]
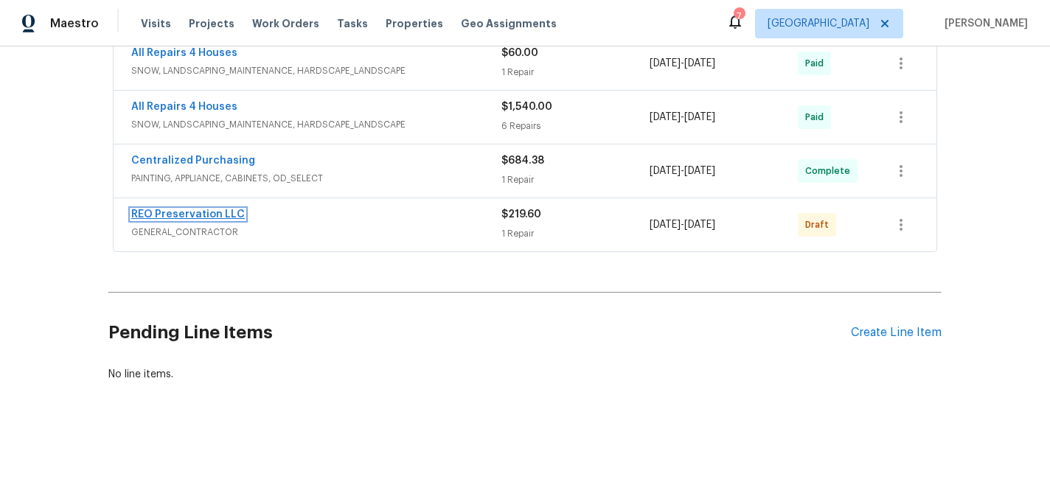
click at [217, 212] on link "REO Preservation LLC" at bounding box center [188, 214] width 114 height 10
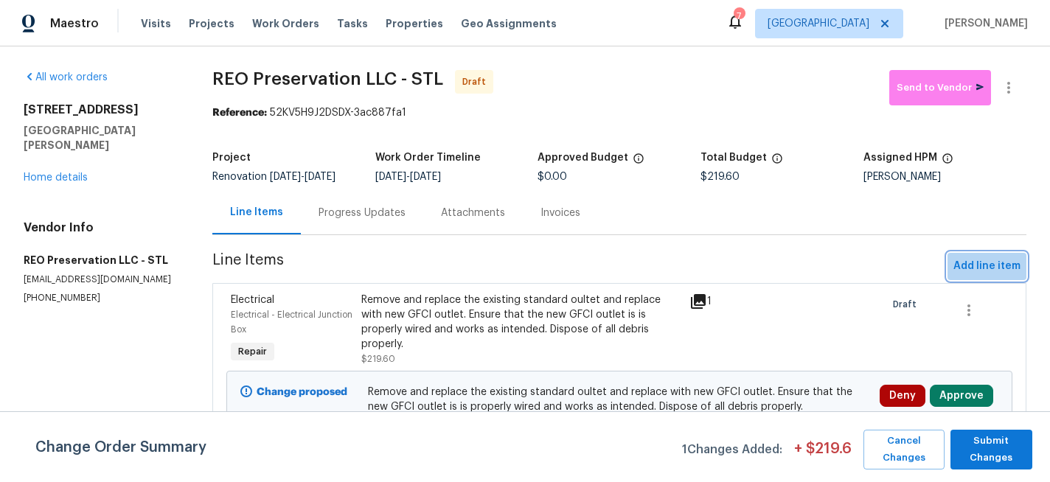
click at [995, 265] on span "Add line item" at bounding box center [986, 266] width 67 height 18
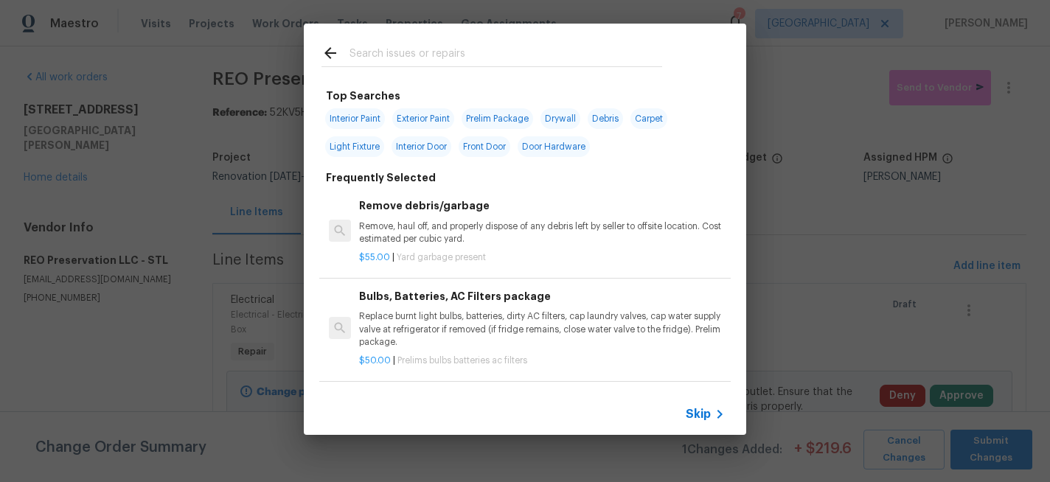
click at [375, 51] on input "text" at bounding box center [506, 55] width 313 height 22
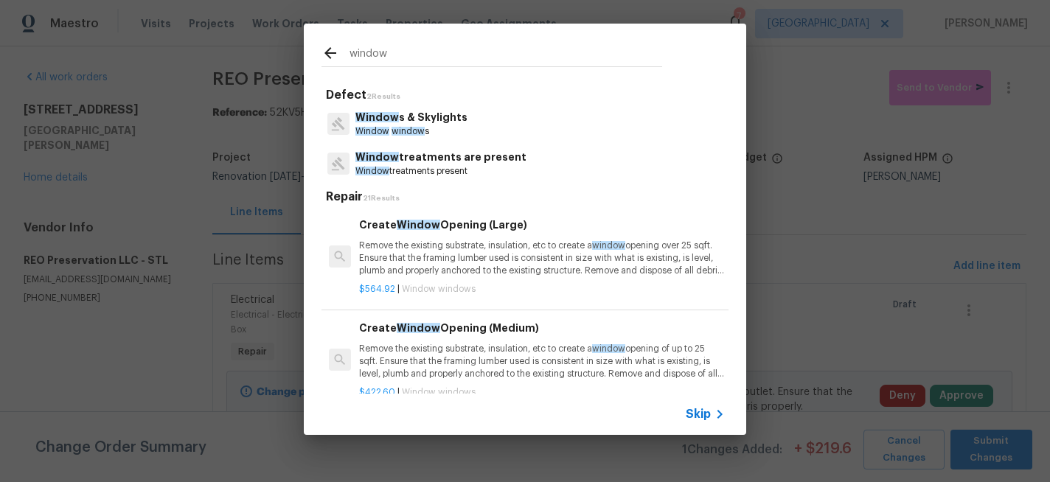
type input "window"
click at [406, 122] on p "Window s & Skylights" at bounding box center [411, 117] width 112 height 15
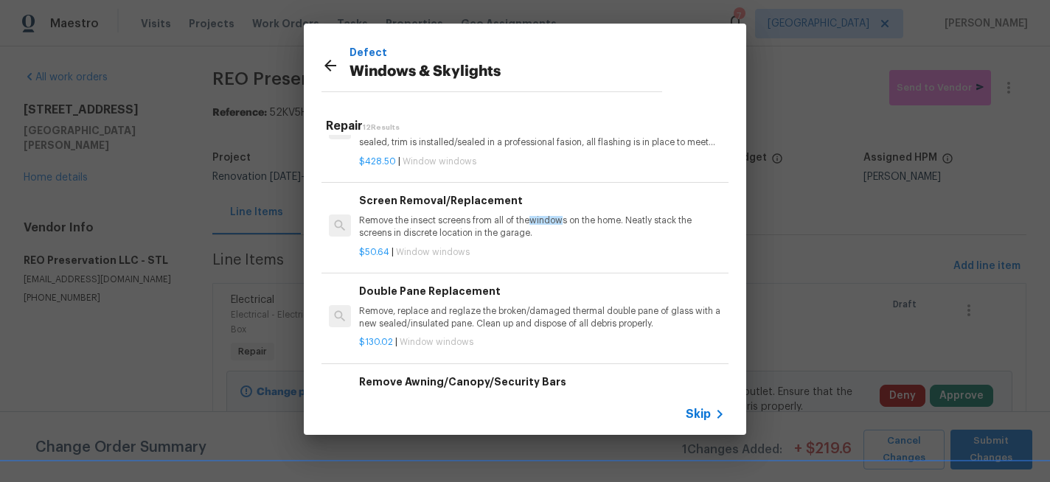
scroll to position [368, 0]
click at [493, 310] on p "Remove, replace and reglaze the broken/damaged thermal double pane of glass wit…" at bounding box center [542, 317] width 366 height 25
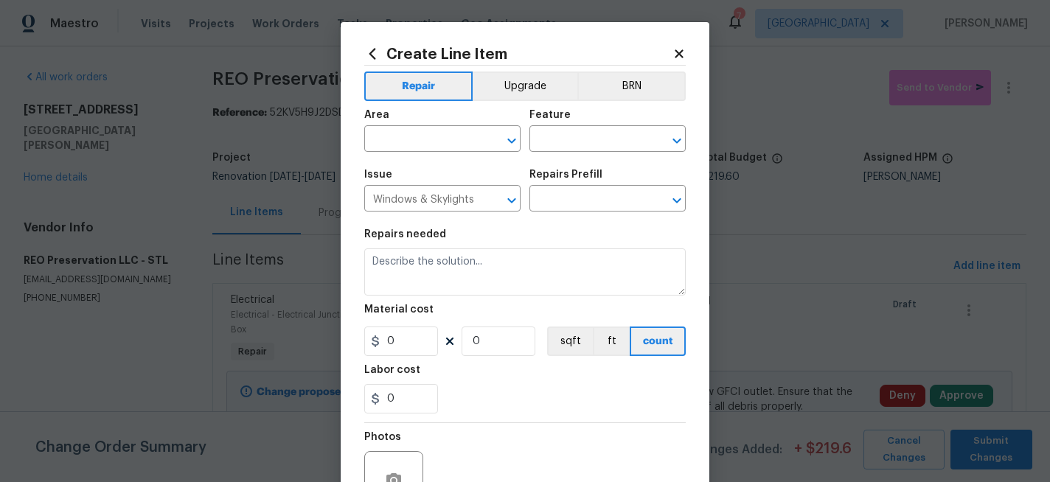
type textarea "Remove, replace and reglaze the broken/damaged thermal double pane of glass wit…"
type input "1"
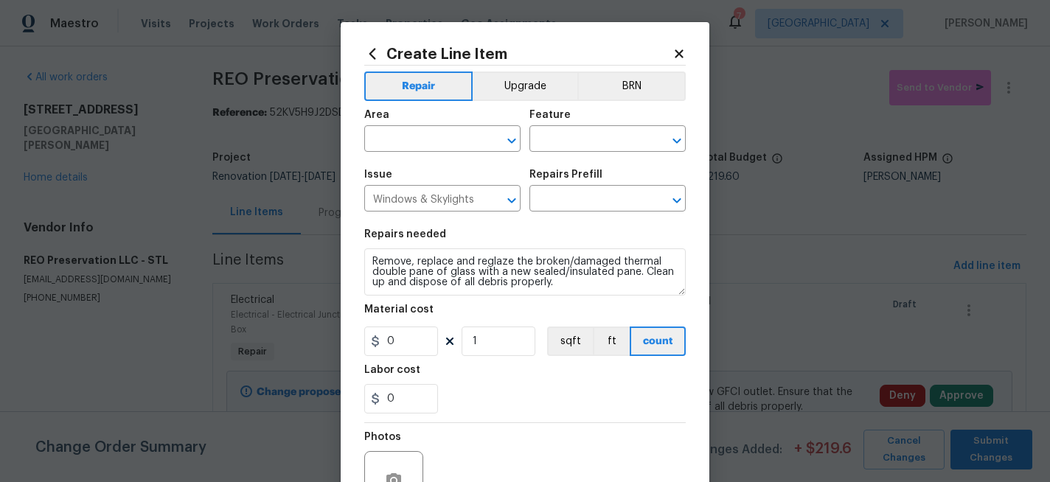
type input "Double Pane Replacement $130.02"
click at [428, 338] on input "130.02" at bounding box center [401, 341] width 74 height 29
type input "150"
click at [473, 143] on input "text" at bounding box center [421, 140] width 115 height 23
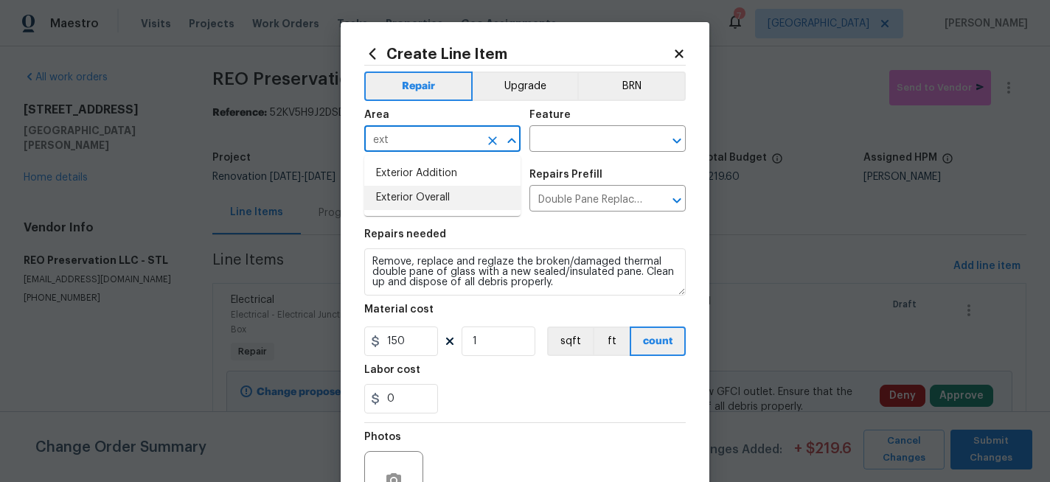
click at [456, 197] on li "Exterior Overall" at bounding box center [442, 198] width 156 height 24
type input "Exterior Overall"
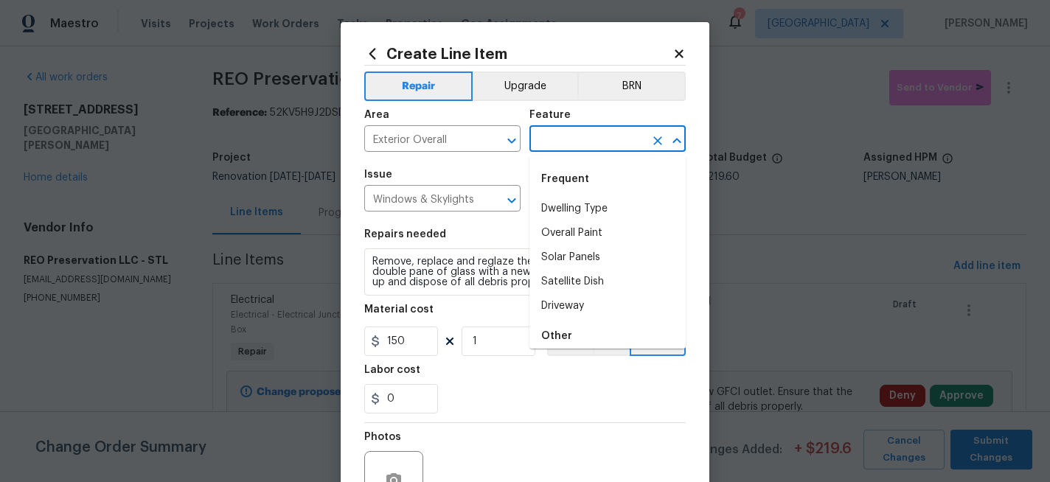
click at [561, 134] on input "text" at bounding box center [586, 140] width 115 height 23
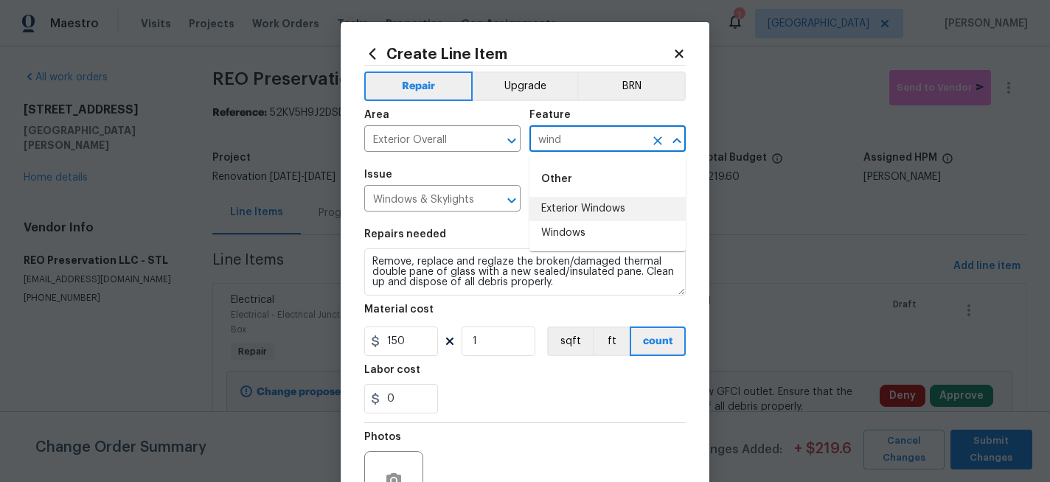
click at [560, 203] on li "Exterior Windows" at bounding box center [607, 209] width 156 height 24
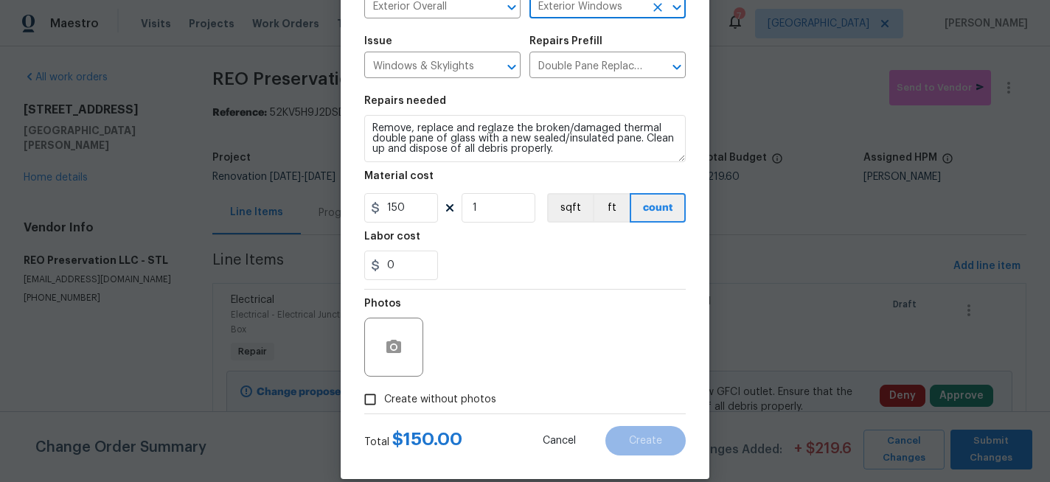
scroll to position [153, 0]
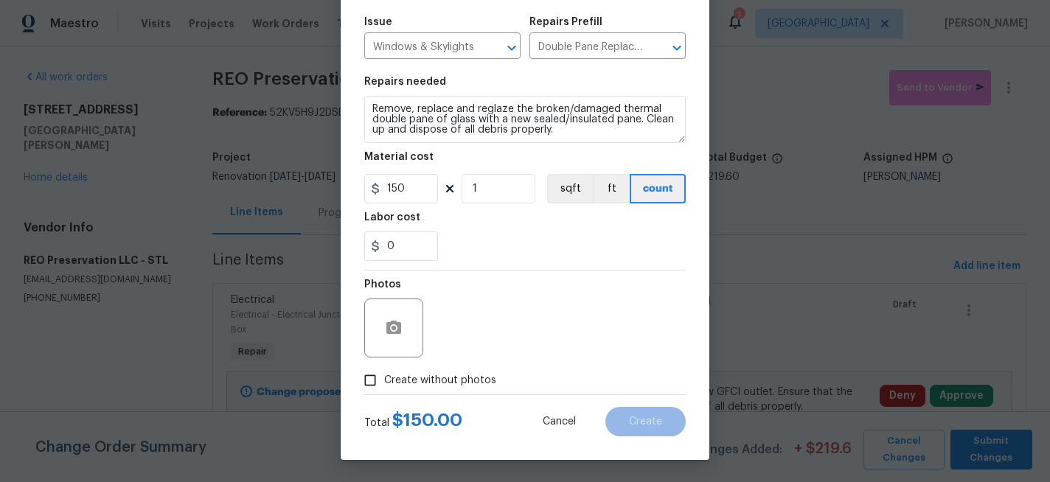
type input "Exterior Windows"
click at [411, 189] on input "150" at bounding box center [401, 188] width 74 height 29
type input "225"
click at [398, 326] on icon "button" at bounding box center [393, 327] width 15 height 13
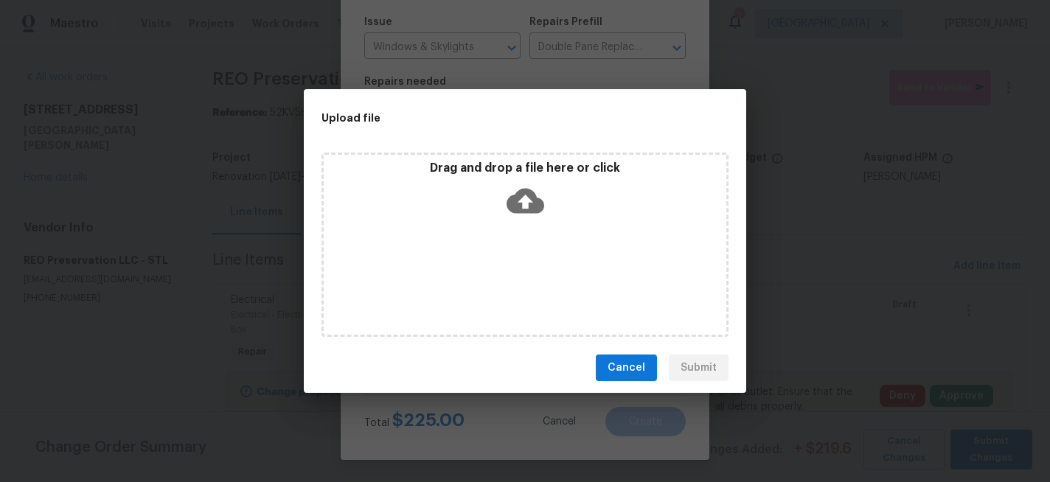
click at [519, 193] on icon at bounding box center [526, 201] width 38 height 25
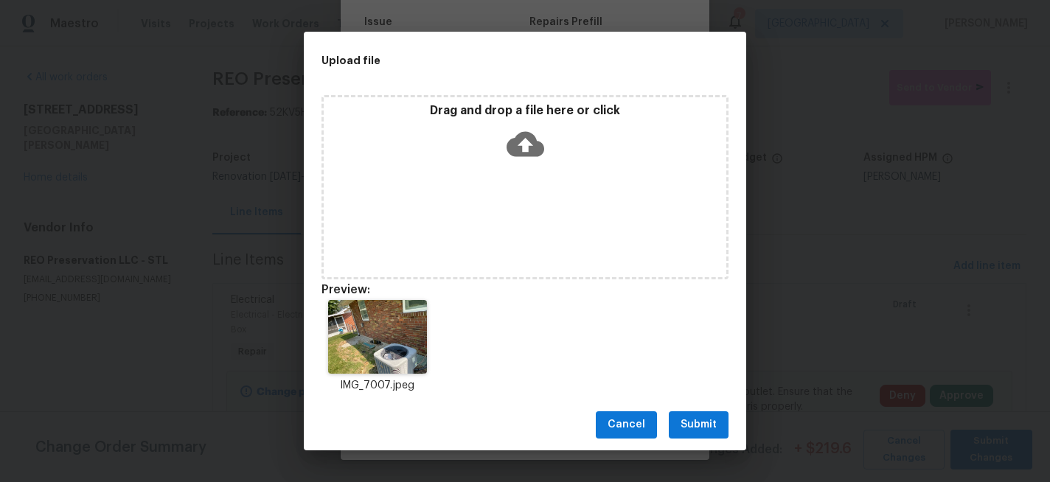
click at [703, 421] on span "Submit" at bounding box center [699, 425] width 36 height 18
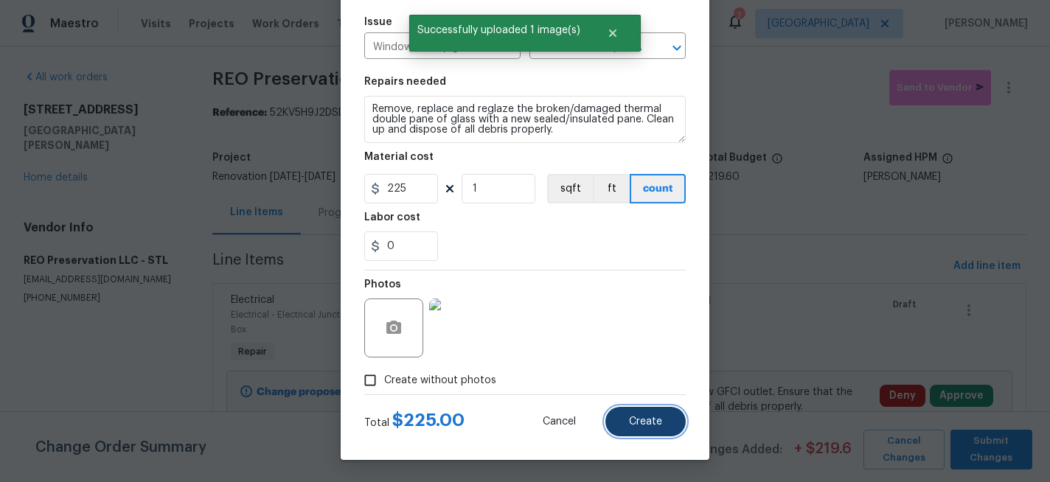
click at [652, 414] on button "Create" at bounding box center [645, 421] width 80 height 29
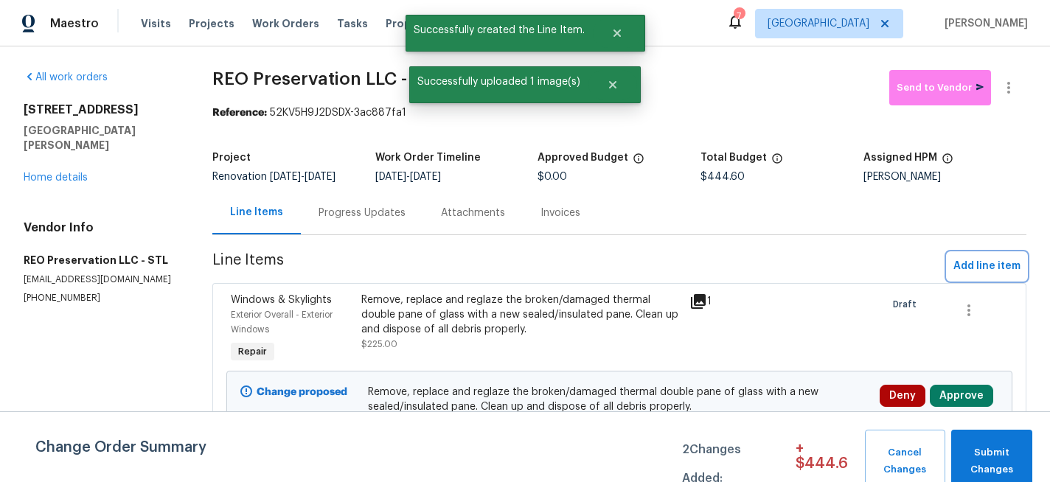
click at [981, 264] on span "Add line item" at bounding box center [986, 266] width 67 height 18
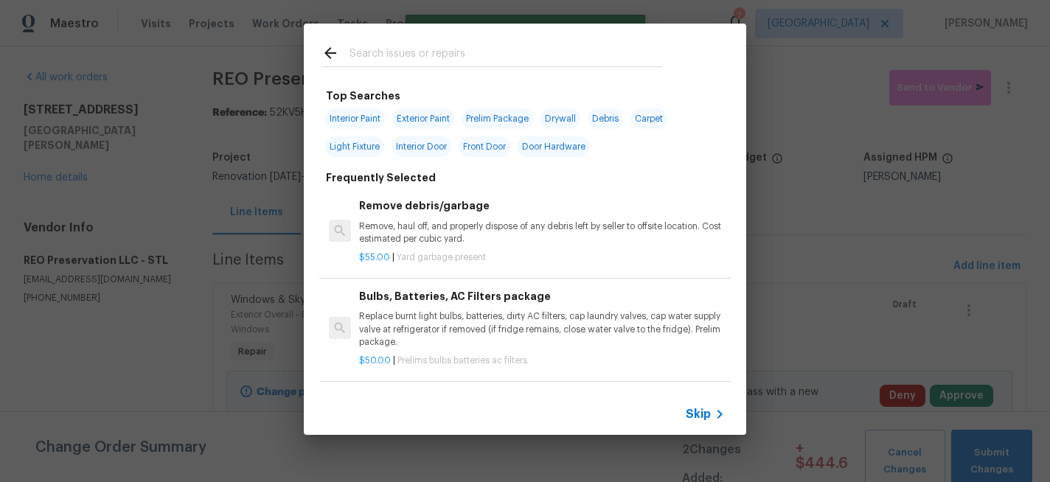
click at [372, 56] on input "text" at bounding box center [506, 55] width 313 height 22
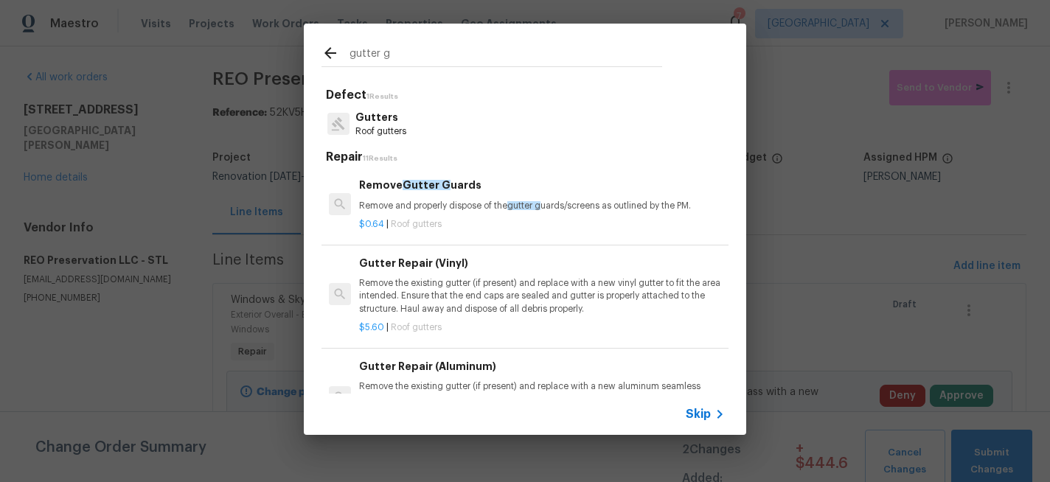
type input "gutter g"
click at [389, 182] on h6 "Remove Gutter G uards" at bounding box center [542, 185] width 366 height 16
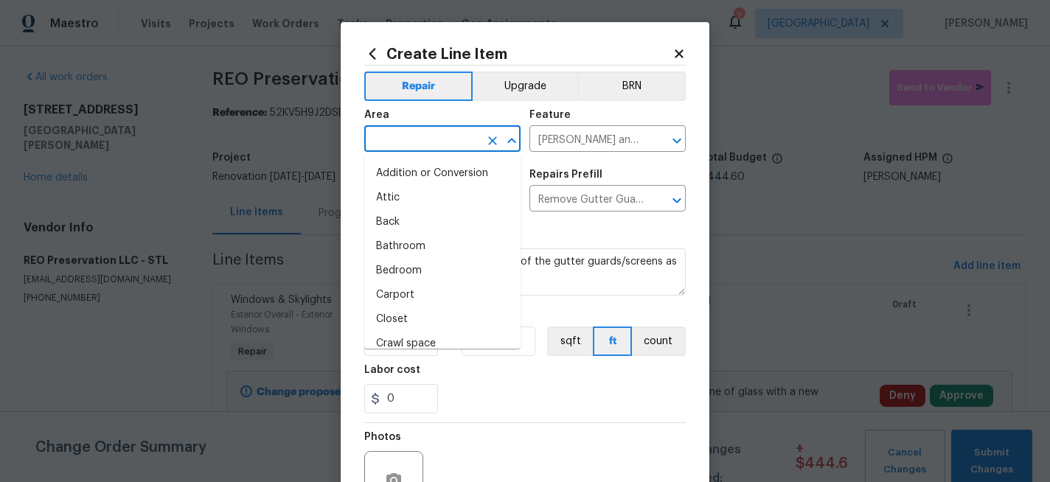
click at [404, 142] on input "text" at bounding box center [421, 140] width 115 height 23
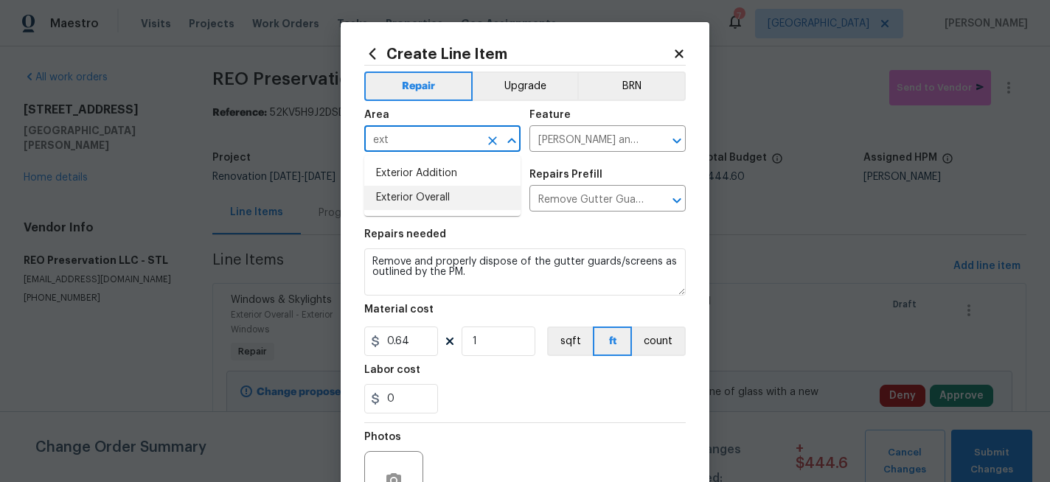
click at [402, 202] on li "Exterior Overall" at bounding box center [442, 198] width 156 height 24
type input "Exterior Overall"
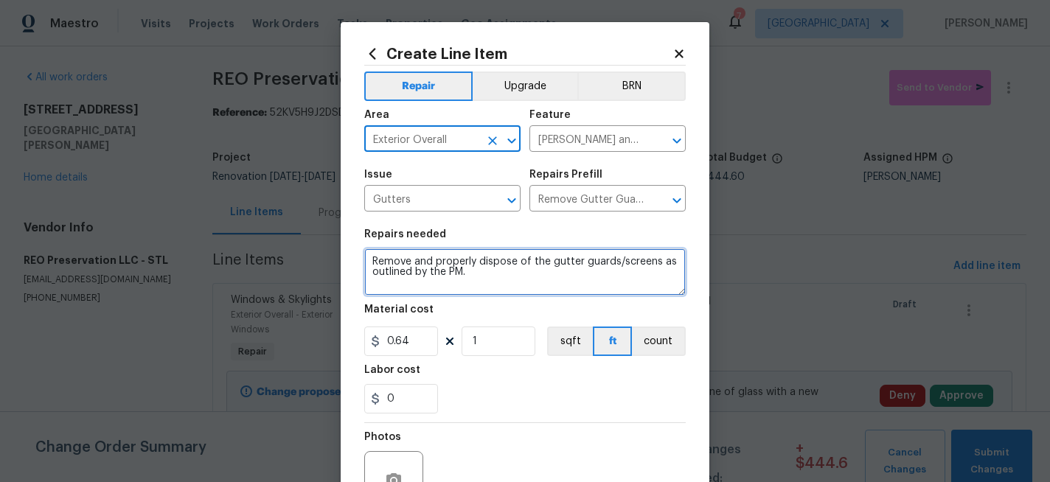
click at [374, 265] on textarea "Remove and properly dispose of the gutter guards/screens as outlined by the PM." at bounding box center [524, 271] width 321 height 47
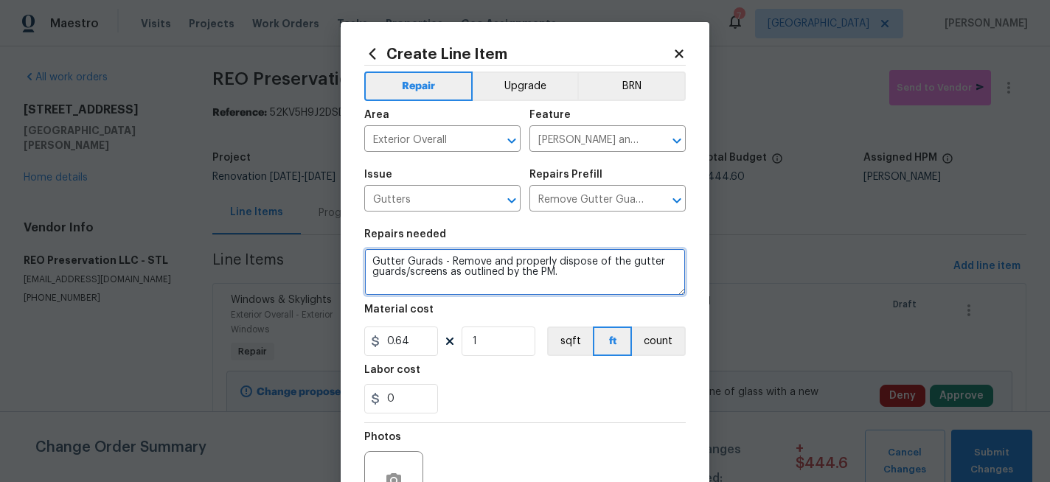
click at [571, 277] on textarea "Gutter Gurads - Remove and properly dispose of the gutter guards/screens as out…" at bounding box center [524, 271] width 321 height 47
type textarea "Gutter Gurads - Remove and properly dispose of the gutter guards/screens along …"
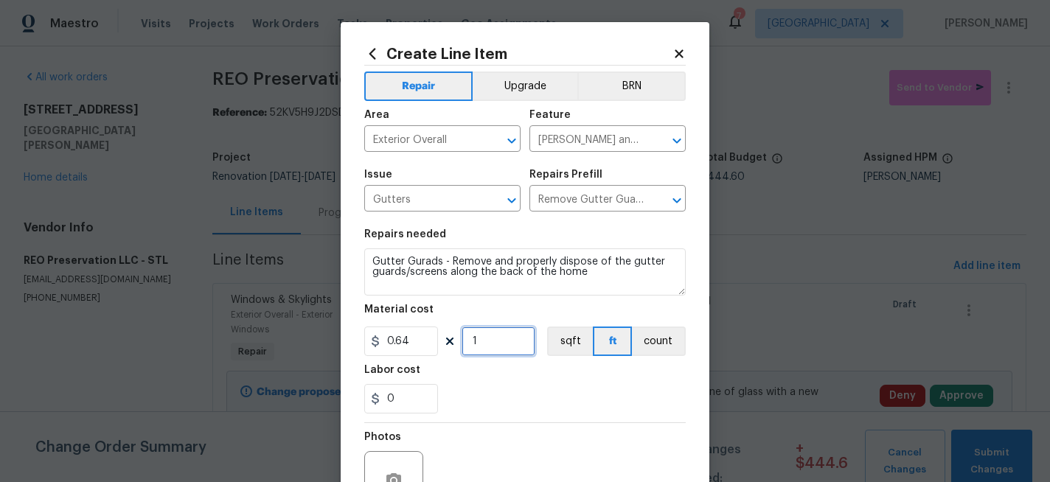
click at [486, 344] on input "1" at bounding box center [499, 341] width 74 height 29
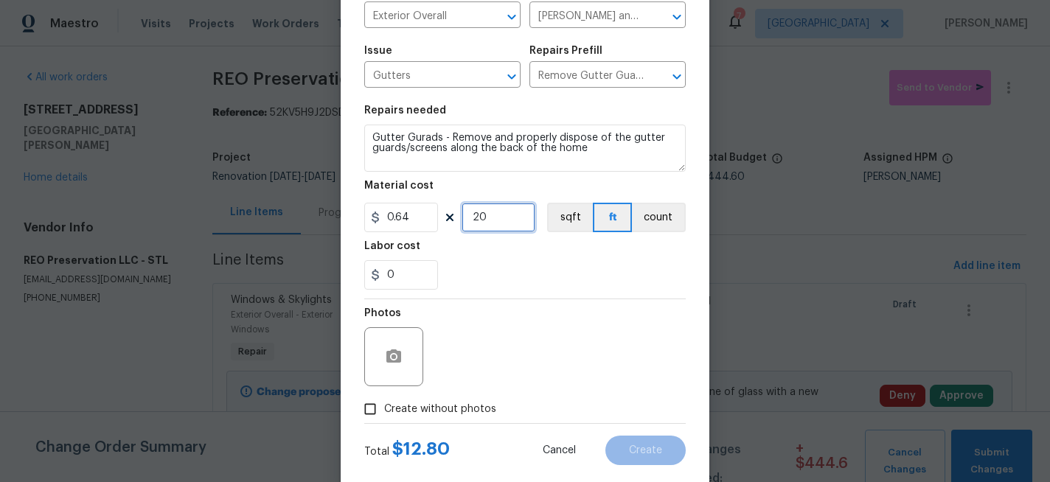
scroll to position [100, 0]
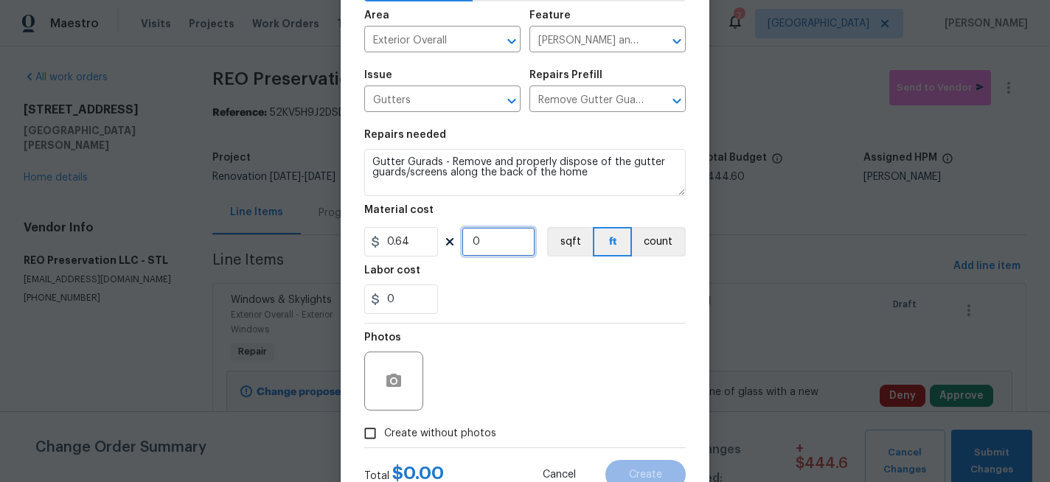
type input "0"
click at [424, 240] on input "0.64" at bounding box center [401, 241] width 74 height 29
type input "40"
click at [400, 387] on icon "button" at bounding box center [393, 380] width 15 height 13
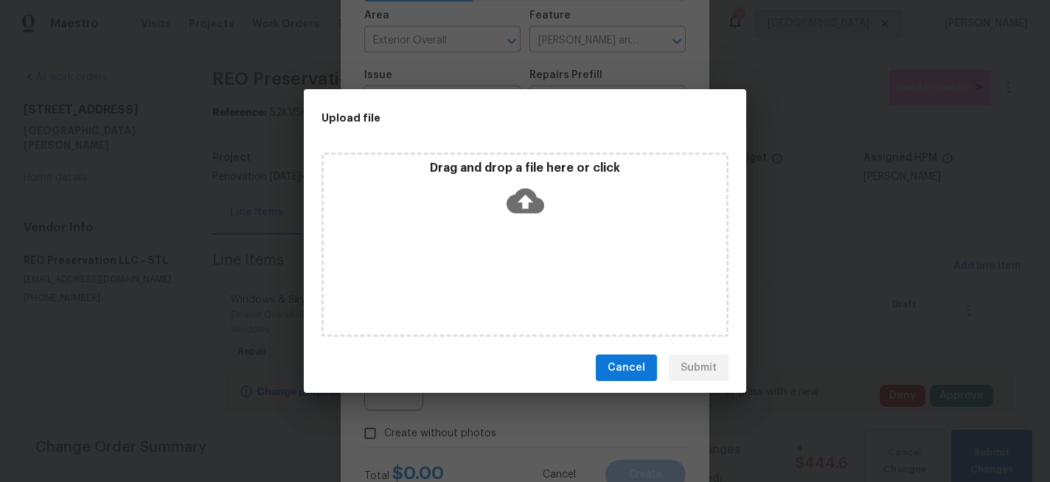
click at [526, 201] on icon at bounding box center [526, 201] width 38 height 38
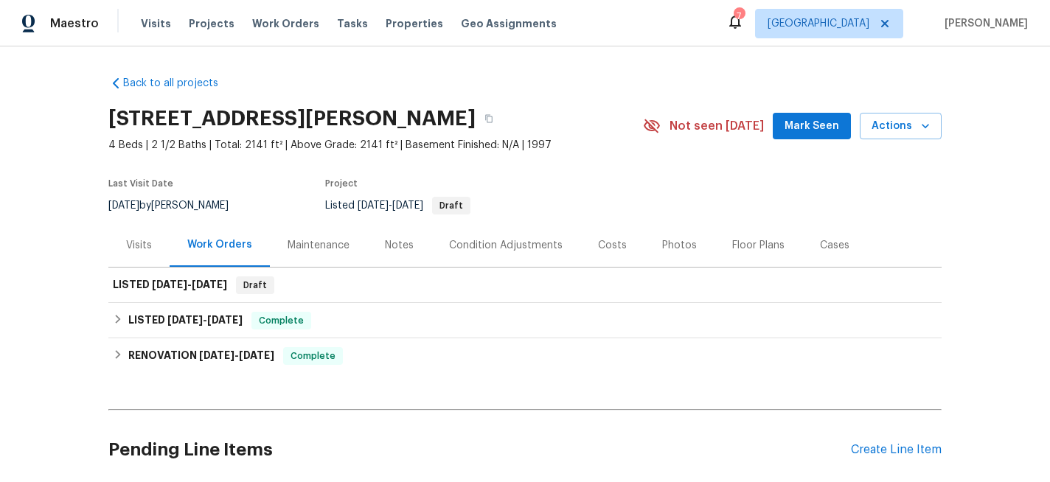
scroll to position [82, 0]
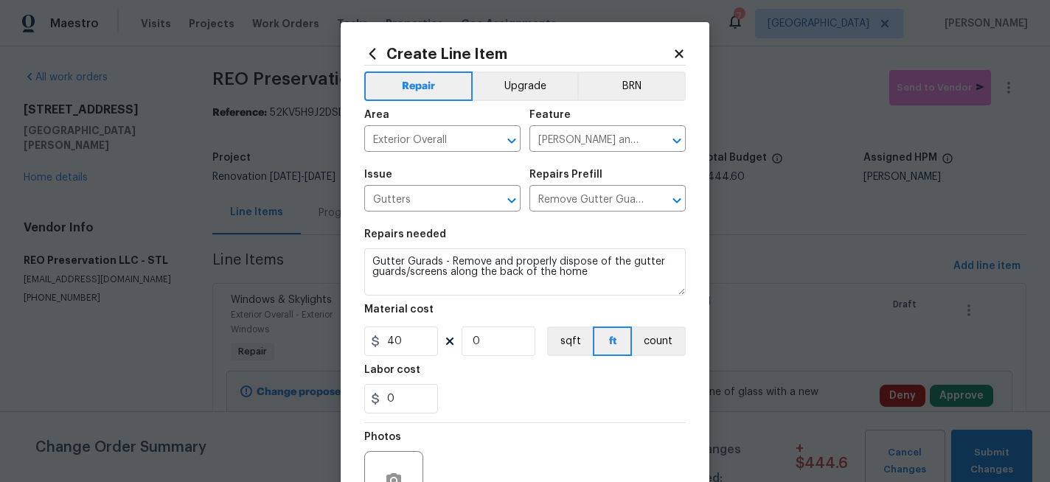
scroll to position [100, 0]
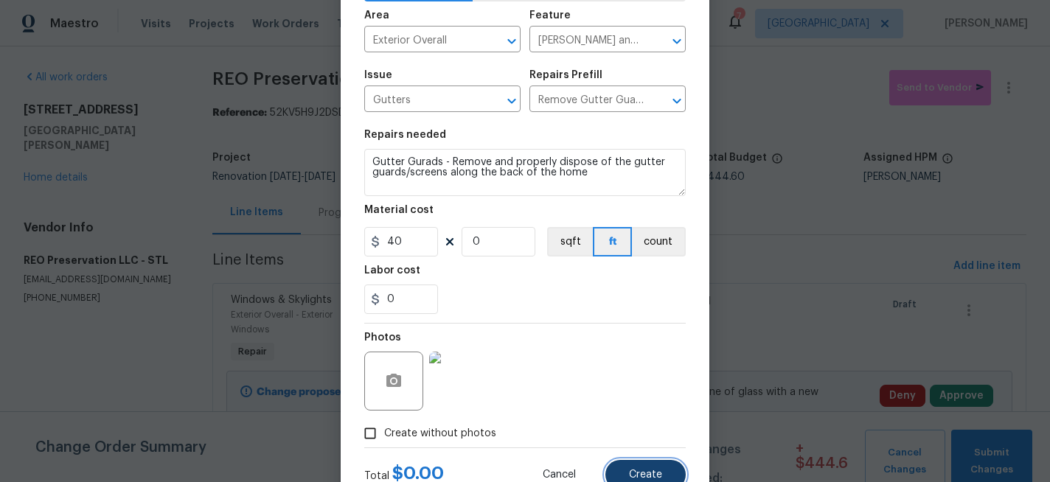
click at [636, 466] on button "Create" at bounding box center [645, 474] width 80 height 29
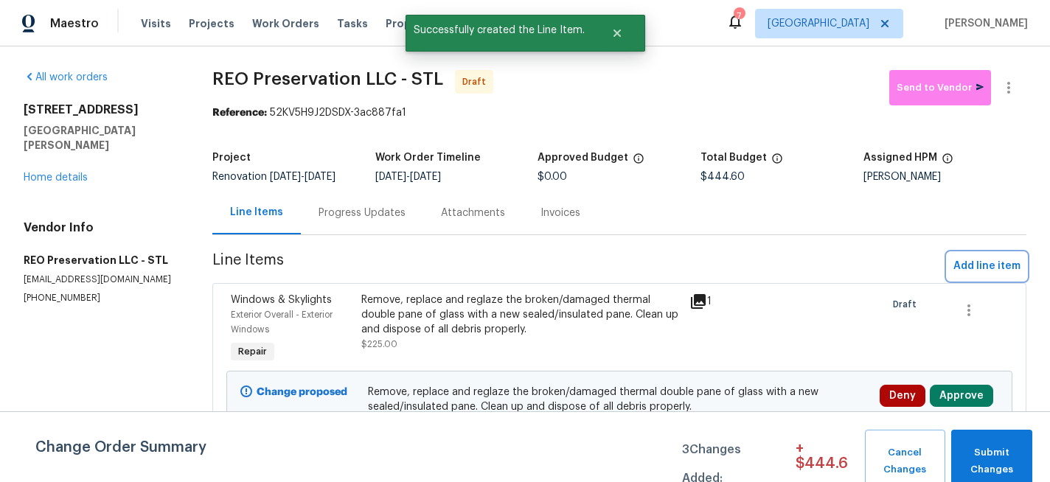
click at [974, 259] on span "Add line item" at bounding box center [986, 266] width 67 height 18
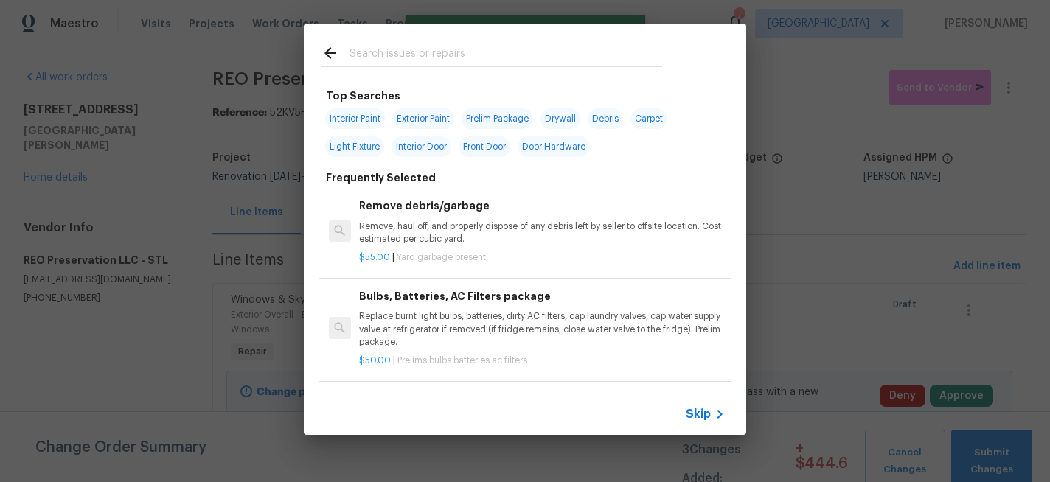
click at [372, 65] on input "text" at bounding box center [506, 55] width 313 height 22
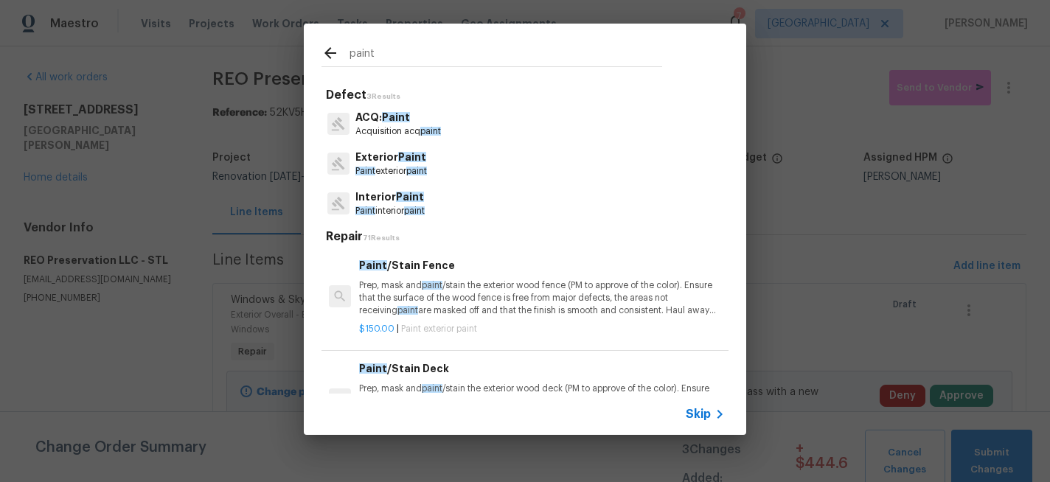
type input "paint"
click at [393, 161] on p "Exterior Paint" at bounding box center [391, 157] width 72 height 15
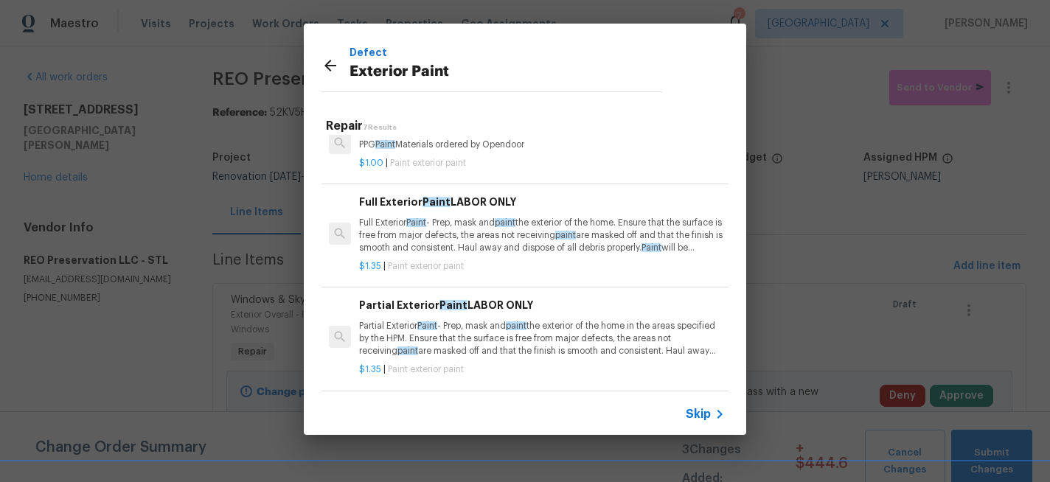
scroll to position [241, 0]
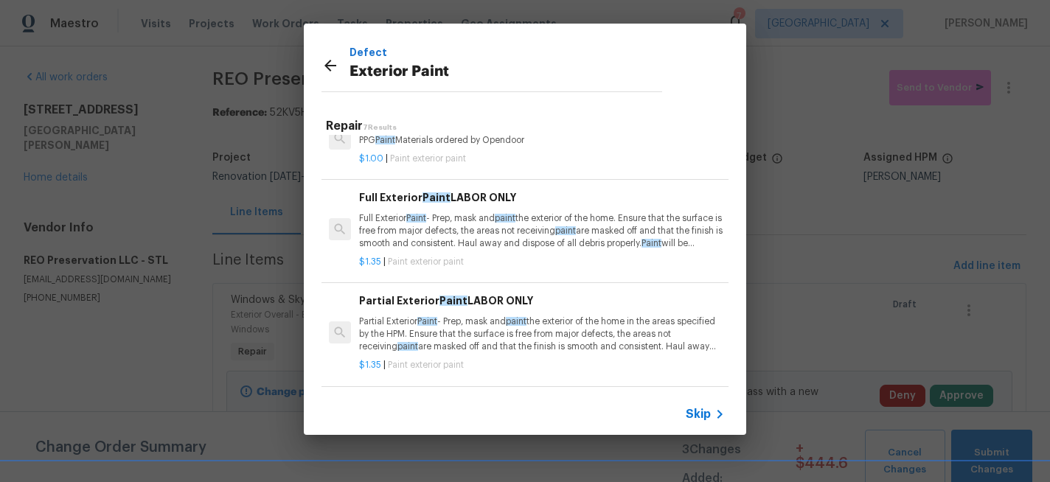
click at [477, 321] on p "Partial Exterior Paint - Prep, mask and paint the exterior of the home in the a…" at bounding box center [542, 335] width 366 height 38
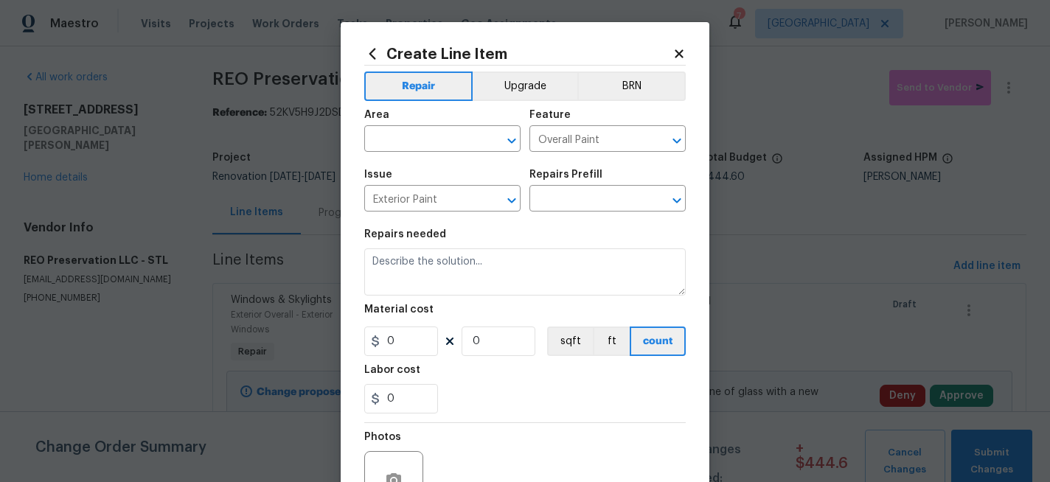
type input "Partial Exterior Paint LABOR ONLY $1.35"
type textarea "Partial Exterior Paint - Prep, mask and paint the exterior of the home in the a…"
type input "1.35"
type input "1"
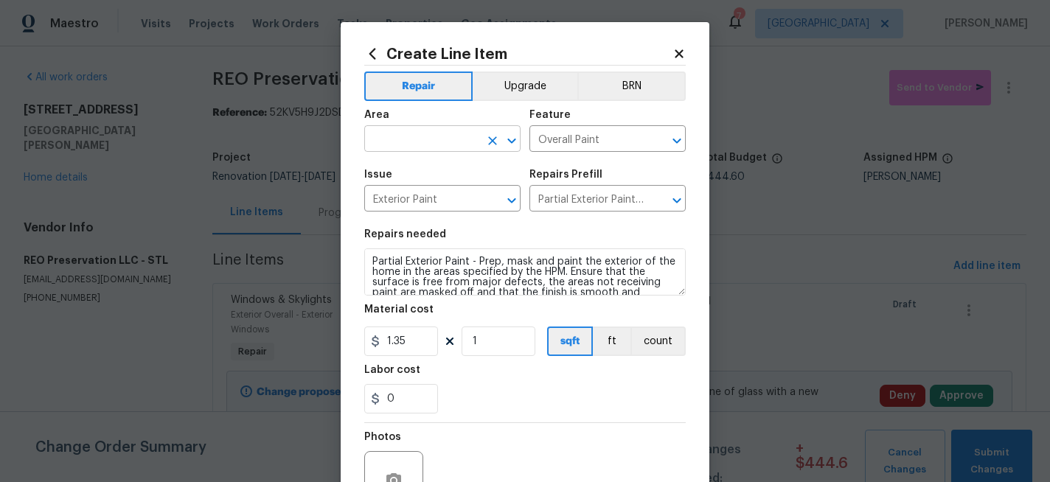
click at [426, 144] on input "text" at bounding box center [421, 140] width 115 height 23
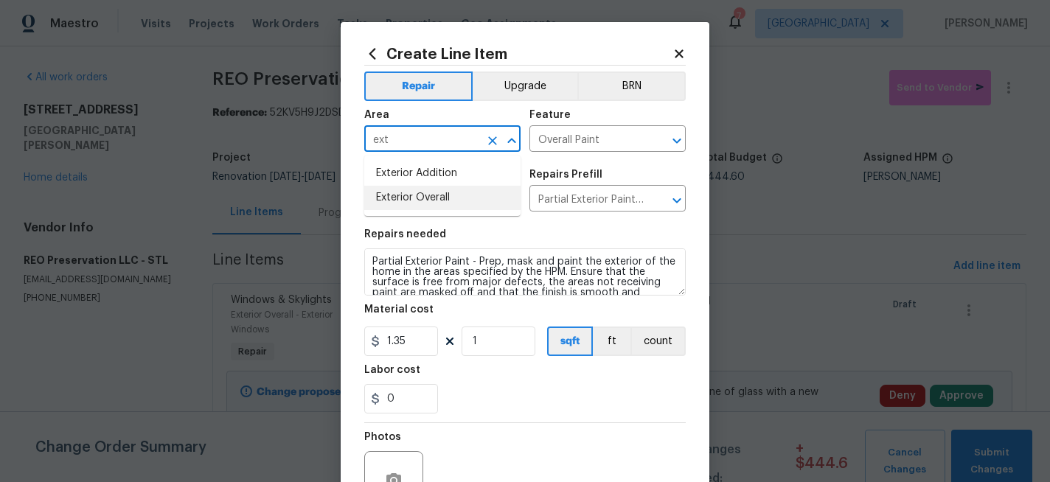
click at [420, 198] on li "Exterior Overall" at bounding box center [442, 198] width 156 height 24
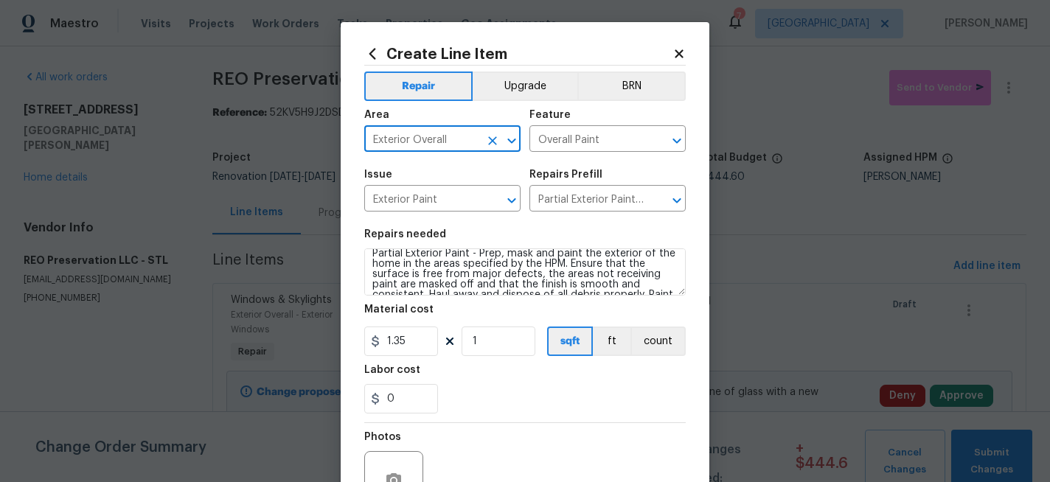
scroll to position [0, 0]
type input "Exterior Overall"
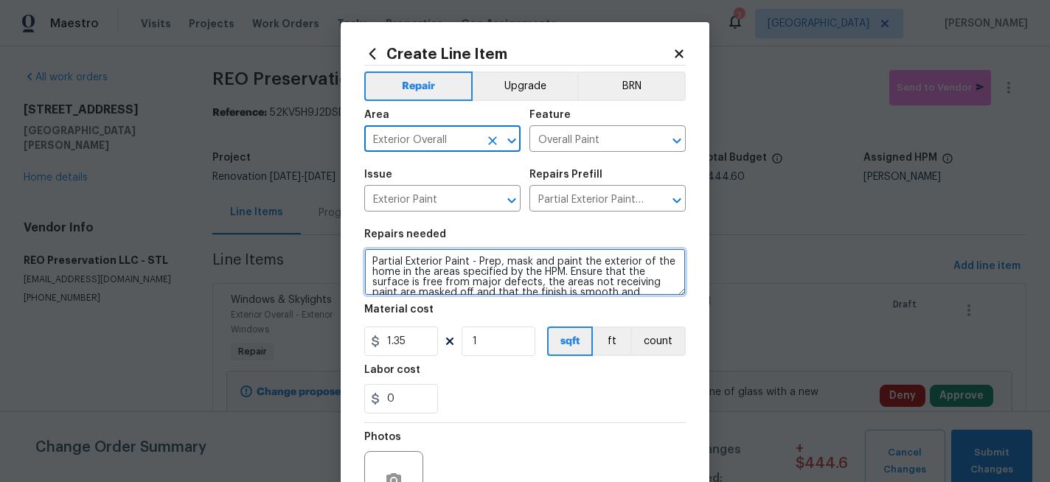
click at [563, 274] on textarea "Partial Exterior Paint - Prep, mask and paint the exterior of the home in the a…" at bounding box center [524, 271] width 321 height 47
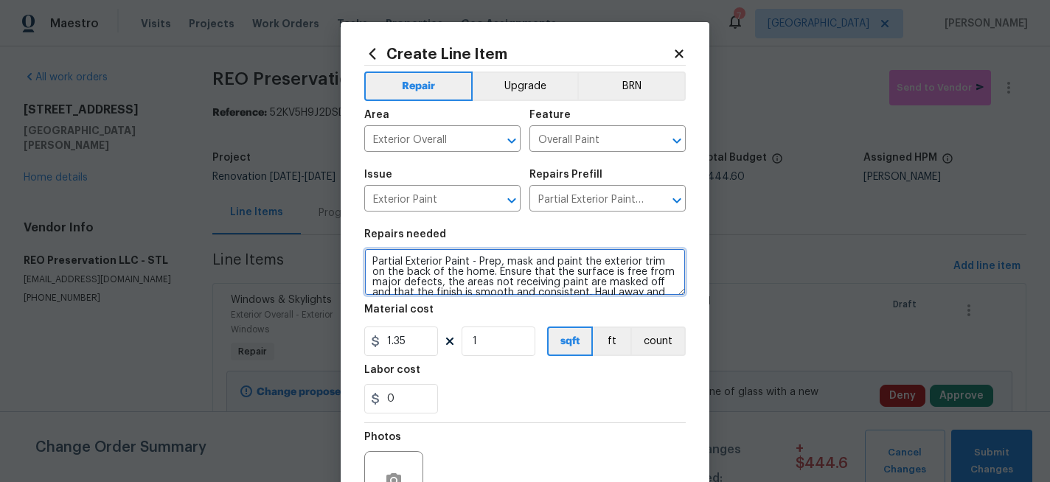
type textarea "Partial Exterior Paint - Prep, mask and paint the exterior trim on the back of …"
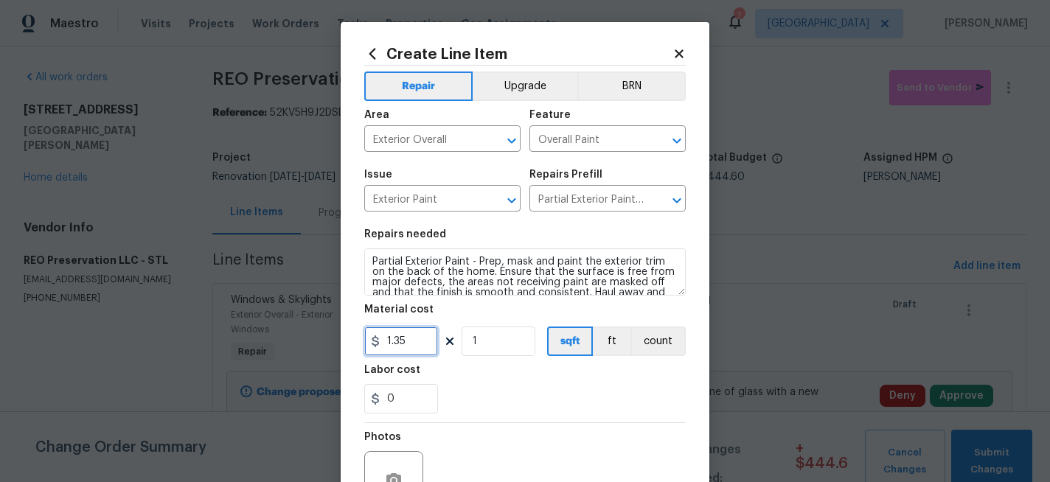
click at [420, 348] on input "1.35" at bounding box center [401, 341] width 74 height 29
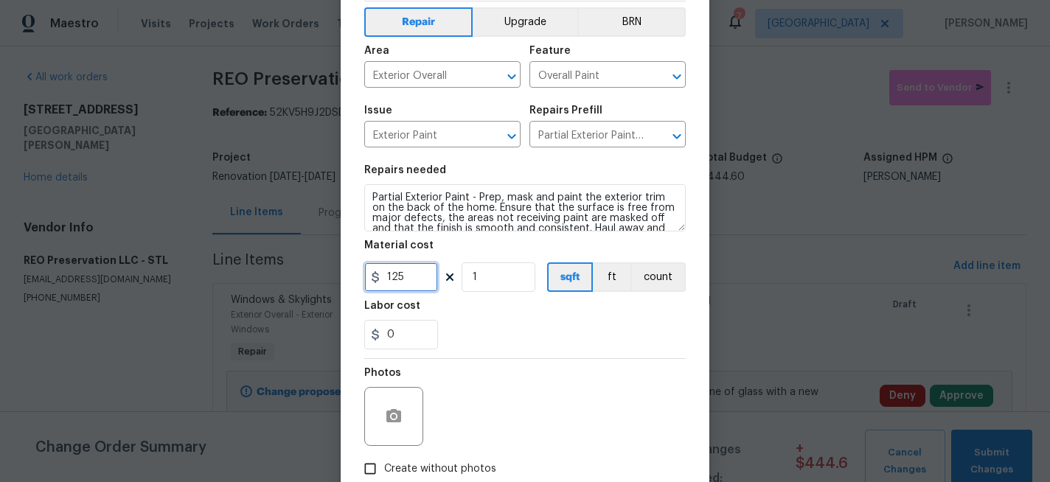
scroll to position [79, 0]
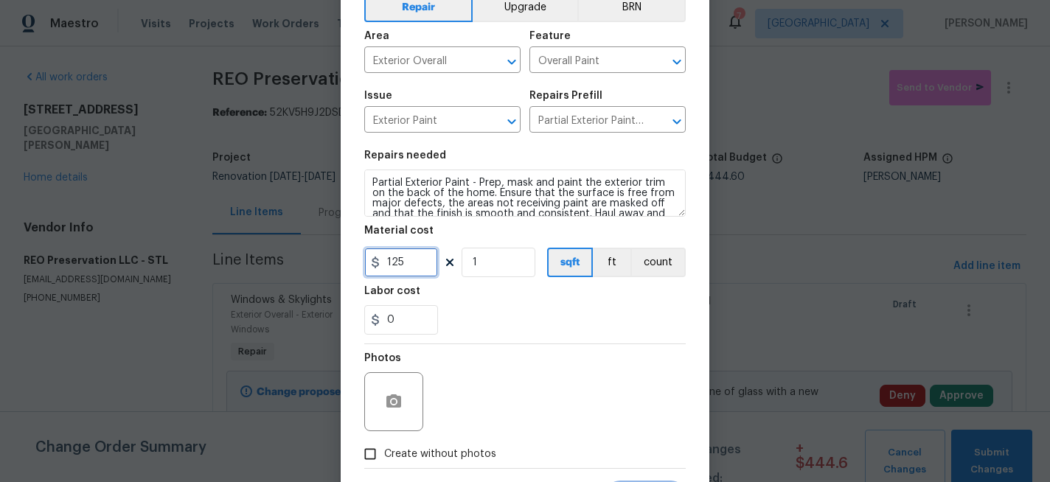
type input "125"
click at [388, 395] on icon "button" at bounding box center [394, 402] width 18 height 18
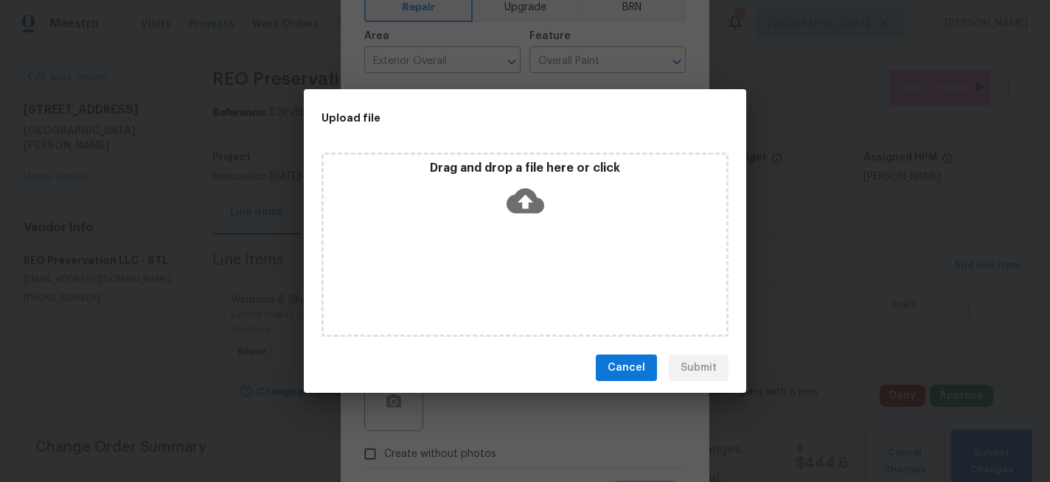
click at [526, 199] on icon at bounding box center [526, 201] width 38 height 38
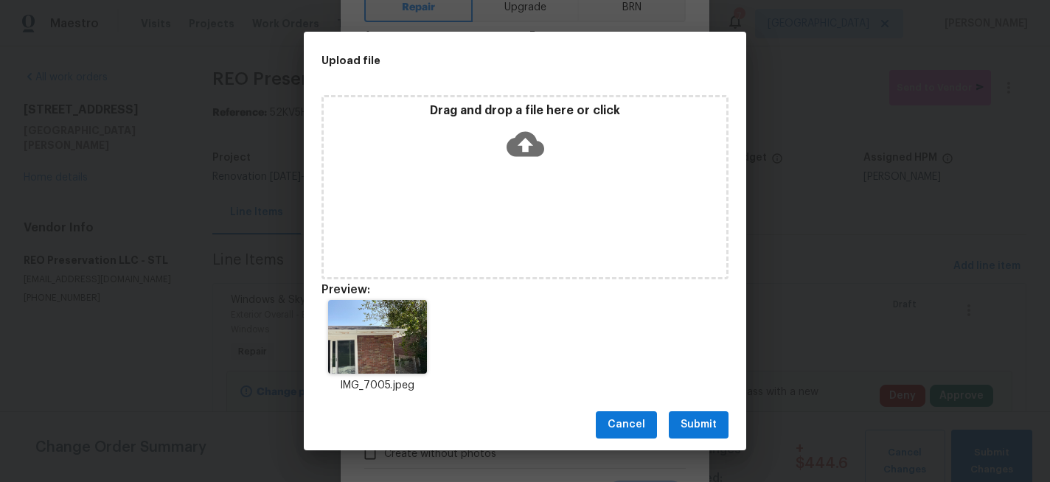
click at [700, 425] on span "Submit" at bounding box center [699, 425] width 36 height 18
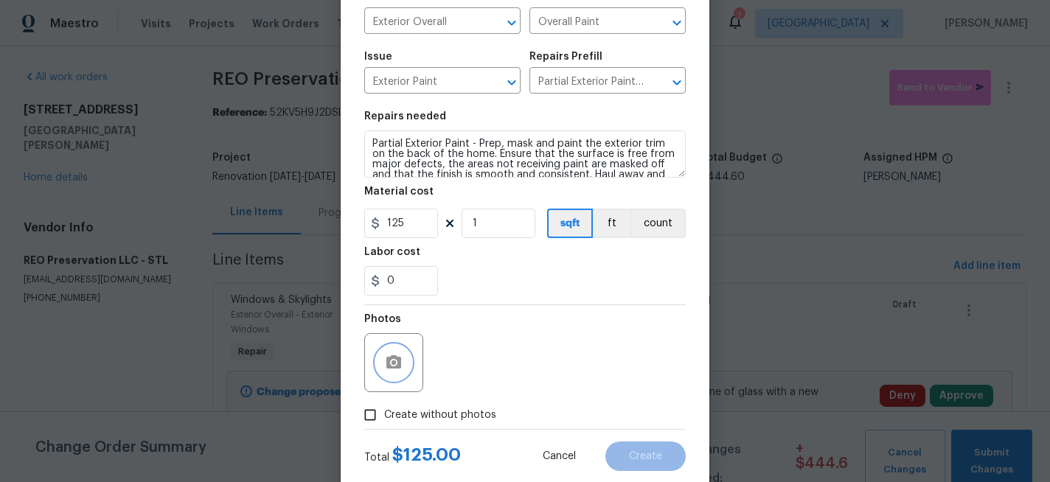
scroll to position [126, 0]
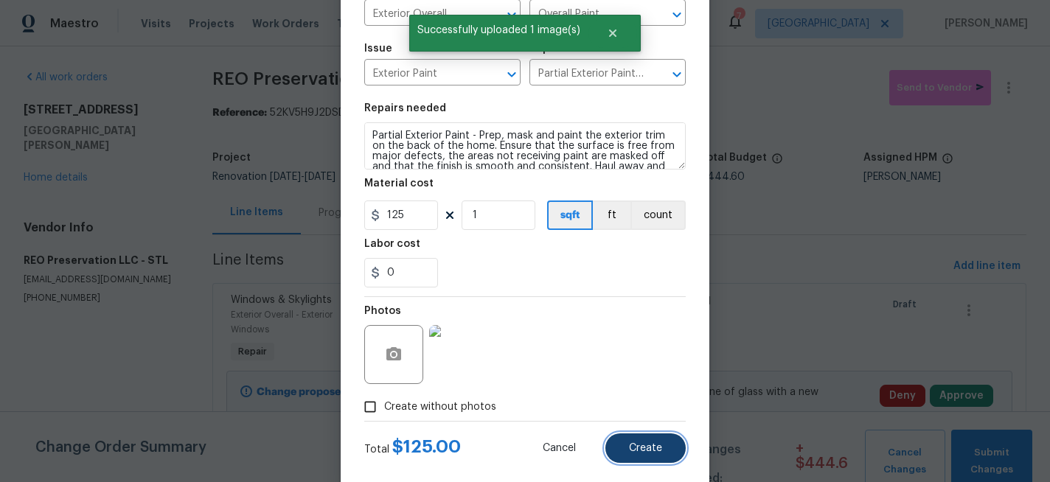
click at [653, 454] on span "Create" at bounding box center [645, 448] width 33 height 11
type input "0"
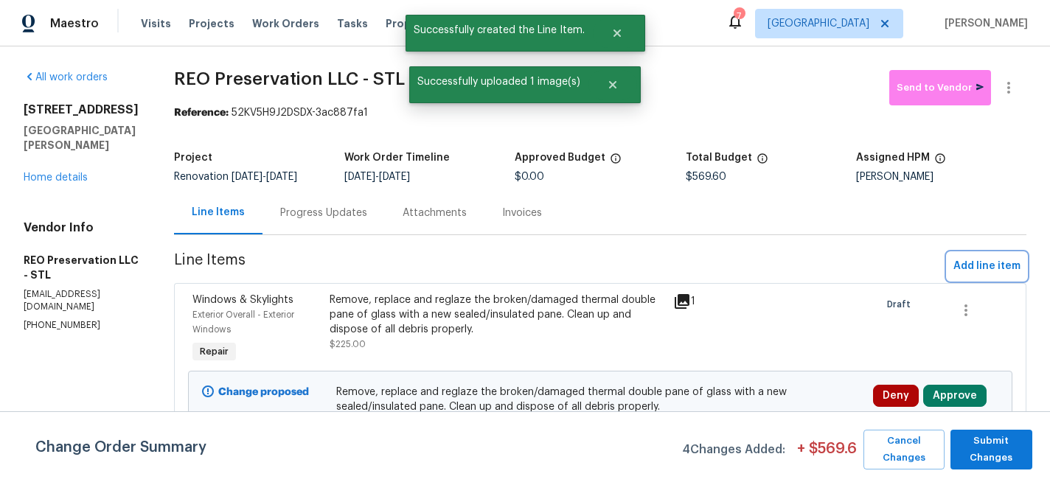
click at [969, 268] on span "Add line item" at bounding box center [986, 266] width 67 height 18
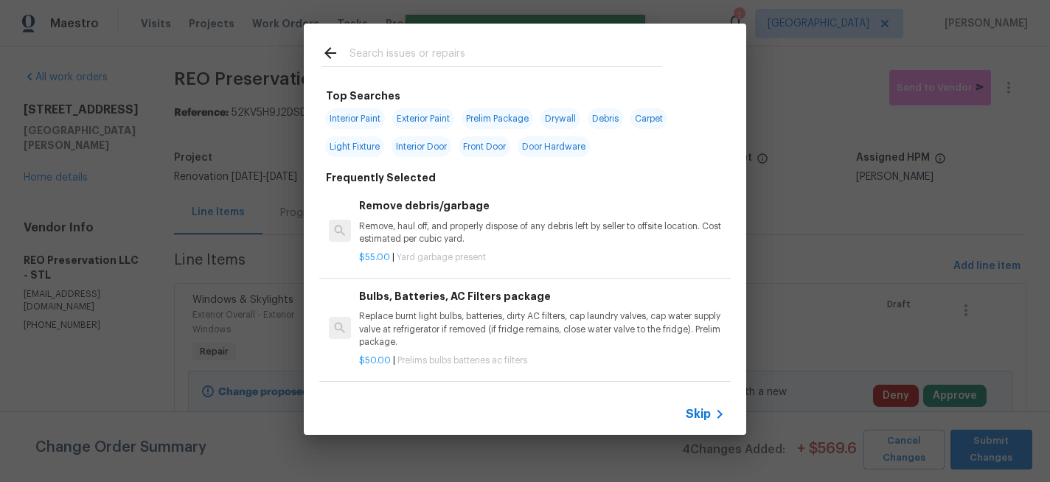
click at [388, 60] on input "text" at bounding box center [506, 55] width 313 height 22
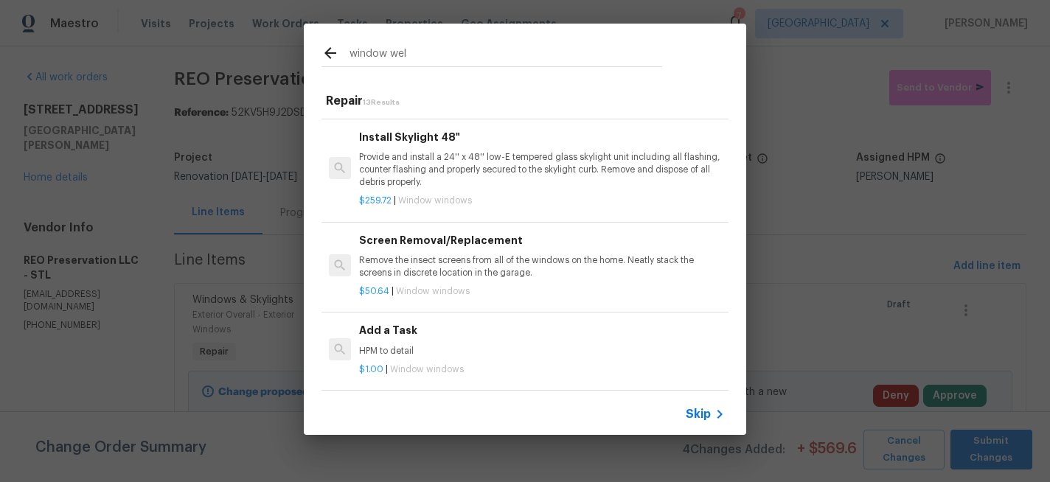
scroll to position [912, 0]
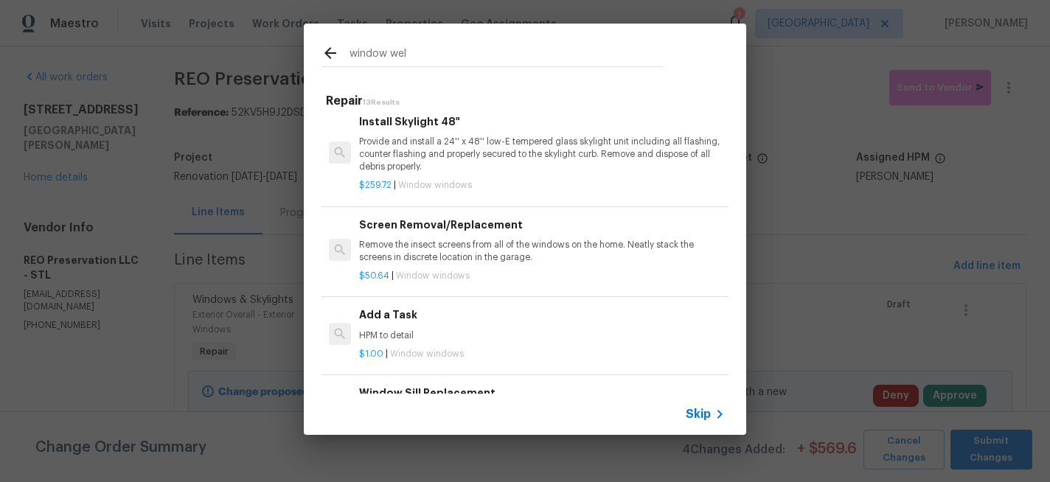
type input "window wel"
click at [380, 308] on h6 "Add a Task" at bounding box center [542, 315] width 366 height 16
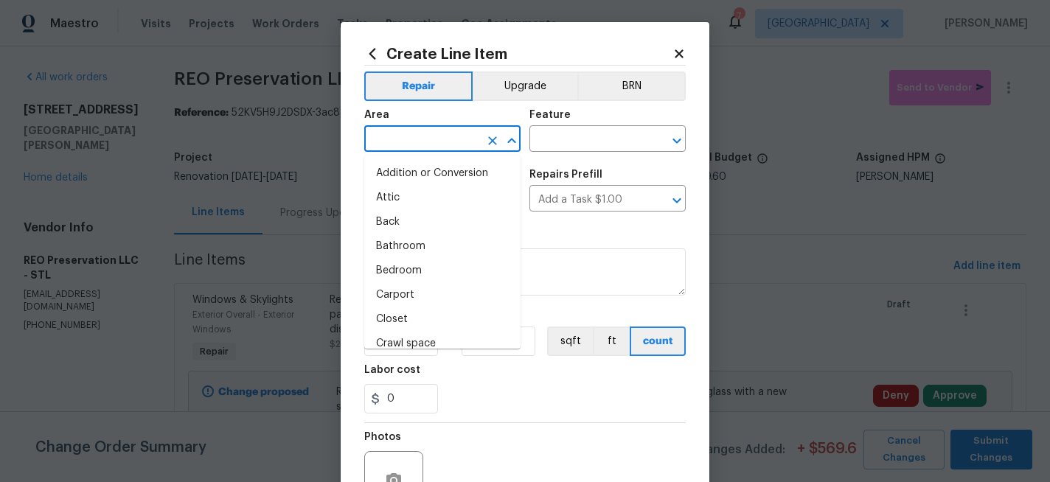
click at [403, 136] on input "text" at bounding box center [421, 140] width 115 height 23
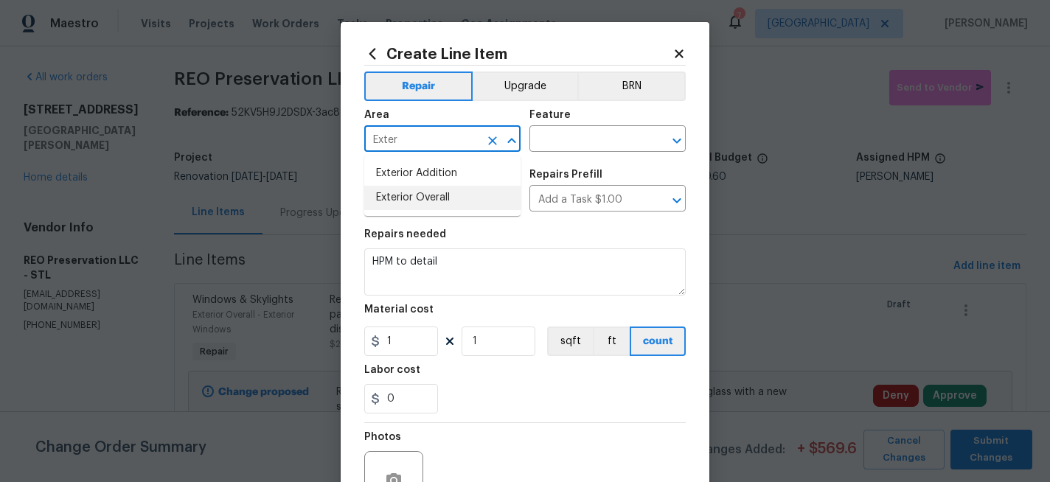
click at [407, 198] on li "Exterior Overall" at bounding box center [442, 198] width 156 height 24
type input "Exterior Overall"
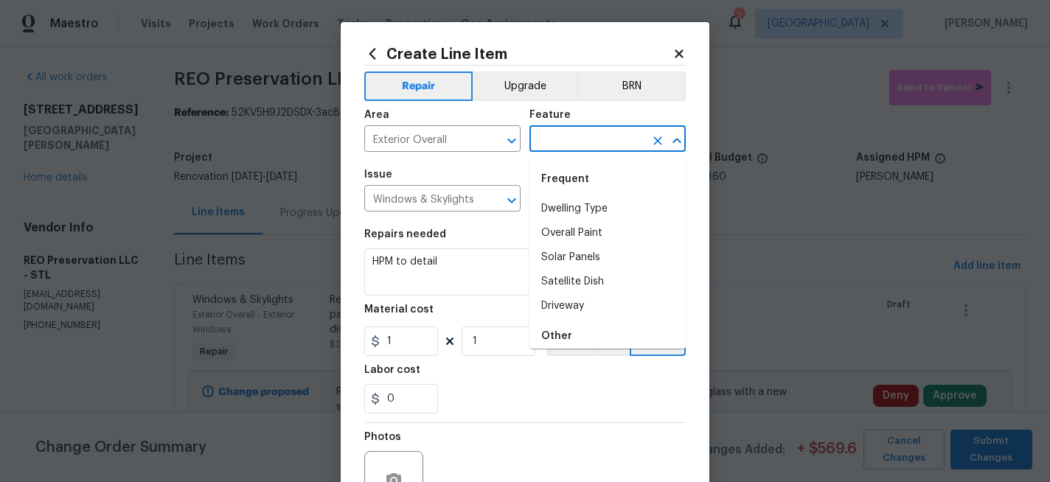
click at [556, 144] on input "text" at bounding box center [586, 140] width 115 height 23
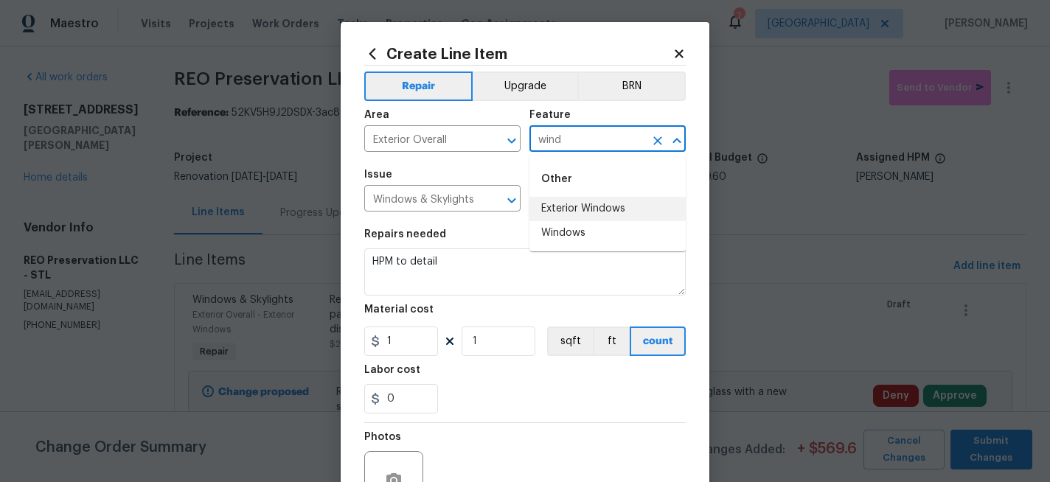
click at [553, 205] on li "Exterior Windows" at bounding box center [607, 209] width 156 height 24
type input "Exterior Windows"
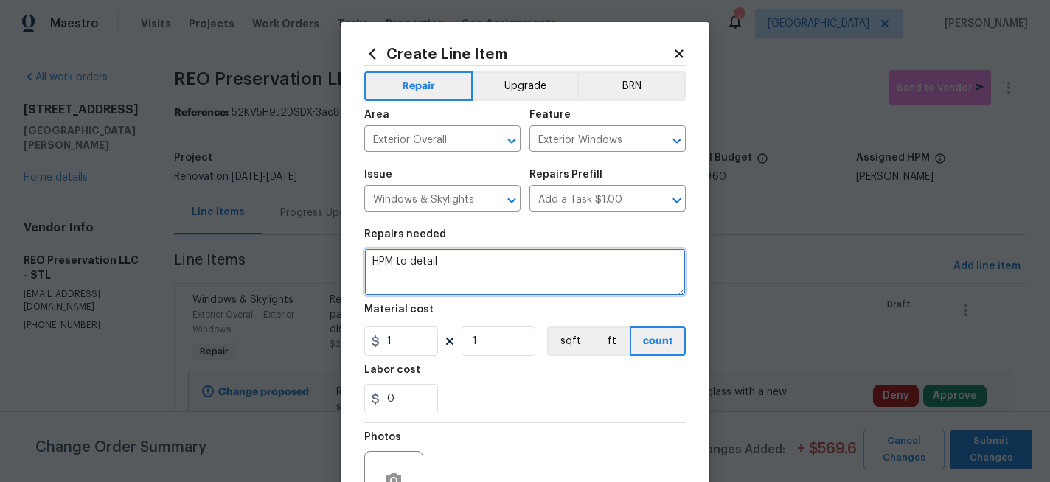
drag, startPoint x: 466, startPoint y: 259, endPoint x: 333, endPoint y: 254, distance: 132.8
click at [333, 254] on div "Create Line Item Repair Upgrade BRN Area Exterior Overall ​ Feature Exterior Wi…" at bounding box center [525, 241] width 1050 height 482
type textarea "Basement Windows -"
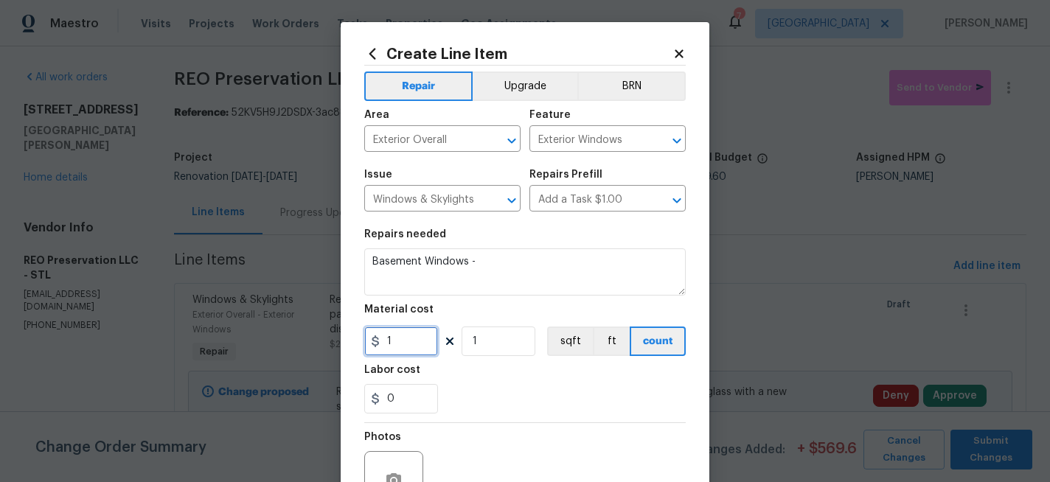
click at [408, 341] on input "1" at bounding box center [401, 341] width 74 height 29
type input "40"
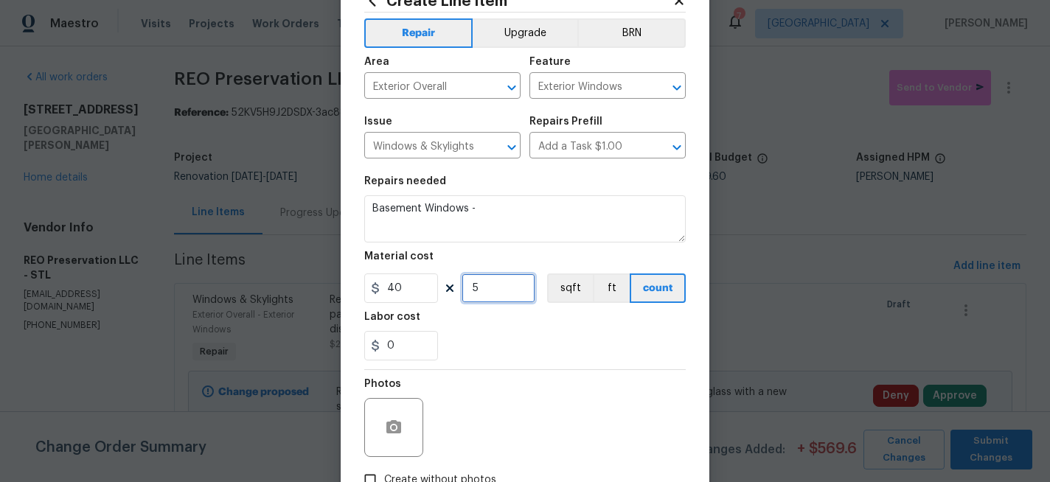
scroll to position [65, 0]
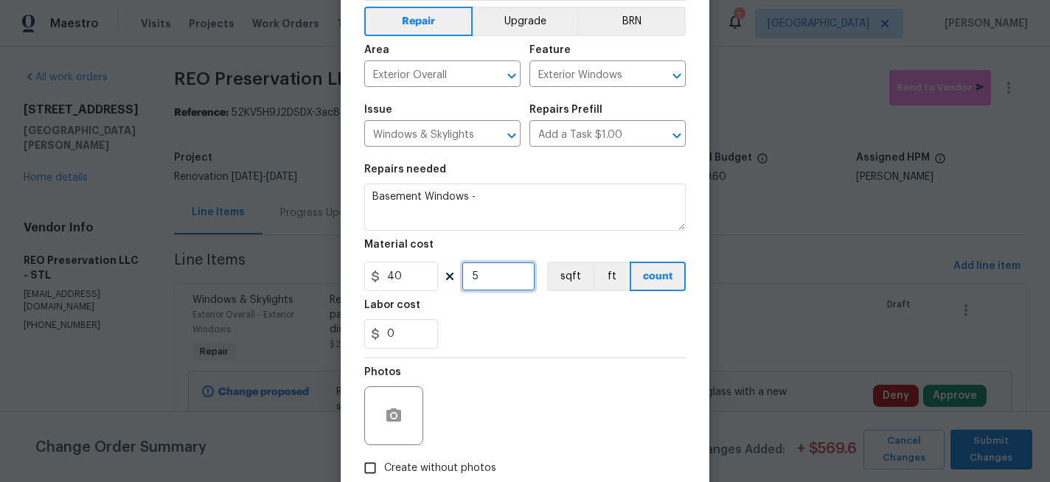
type input "5"
click at [392, 401] on button "button" at bounding box center [393, 415] width 35 height 35
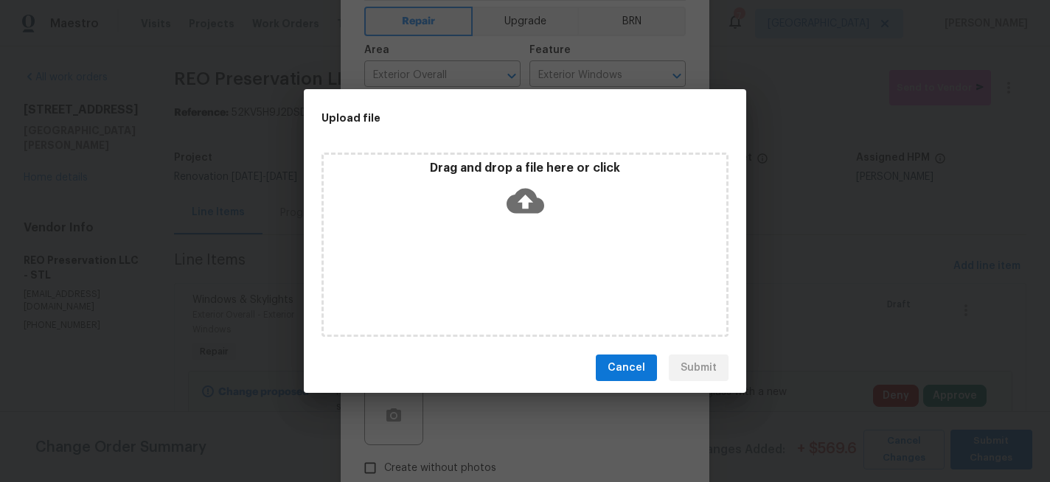
click at [527, 201] on icon at bounding box center [526, 201] width 38 height 38
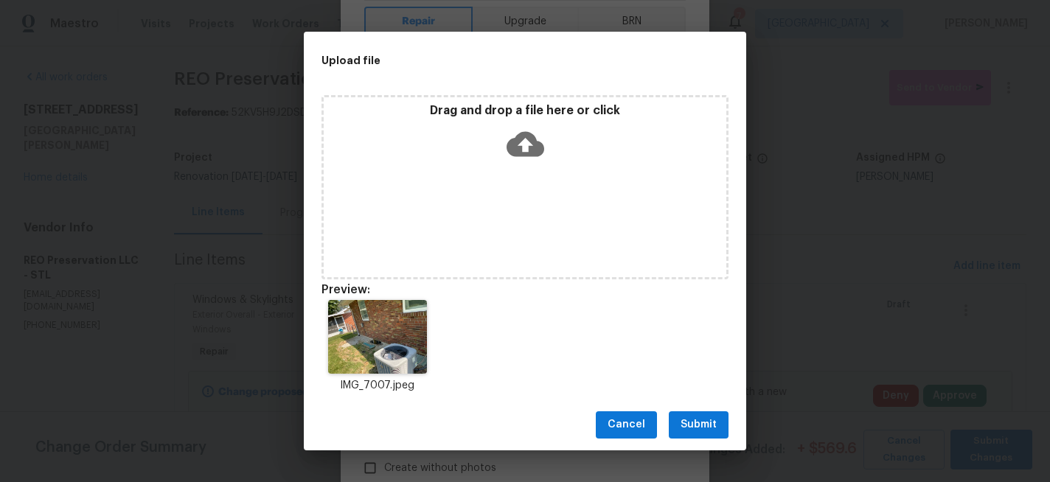
click at [712, 424] on span "Submit" at bounding box center [699, 425] width 36 height 18
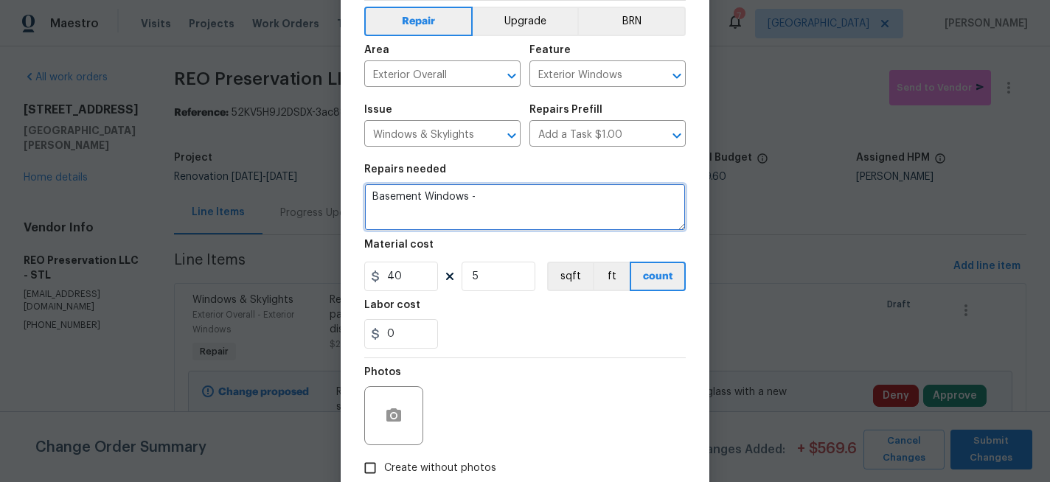
click at [529, 194] on textarea "Basement Windows -" at bounding box center [524, 207] width 321 height 47
type textarea "Basement Windows - Install plastic window well covers"
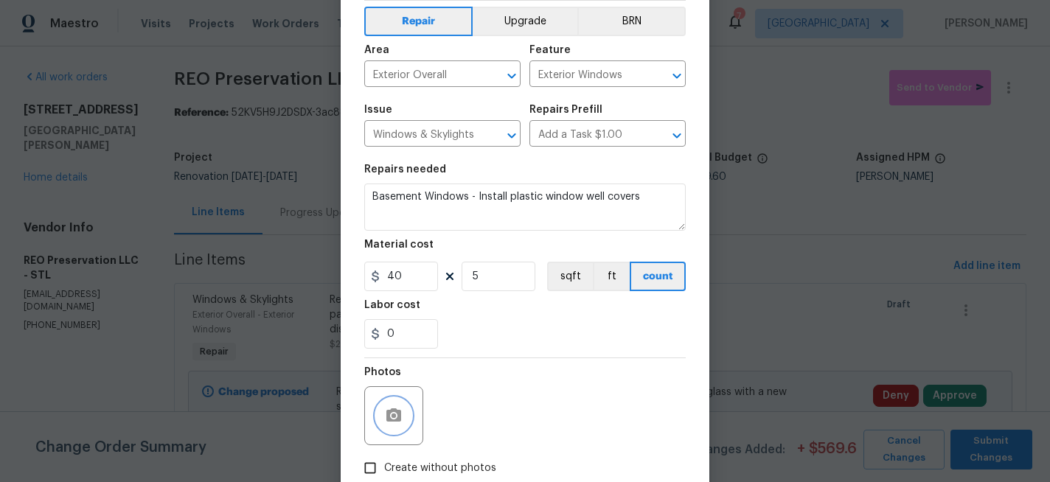
click at [394, 416] on circle "button" at bounding box center [394, 416] width 4 height 4
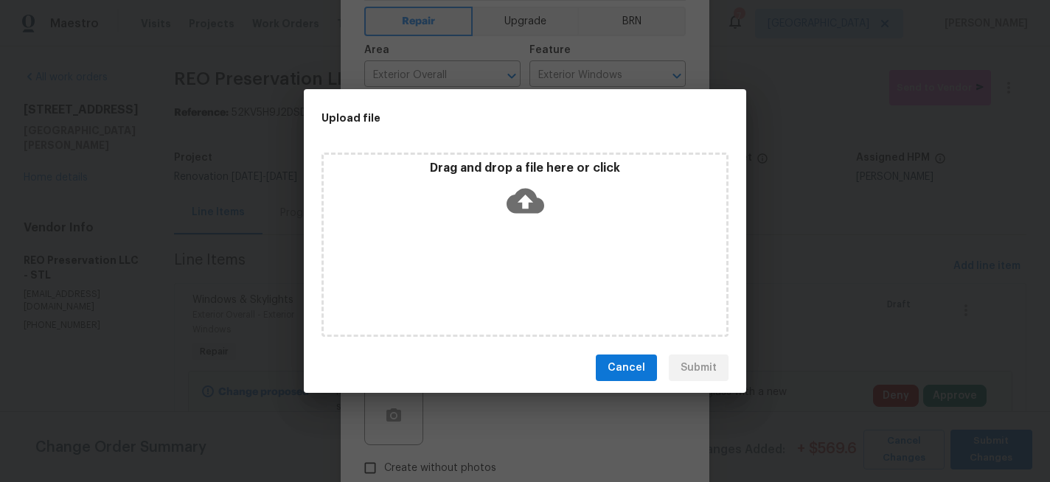
click at [524, 195] on icon at bounding box center [526, 201] width 38 height 38
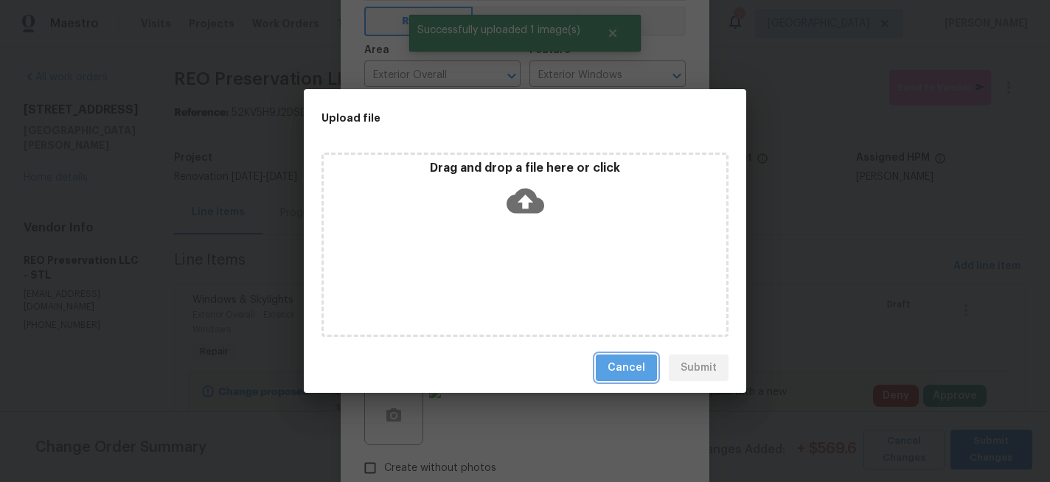
click at [631, 369] on span "Cancel" at bounding box center [627, 368] width 38 height 18
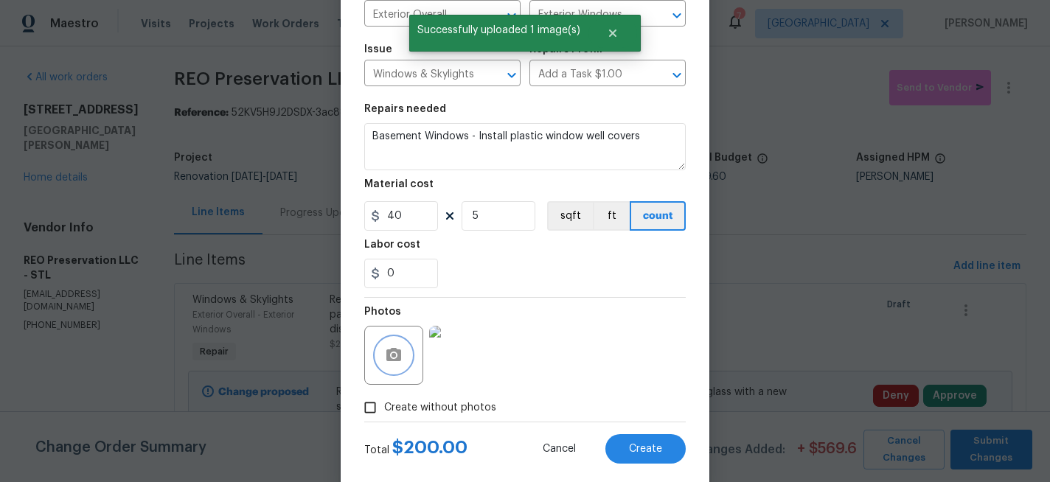
scroll to position [153, 0]
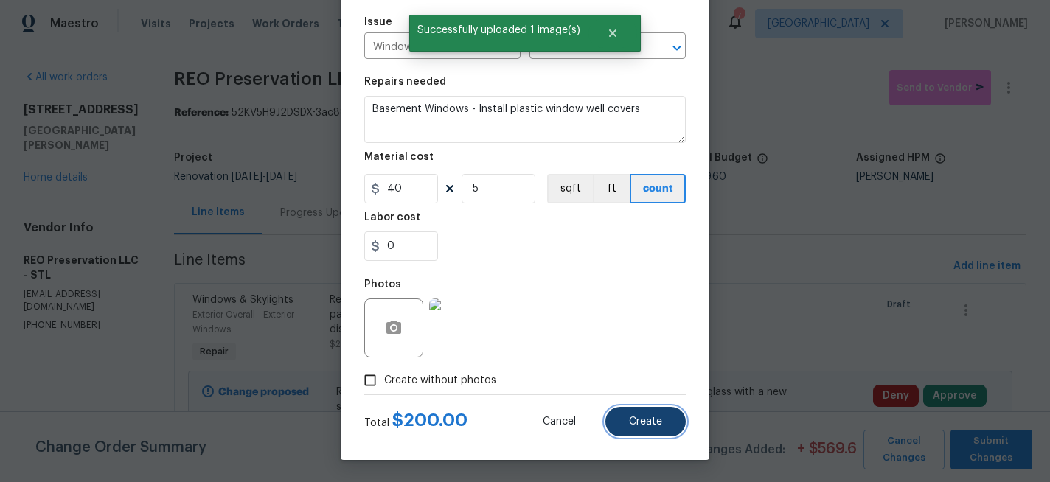
click at [652, 422] on span "Create" at bounding box center [645, 422] width 33 height 11
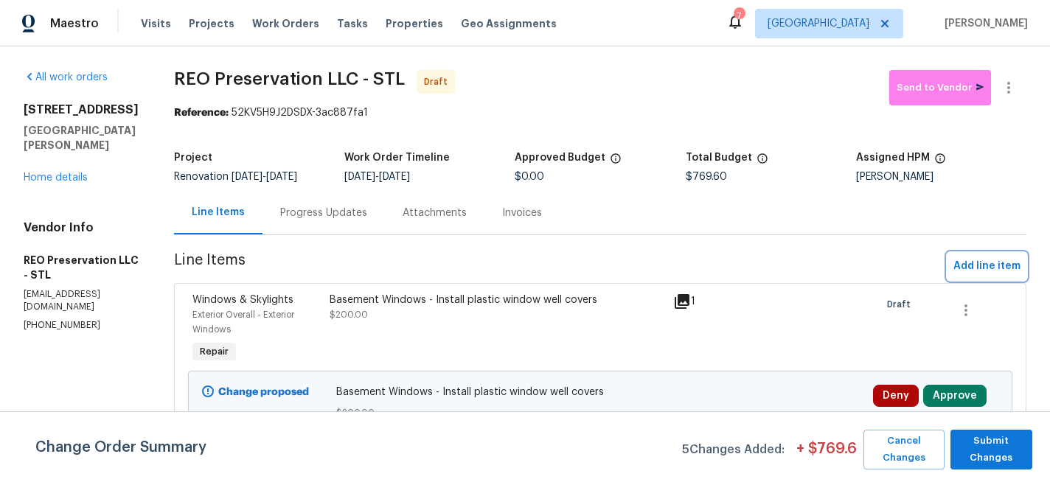
click at [960, 268] on span "Add line item" at bounding box center [986, 266] width 67 height 18
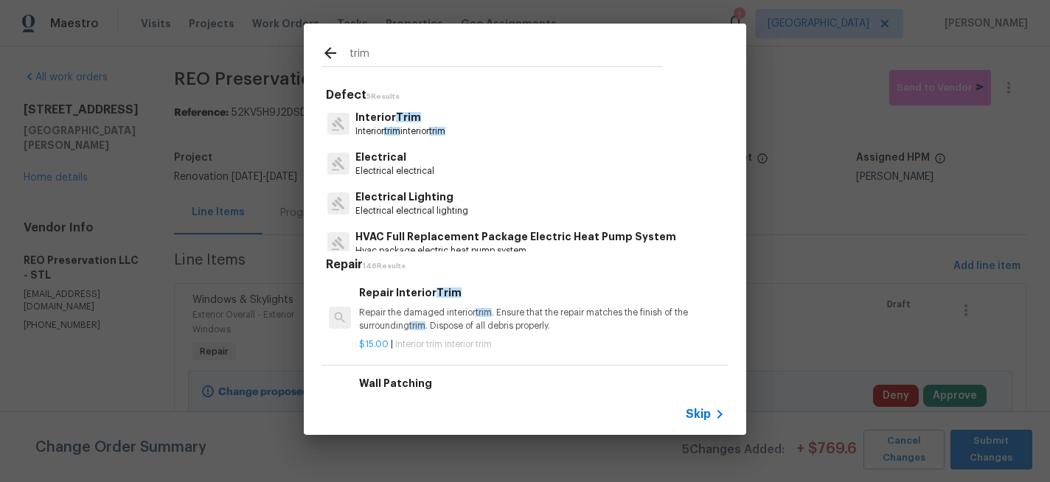
type input "trim"
click at [362, 114] on p "Interior Trim" at bounding box center [400, 117] width 90 height 15
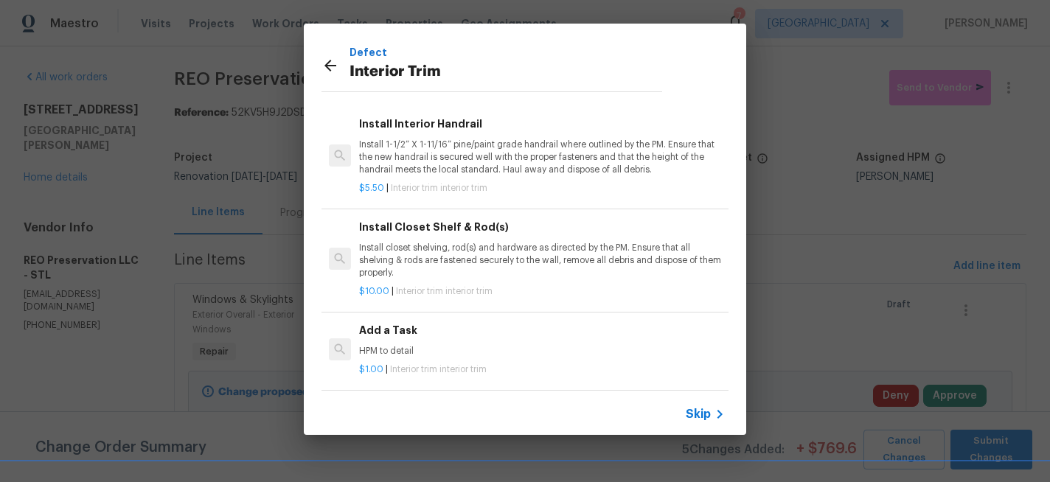
scroll to position [115, 0]
click at [379, 327] on h6 "Add a Task" at bounding box center [542, 328] width 366 height 16
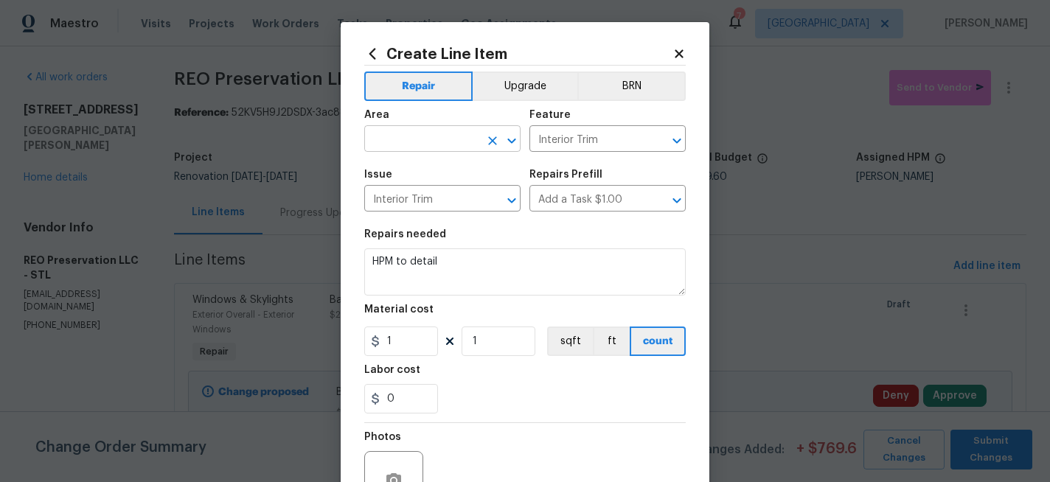
click at [408, 145] on input "text" at bounding box center [421, 140] width 115 height 23
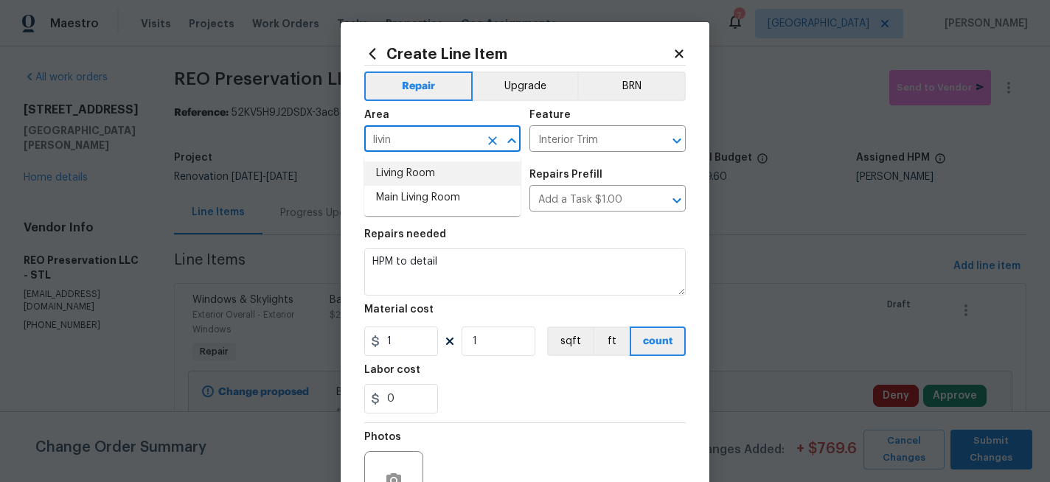
click at [394, 177] on li "Living Room" at bounding box center [442, 173] width 156 height 24
type input "Living Room"
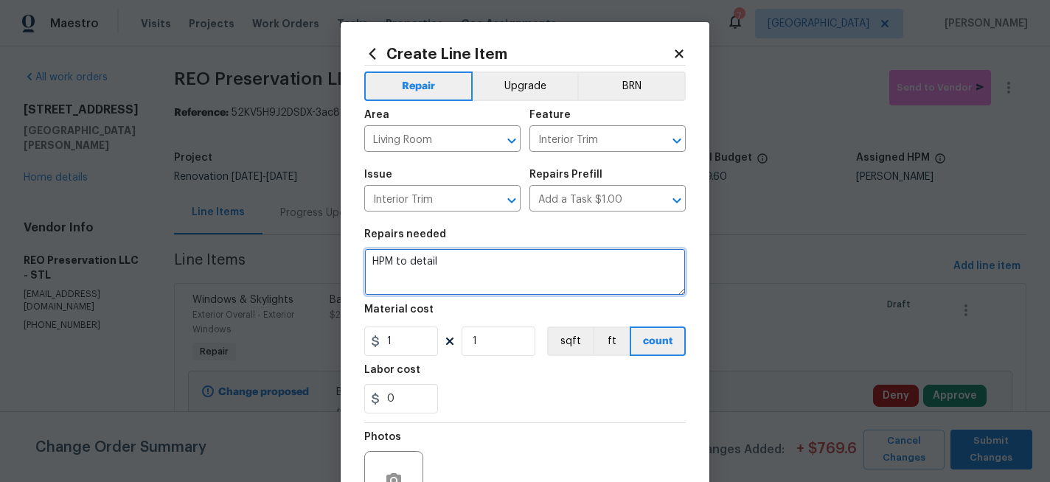
drag, startPoint x: 452, startPoint y: 266, endPoint x: 325, endPoint y: 254, distance: 127.4
click at [325, 254] on div "Create Line Item Repair Upgrade BRN Area Living Room ​ Feature Interior Trim ​ …" at bounding box center [525, 241] width 1050 height 482
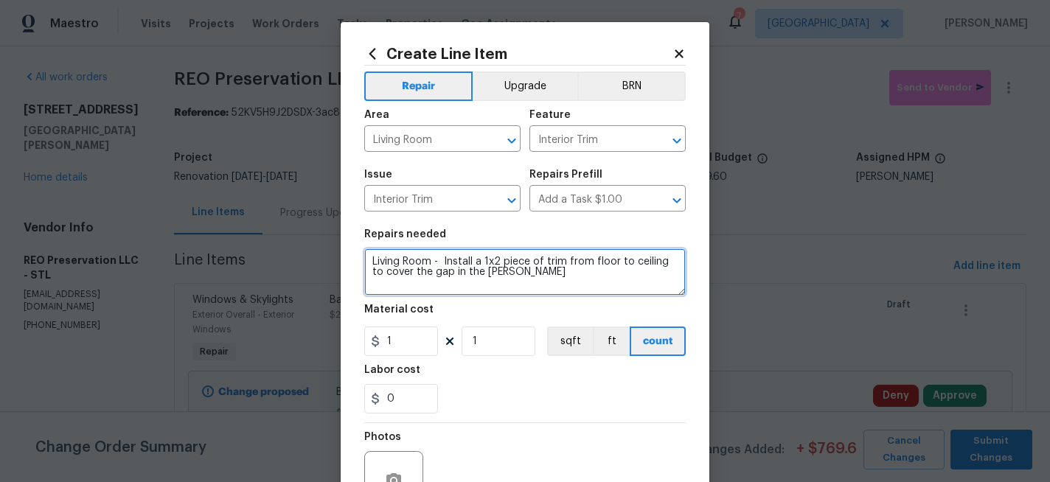
type textarea "Living Room - Install a 1x2 piece of trim from floor to ceiling to cover the ga…"
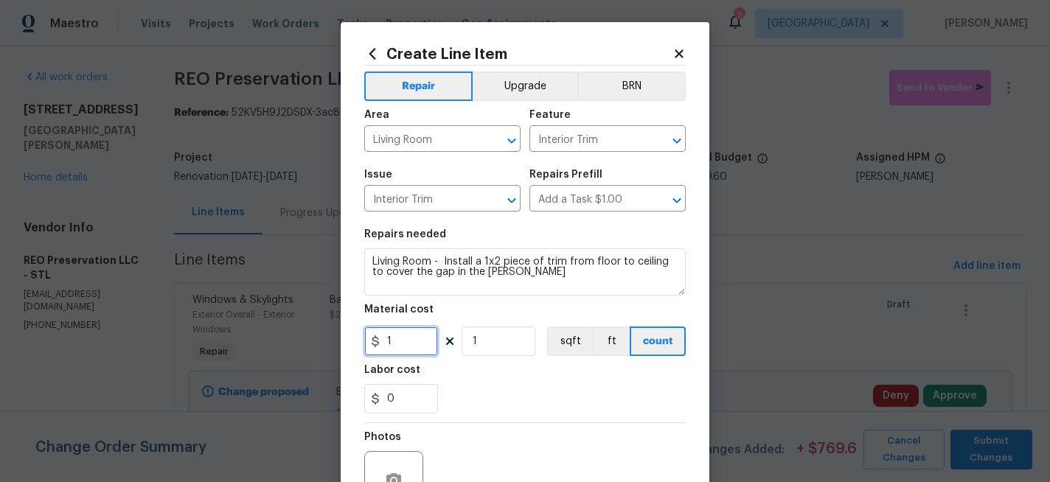
click at [400, 341] on input "1" at bounding box center [401, 341] width 74 height 29
type input "45"
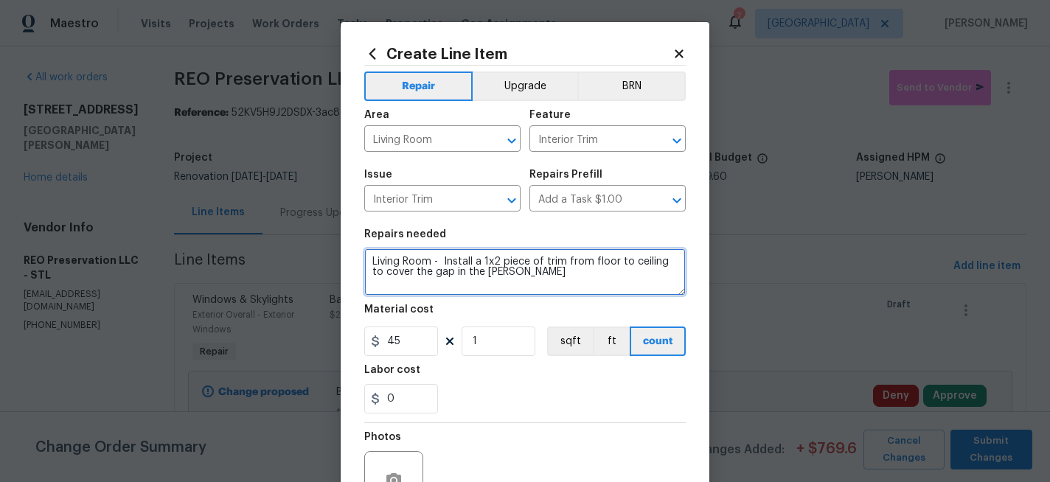
click at [523, 278] on textarea "Living Room - Install a 1x2 piece of trim from floor to ceiling to cover the ga…" at bounding box center [524, 271] width 321 height 47
type textarea "Living Room - Install a 1x2 piece of trim from floor to ceiling to cover the ga…"
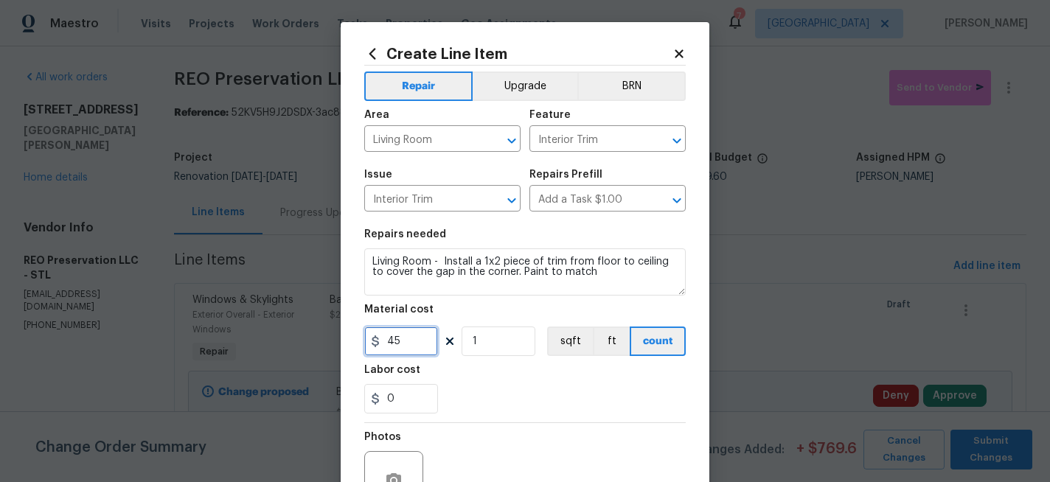
click at [416, 351] on input "45" at bounding box center [401, 341] width 74 height 29
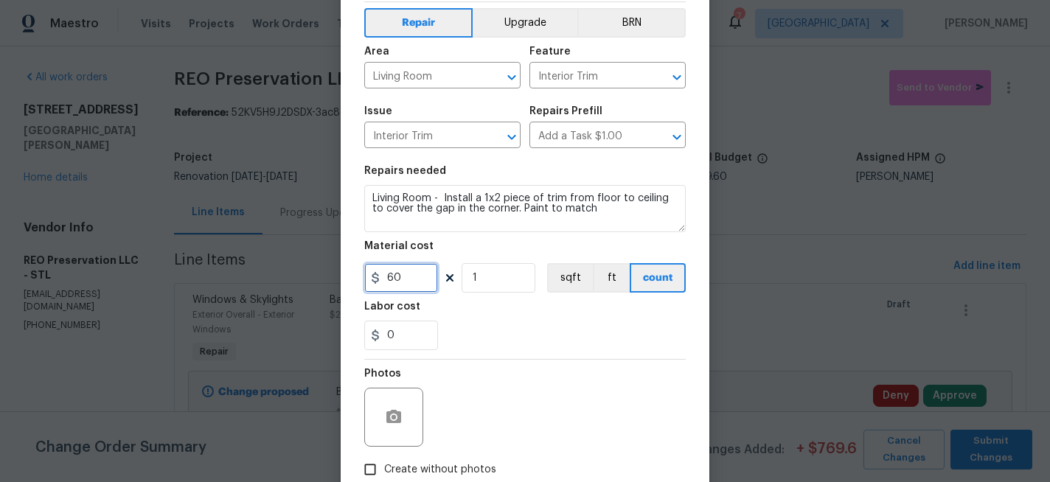
scroll to position [69, 0]
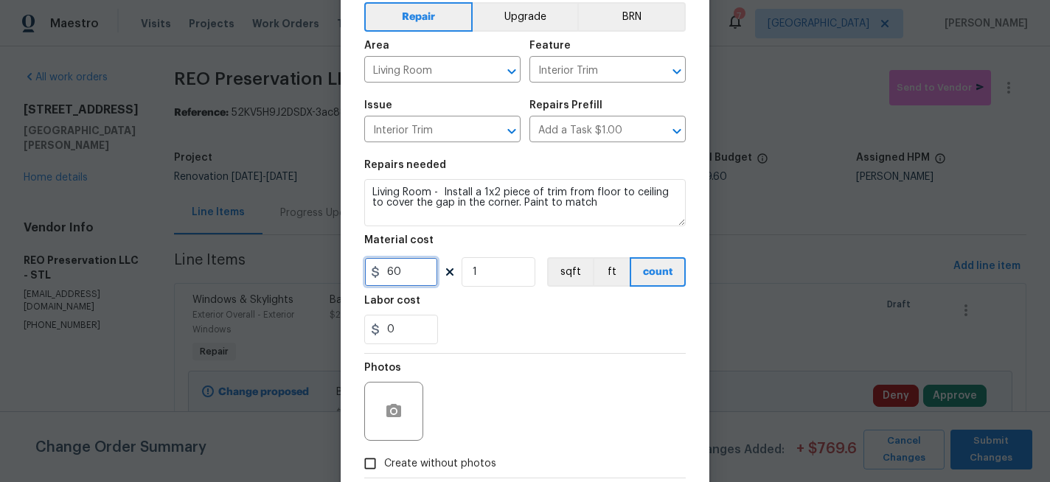
type input "60"
click at [394, 408] on icon "button" at bounding box center [393, 410] width 15 height 13
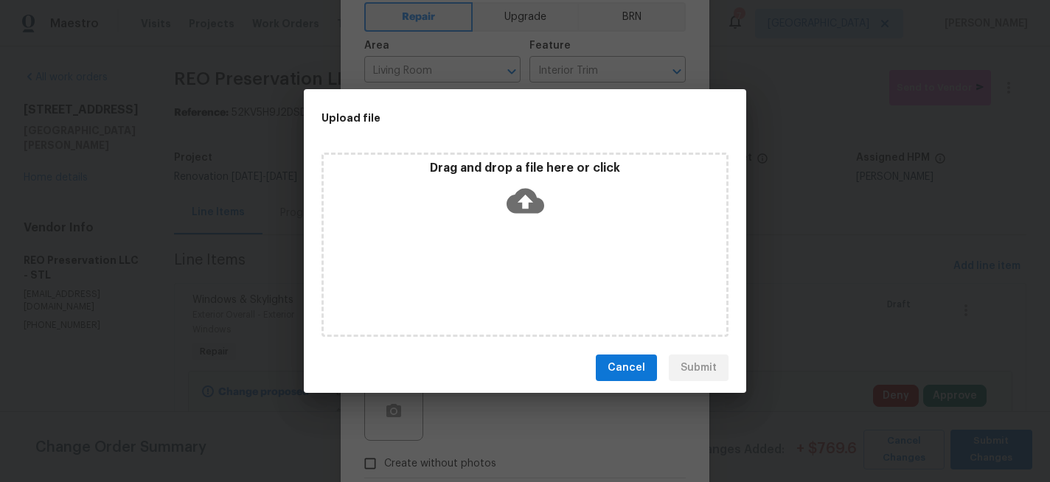
click at [537, 193] on icon at bounding box center [526, 201] width 38 height 38
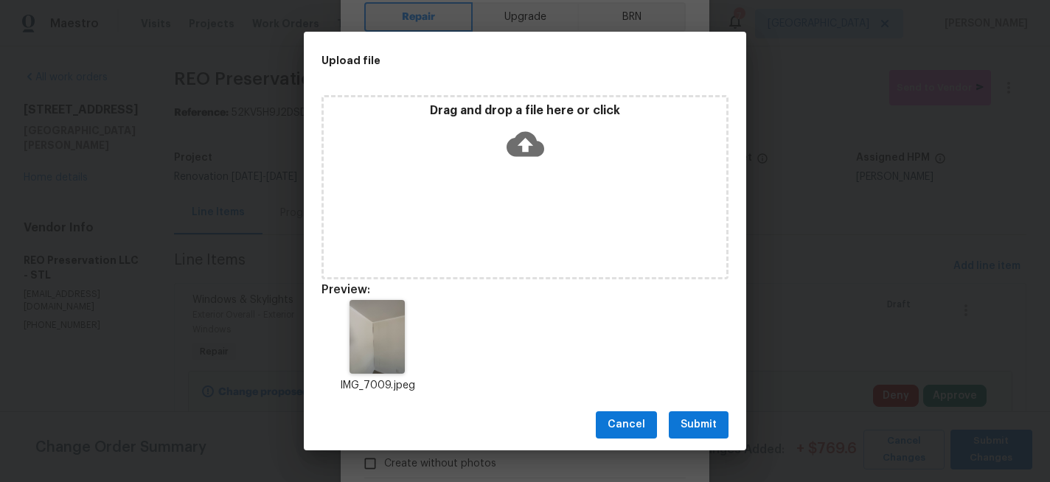
click at [699, 420] on span "Submit" at bounding box center [699, 425] width 36 height 18
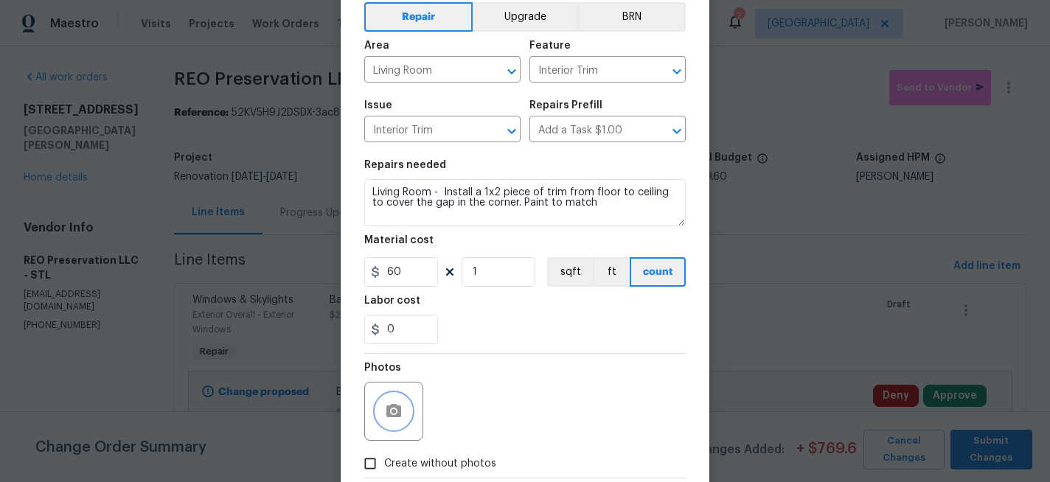
scroll to position [153, 0]
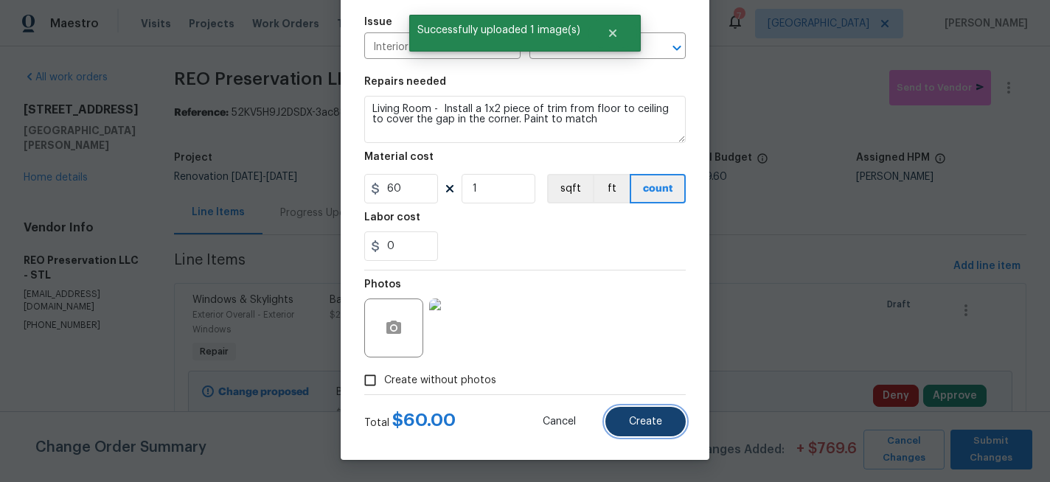
click at [636, 431] on button "Create" at bounding box center [645, 421] width 80 height 29
type input "0"
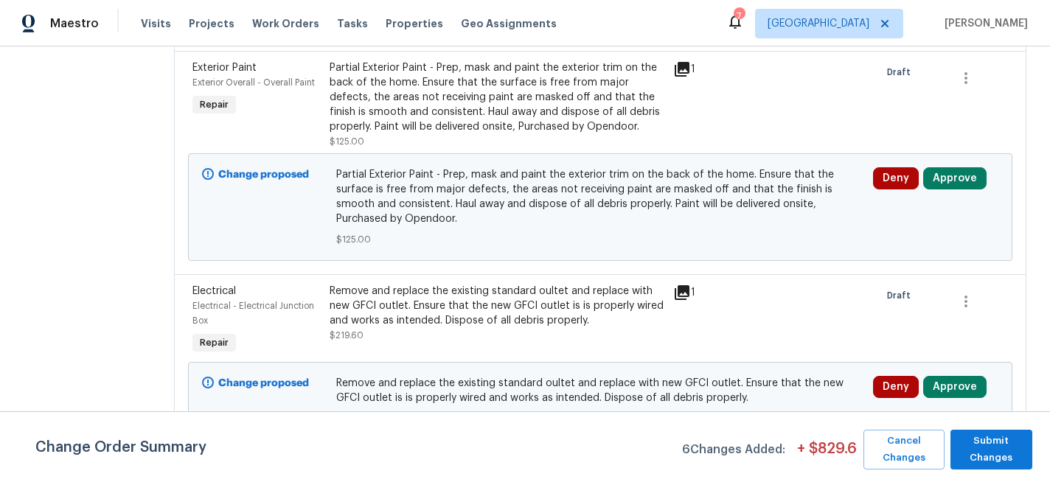
scroll to position [907, 0]
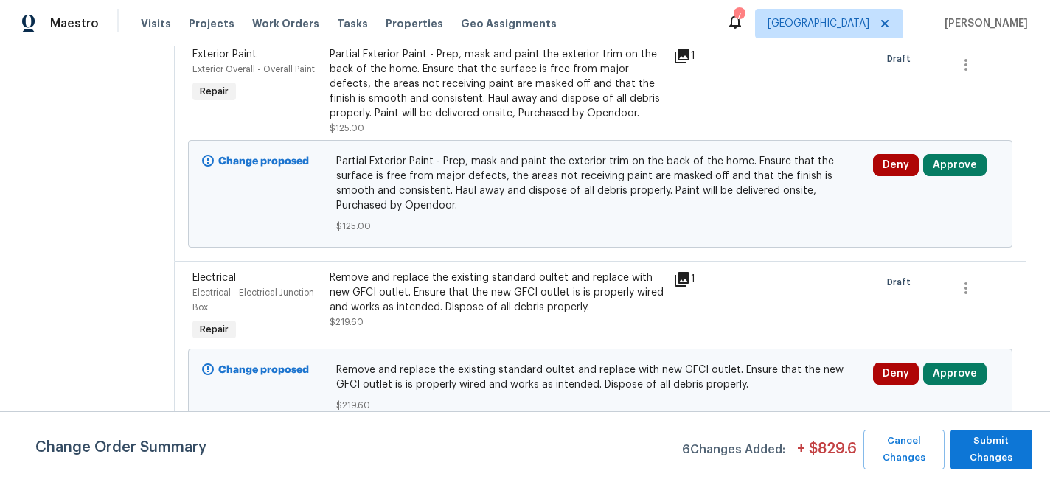
click at [459, 294] on div "Remove and replace the existing standard oultet and replace with new GFCI outle…" at bounding box center [497, 293] width 335 height 44
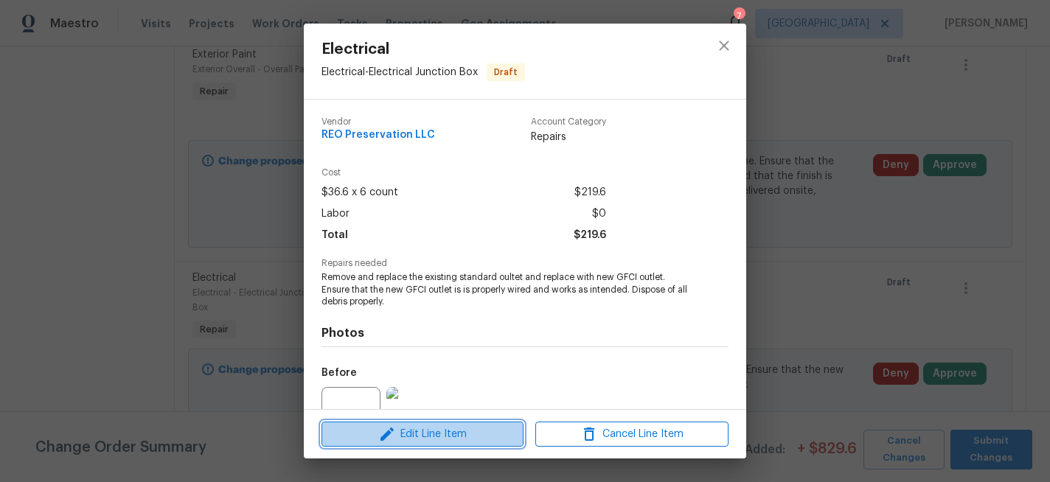
click at [448, 434] on span "Edit Line Item" at bounding box center [422, 434] width 193 height 18
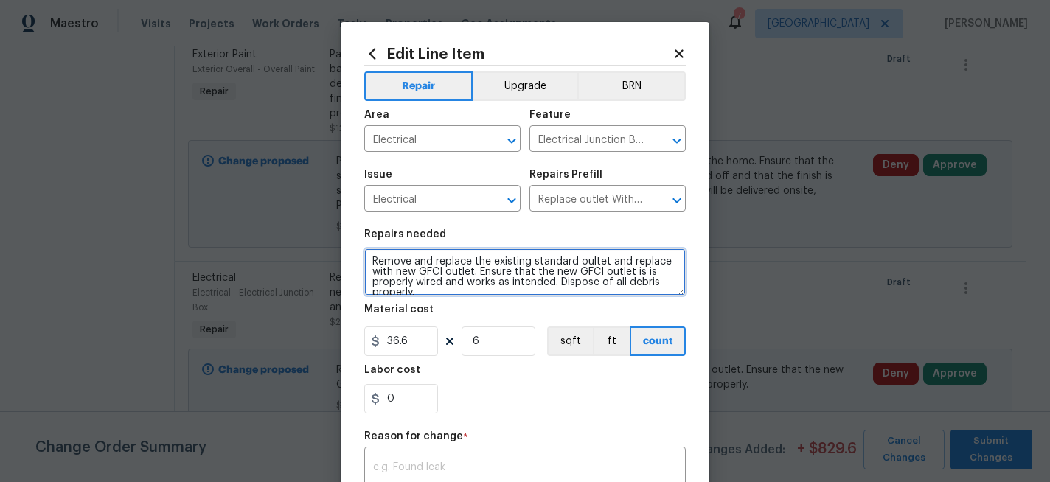
click at [369, 263] on textarea "Remove and replace the existing standard oultet and replace with new GFCI outle…" at bounding box center [524, 271] width 321 height 47
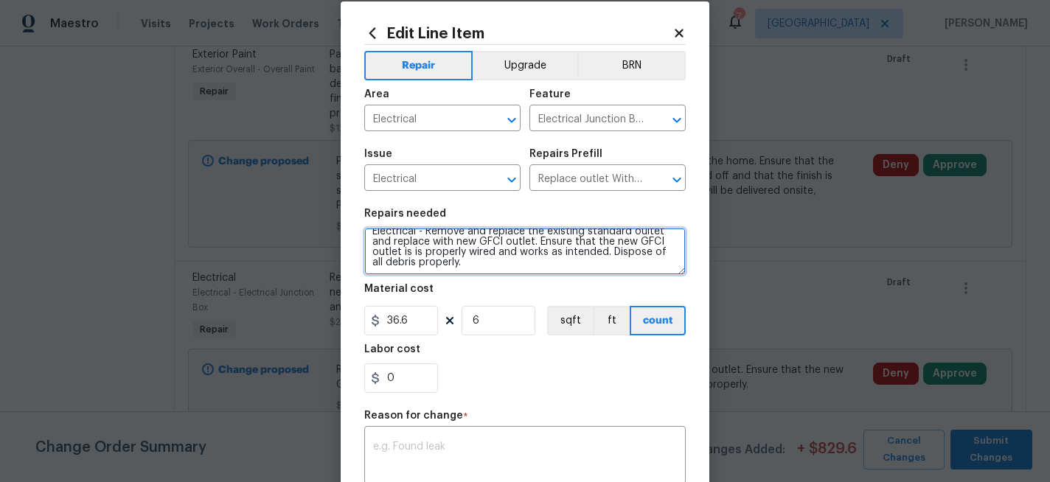
scroll to position [10, 0]
click at [452, 267] on textarea "Electrical - Remove and replace the existing standard oultet and replace with n…" at bounding box center [524, 251] width 321 height 47
paste textarea "AlumiConn"
type textarea "Electrical - Remove and replace the existing standard oultet and replace with n…"
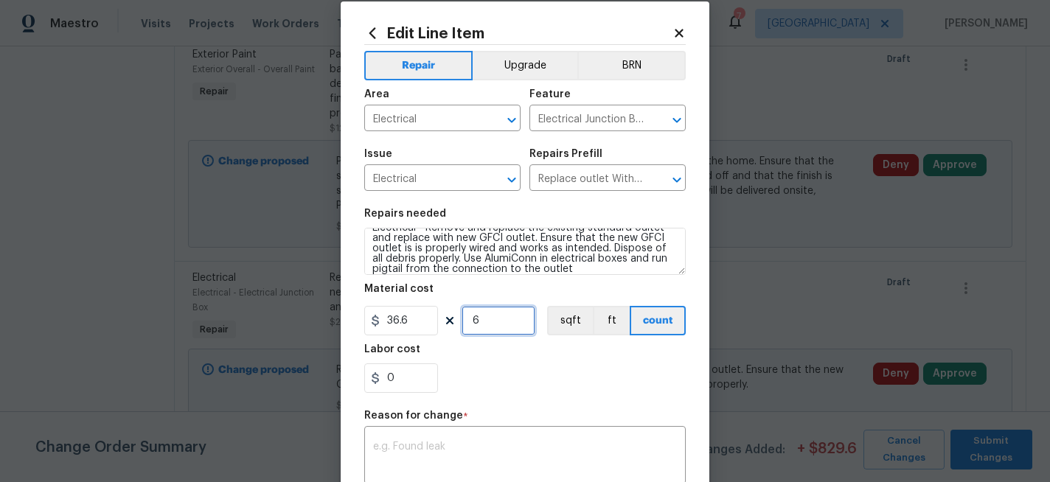
click at [481, 321] on input "6" at bounding box center [499, 320] width 74 height 29
type input "10"
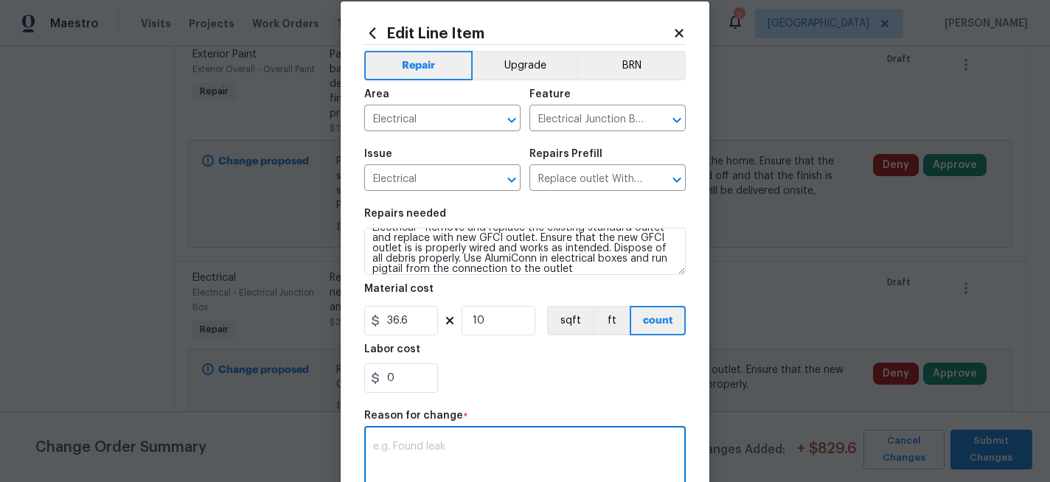
click at [439, 458] on textarea at bounding box center [525, 457] width 304 height 31
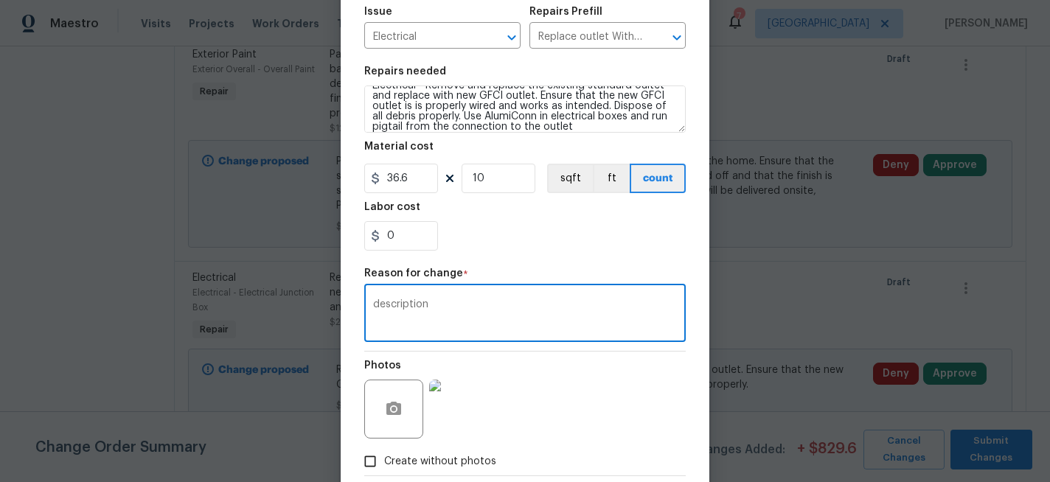
scroll to position [96, 0]
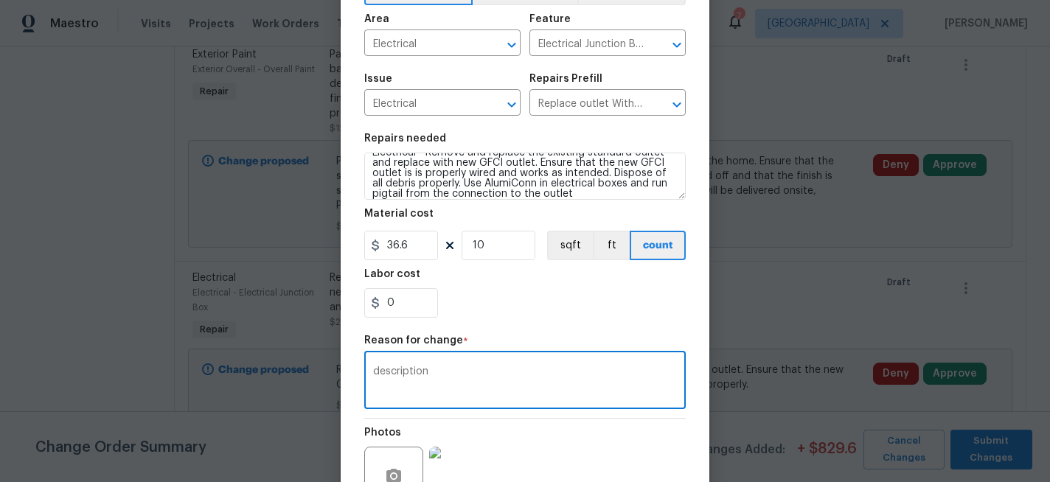
type textarea "description"
click at [504, 254] on input "10" at bounding box center [499, 245] width 74 height 29
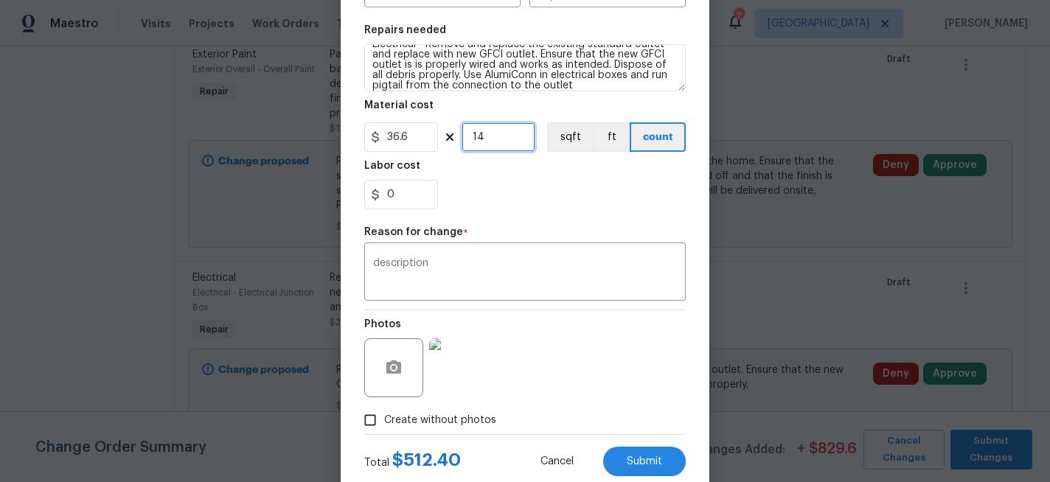
scroll to position [245, 0]
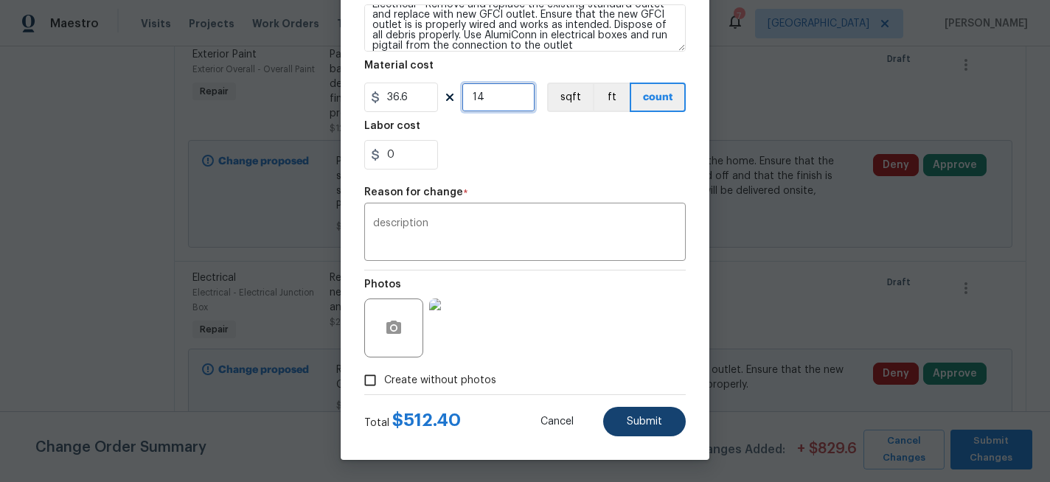
type input "14"
click at [628, 414] on button "Submit" at bounding box center [644, 421] width 83 height 29
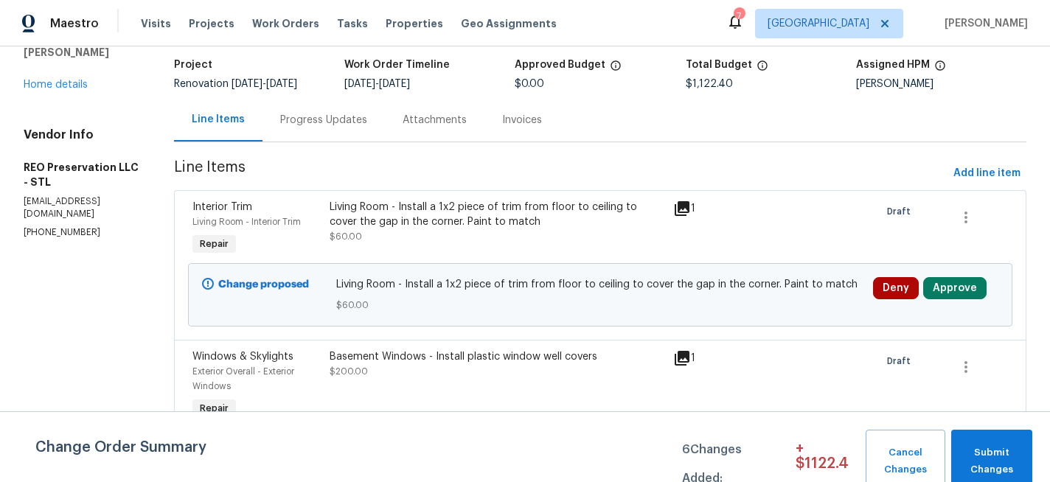
scroll to position [0, 0]
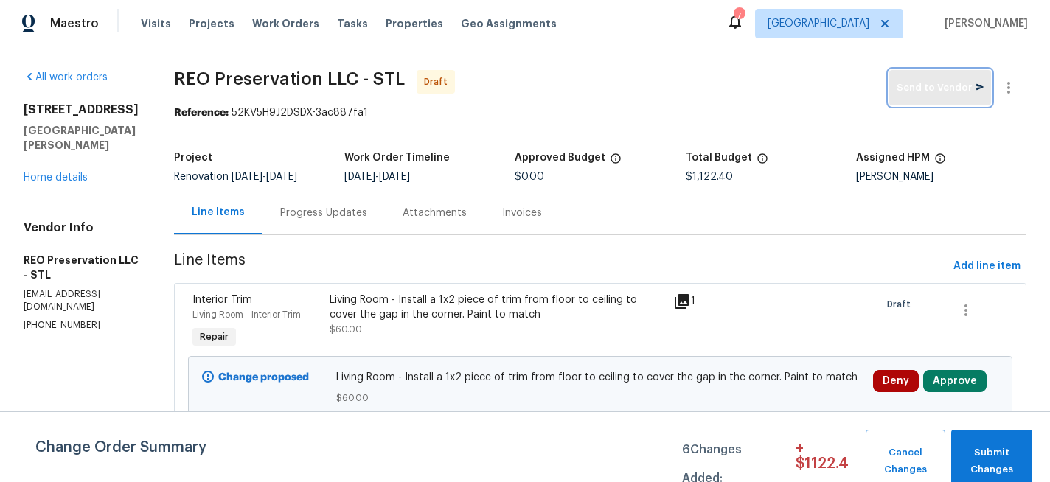
click at [932, 84] on span "Send to Vendor" at bounding box center [940, 88] width 87 height 17
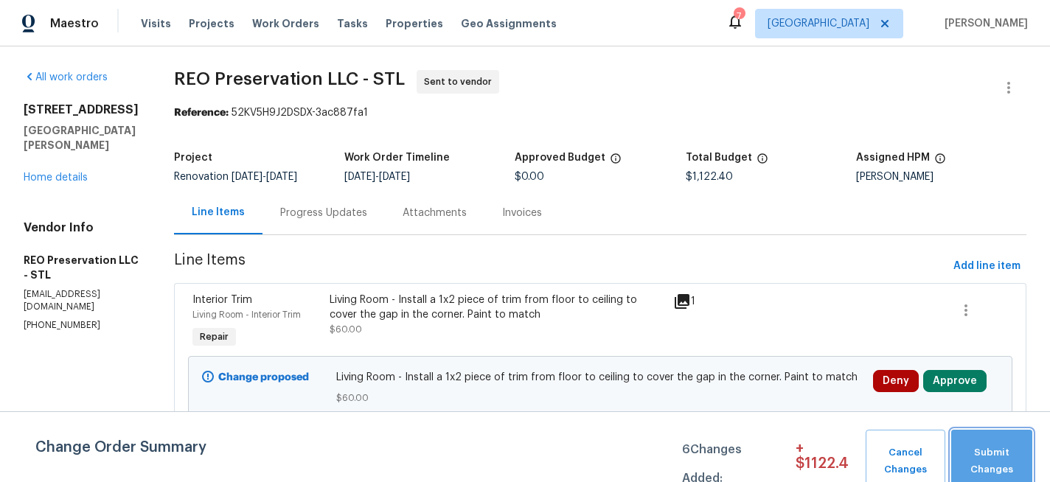
click at [979, 443] on button "Submit Changes" at bounding box center [991, 461] width 81 height 63
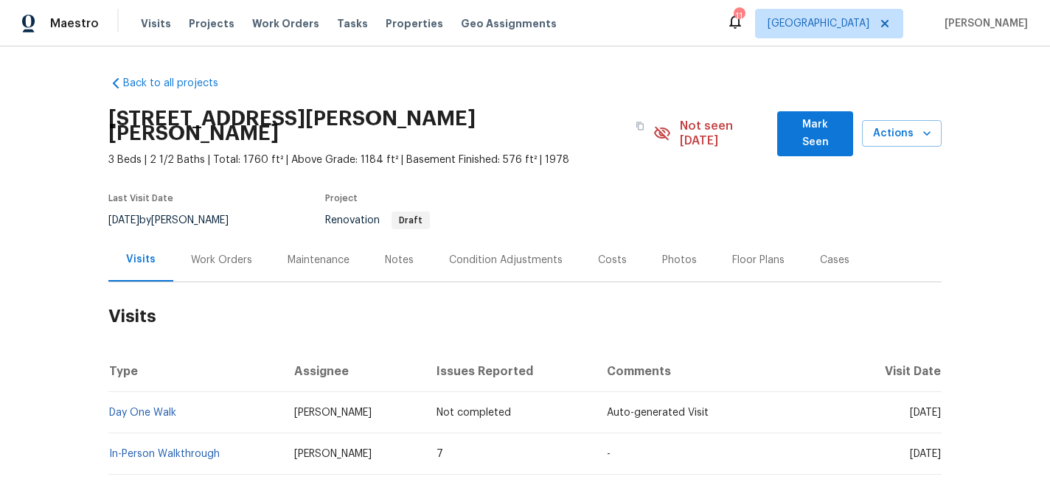
click at [214, 23] on span "Projects" at bounding box center [212, 23] width 46 height 15
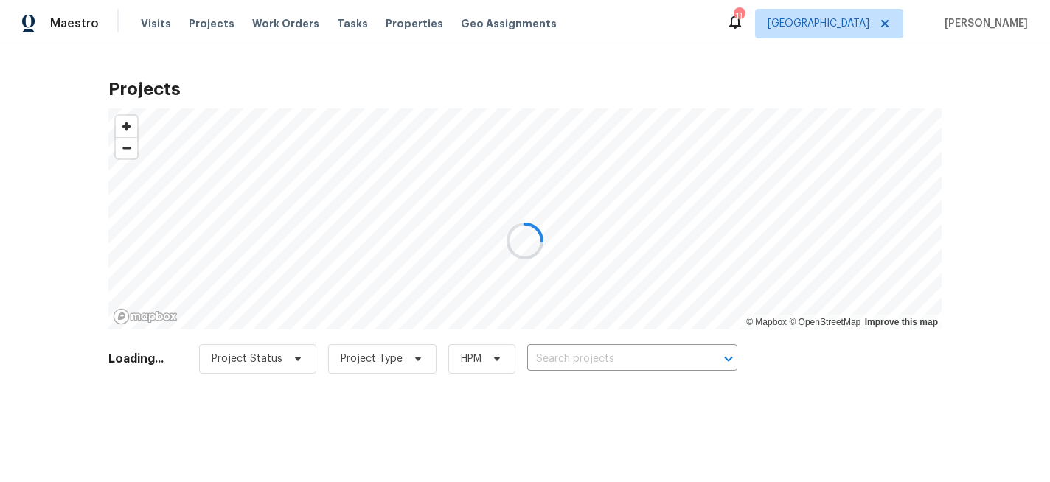
click at [578, 358] on div at bounding box center [525, 241] width 1050 height 482
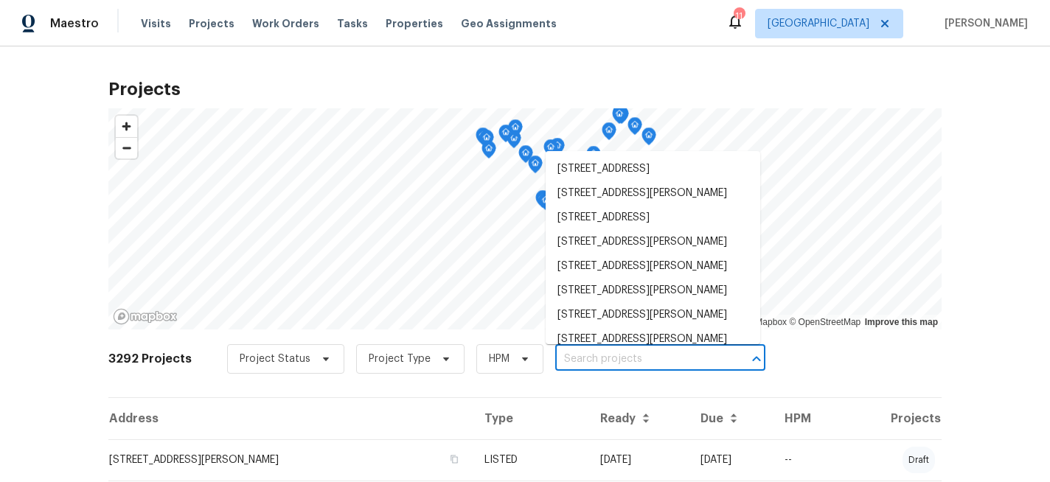
click at [578, 358] on input "text" at bounding box center [639, 359] width 169 height 23
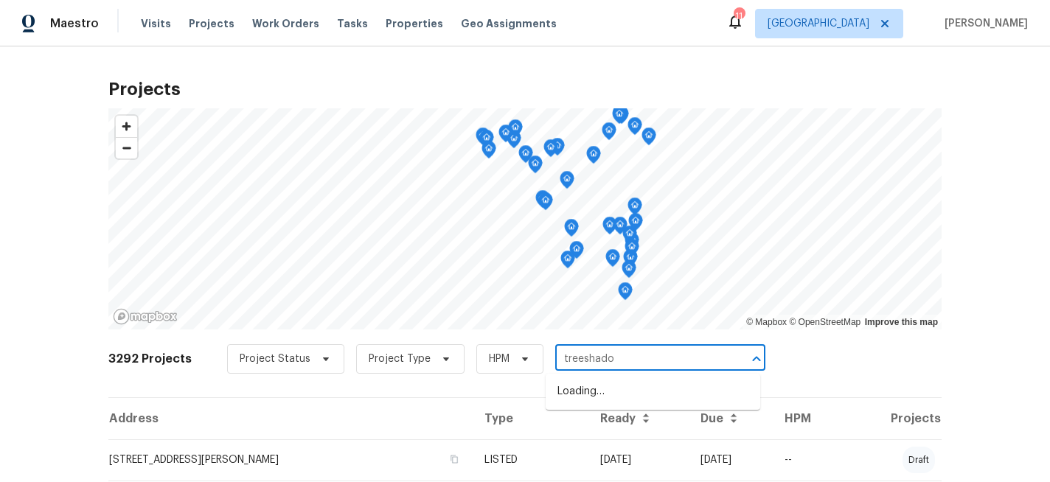
type input "treeshadow"
click at [584, 388] on li "[STREET_ADDRESS][PERSON_NAME]" at bounding box center [653, 392] width 215 height 24
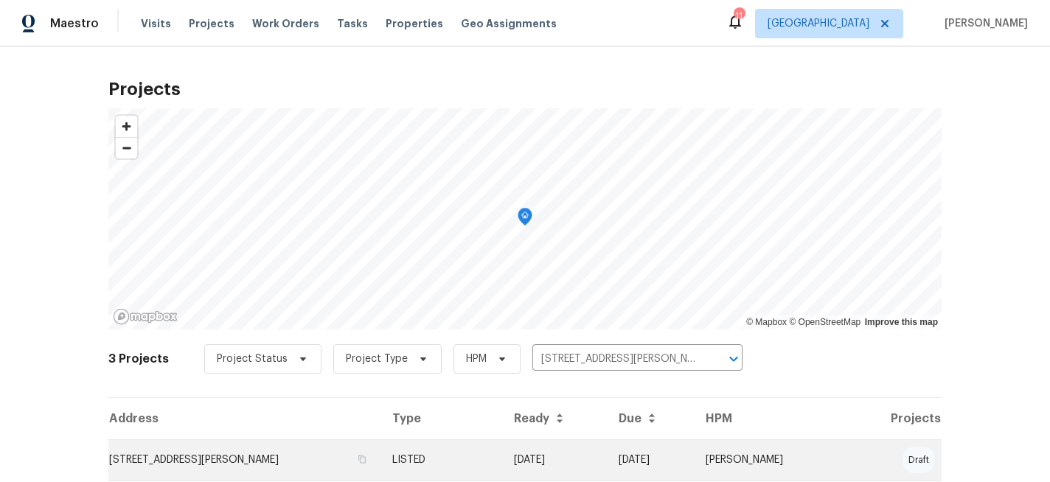
click at [375, 449] on td "[STREET_ADDRESS][PERSON_NAME]" at bounding box center [244, 459] width 272 height 41
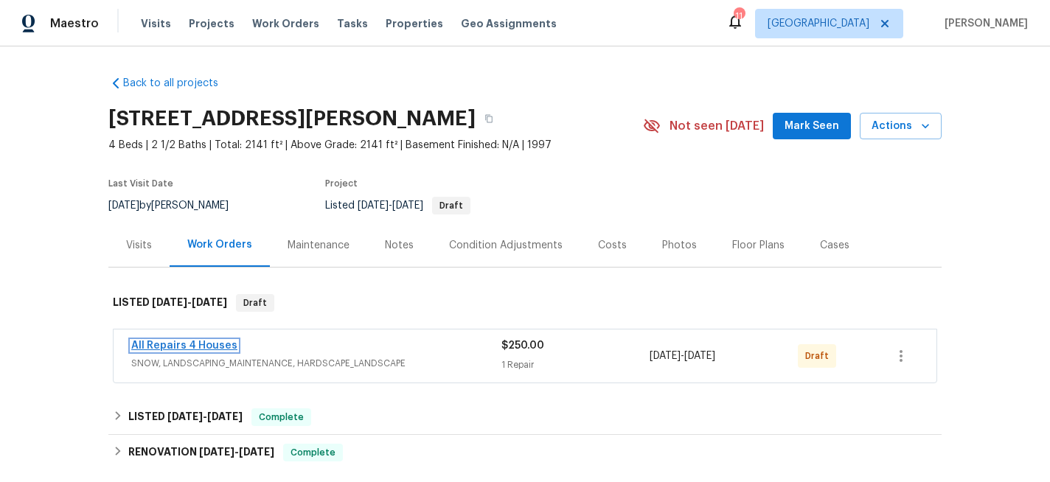
click at [209, 341] on link "All Repairs 4 Houses" at bounding box center [184, 346] width 106 height 10
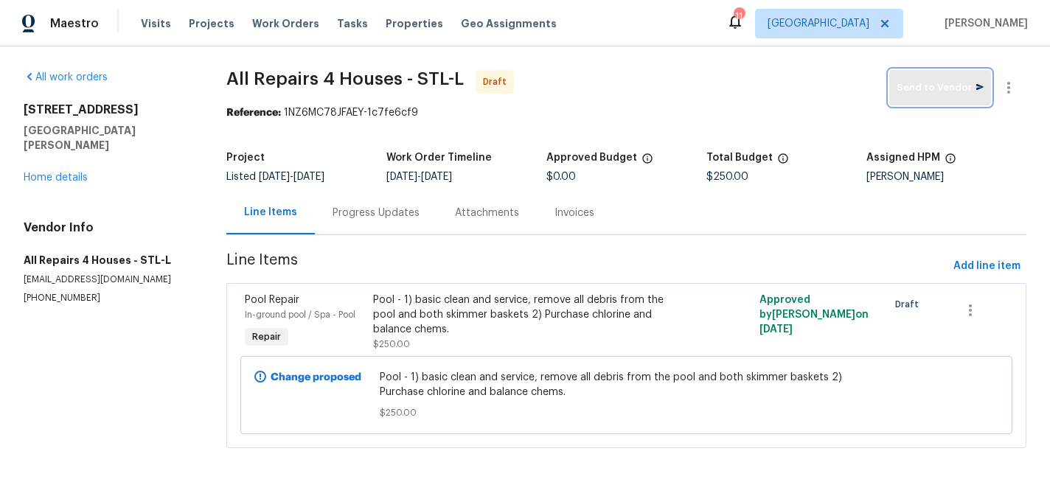
click at [928, 87] on span "Send to Vendor" at bounding box center [940, 88] width 87 height 17
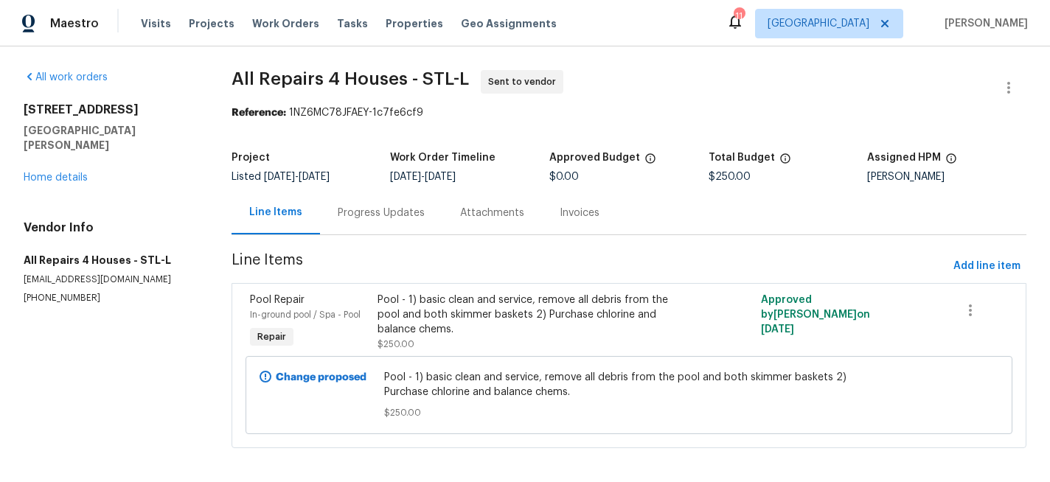
click at [389, 213] on div "Progress Updates" at bounding box center [381, 213] width 87 height 15
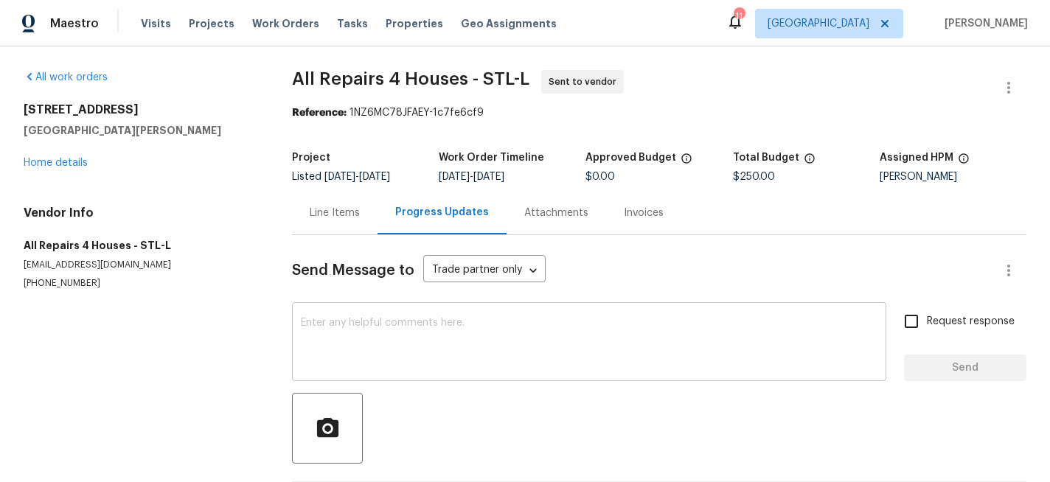
click at [375, 325] on textarea at bounding box center [589, 344] width 577 height 52
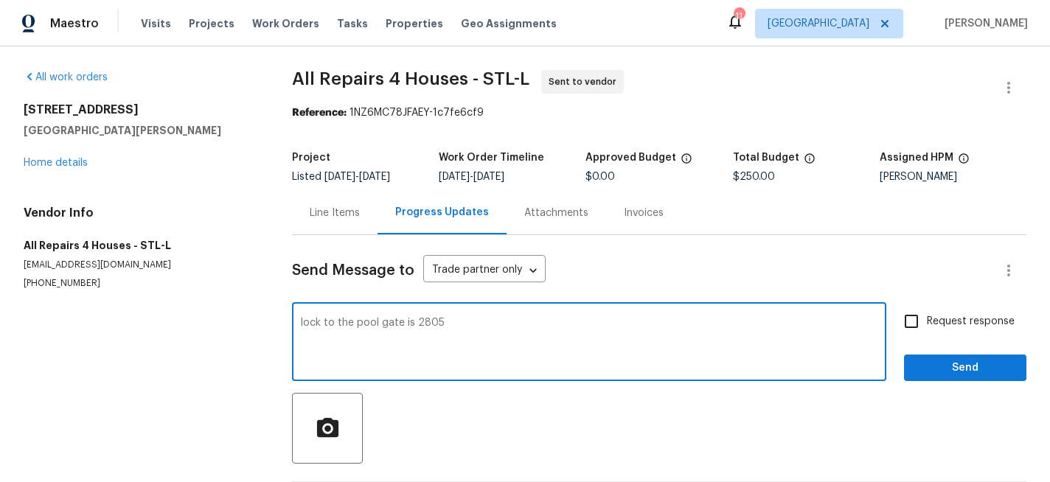
type textarea "lock to the pool gate is 2805"
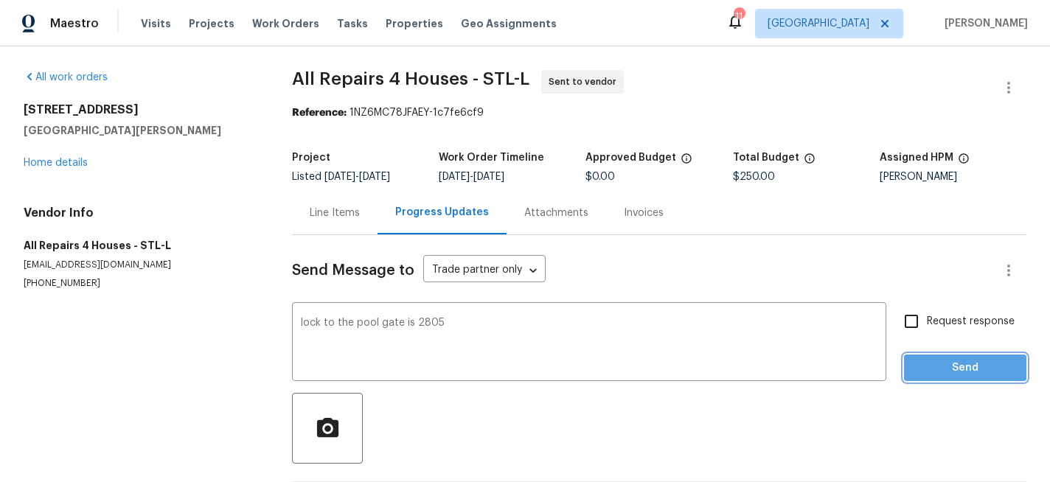
click at [963, 372] on span "Send" at bounding box center [965, 368] width 99 height 18
